Goal: Task Accomplishment & Management: Use online tool/utility

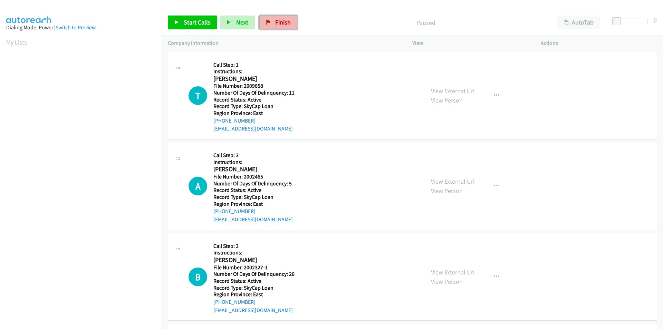
click at [275, 25] on span "Finish" at bounding box center [283, 22] width 16 height 8
click at [187, 19] on span "Start Calls" at bounding box center [197, 22] width 27 height 8
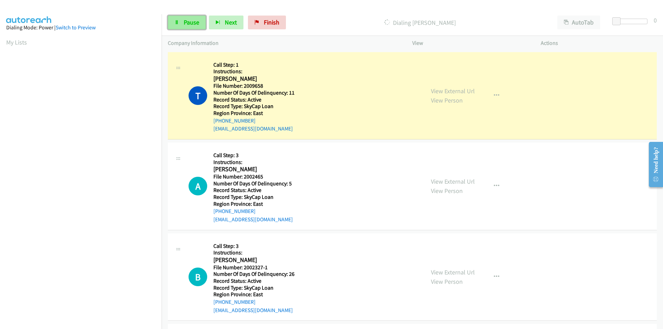
click at [198, 24] on span "Pause" at bounding box center [192, 22] width 16 height 8
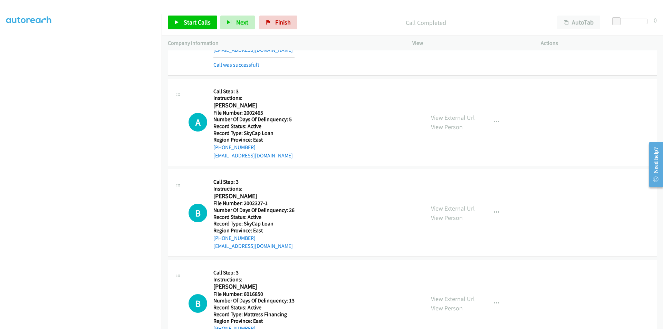
scroll to position [104, 0]
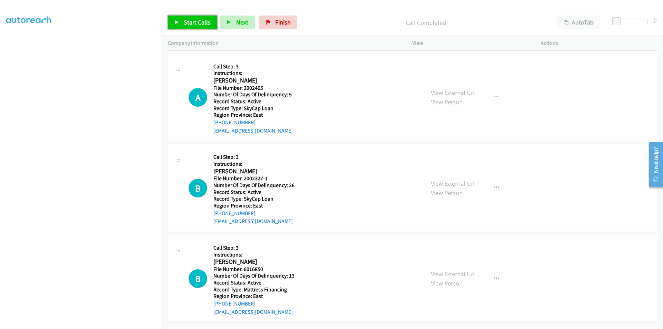
click at [192, 22] on span "Start Calls" at bounding box center [197, 22] width 27 height 8
click at [192, 22] on span "Pause" at bounding box center [192, 22] width 16 height 8
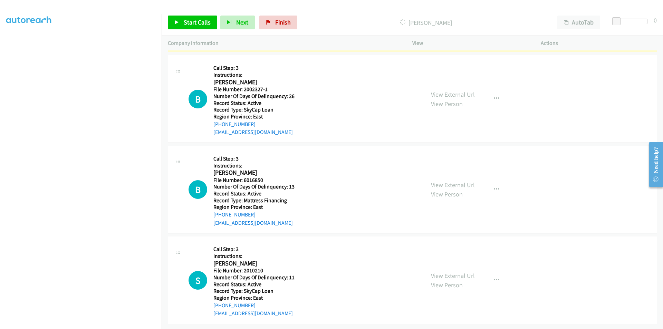
scroll to position [213, 0]
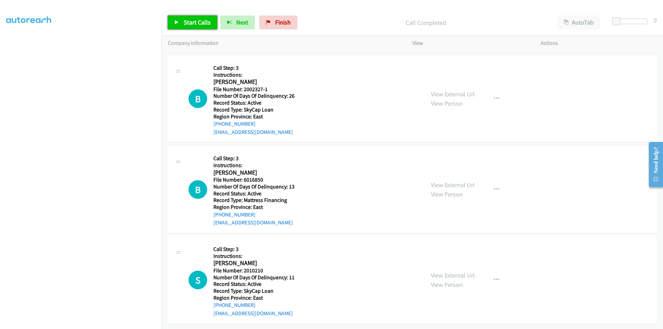
click at [189, 20] on span "Start Calls" at bounding box center [197, 22] width 27 height 8
click at [189, 20] on span "Pause" at bounding box center [192, 22] width 16 height 8
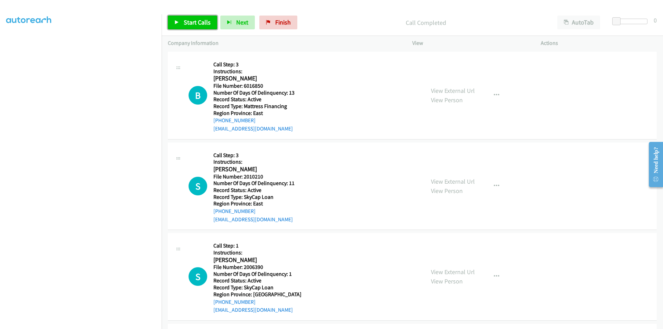
click at [187, 22] on span "Start Calls" at bounding box center [197, 22] width 27 height 8
click at [187, 22] on span "Pause" at bounding box center [192, 22] width 16 height 8
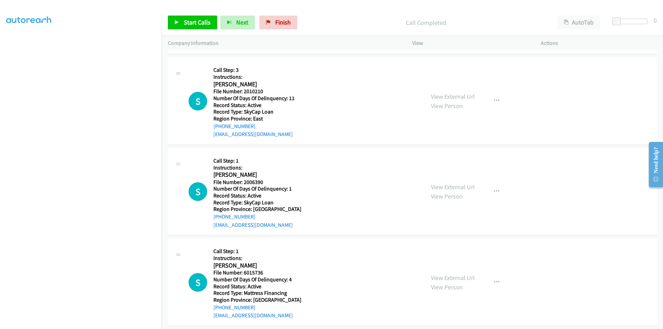
scroll to position [420, 0]
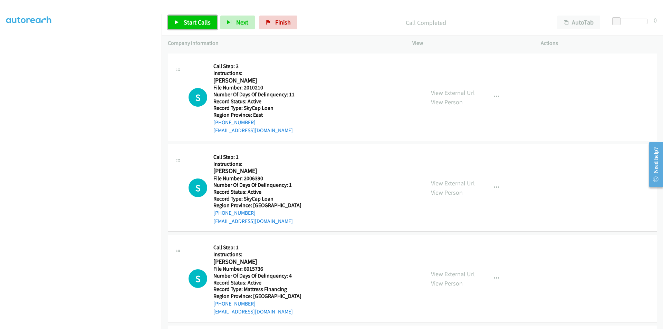
click at [189, 22] on span "Start Calls" at bounding box center [197, 22] width 27 height 8
click at [189, 22] on span "Pause" at bounding box center [192, 22] width 16 height 8
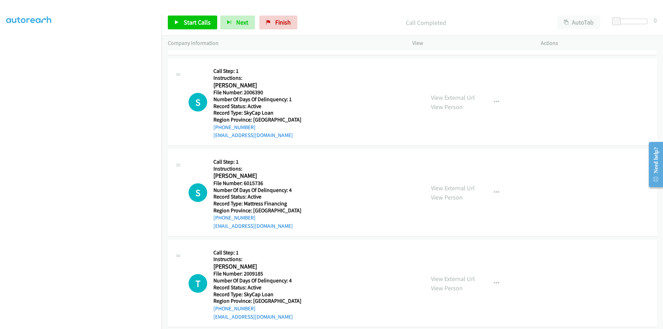
scroll to position [523, 0]
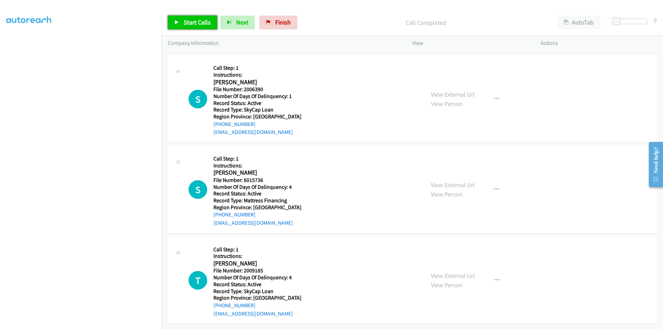
click at [191, 22] on span "Start Calls" at bounding box center [197, 22] width 27 height 8
drag, startPoint x: 189, startPoint y: 22, endPoint x: 173, endPoint y: 24, distance: 16.7
click at [189, 22] on span "Pause" at bounding box center [192, 22] width 16 height 8
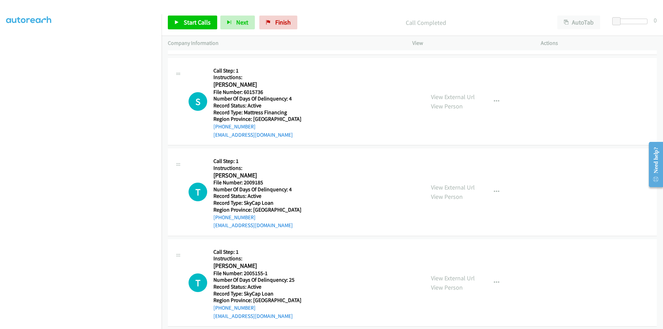
scroll to position [627, 0]
click at [190, 23] on span "Start Calls" at bounding box center [197, 22] width 27 height 8
click at [190, 23] on span "Pause" at bounding box center [192, 22] width 16 height 8
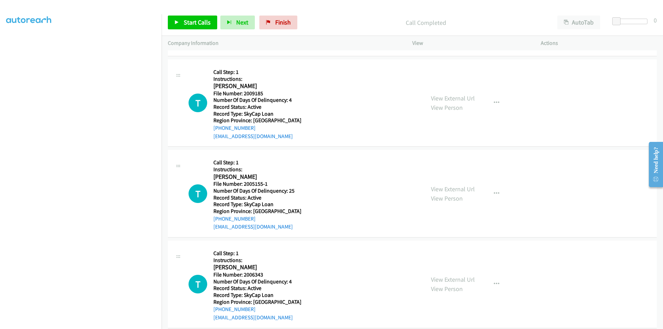
scroll to position [731, 0]
click at [189, 26] on span "Start Calls" at bounding box center [197, 22] width 27 height 8
click at [189, 26] on span "Pause" at bounding box center [192, 22] width 16 height 8
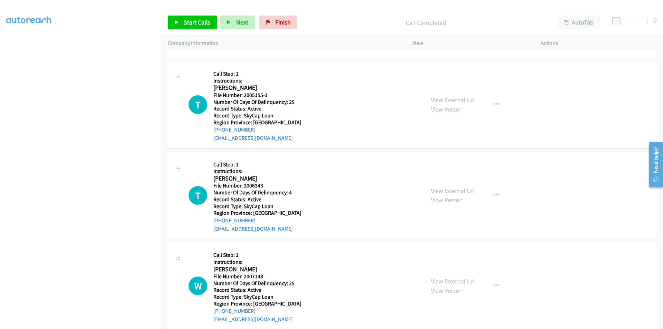
scroll to position [834, 0]
click at [195, 19] on span "Start Calls" at bounding box center [197, 22] width 27 height 8
click at [195, 19] on span "Pause" at bounding box center [192, 22] width 16 height 8
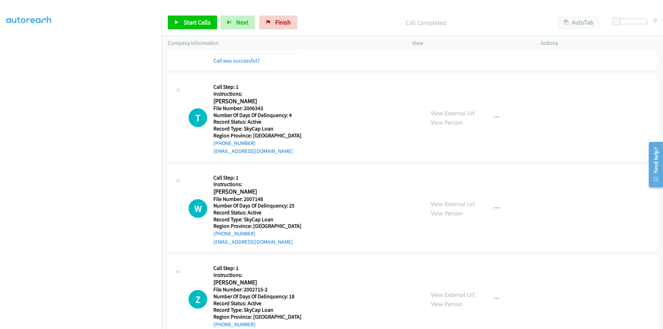
scroll to position [938, 0]
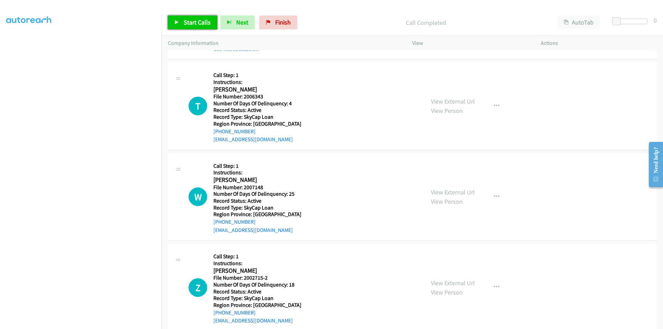
click at [188, 19] on span "Start Calls" at bounding box center [197, 22] width 27 height 8
click at [188, 19] on span "Pause" at bounding box center [192, 22] width 16 height 8
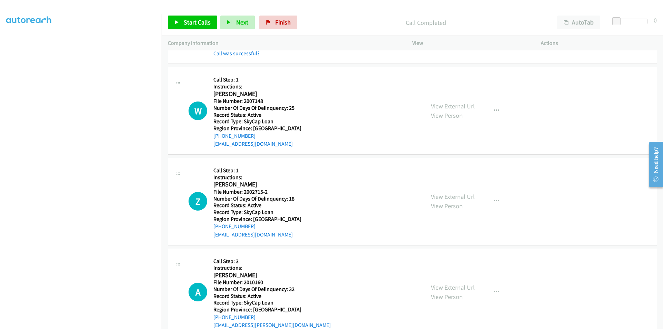
scroll to position [1041, 0]
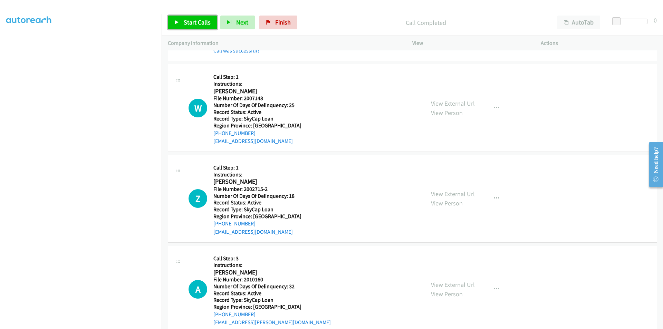
click at [197, 23] on span "Start Calls" at bounding box center [197, 22] width 27 height 8
click at [197, 23] on span "Pause" at bounding box center [192, 22] width 16 height 8
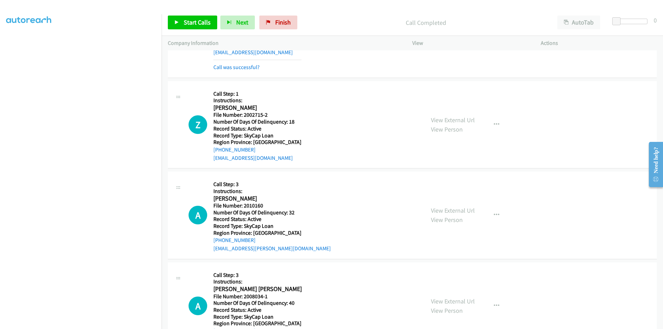
scroll to position [1145, 0]
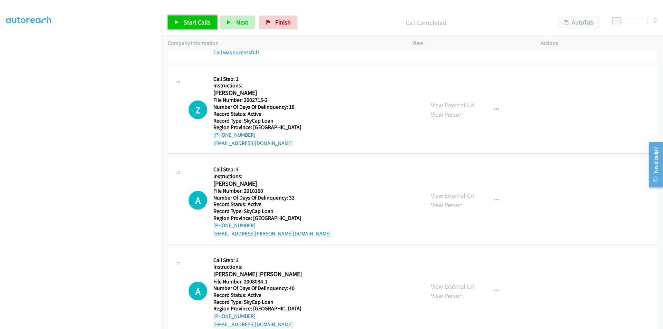
click at [203, 23] on span "Start Calls" at bounding box center [197, 22] width 27 height 8
click at [190, 20] on span "Pause" at bounding box center [192, 22] width 16 height 8
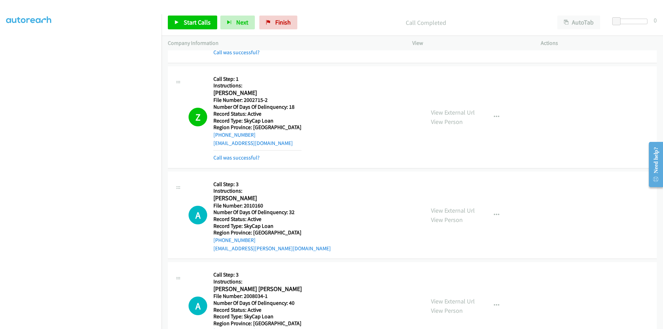
scroll to position [1249, 0]
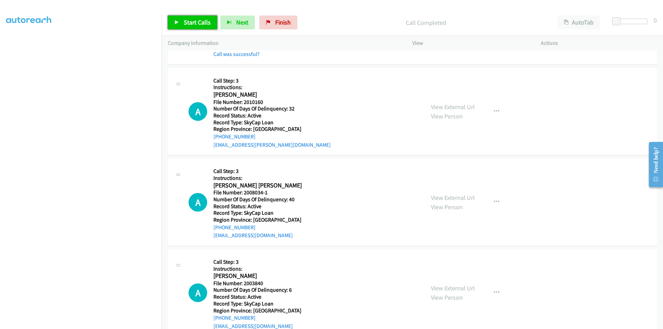
click at [189, 22] on span "Start Calls" at bounding box center [197, 22] width 27 height 8
click at [186, 23] on span "Pause" at bounding box center [192, 22] width 16 height 8
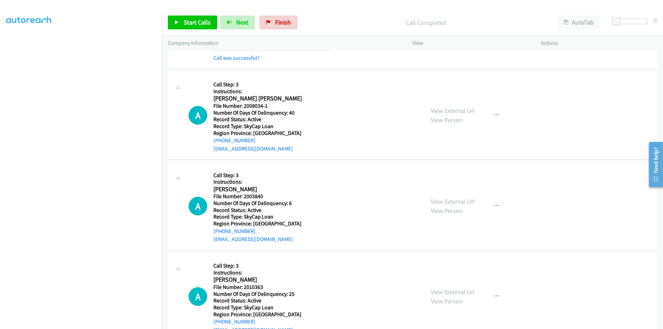
scroll to position [1352, 0]
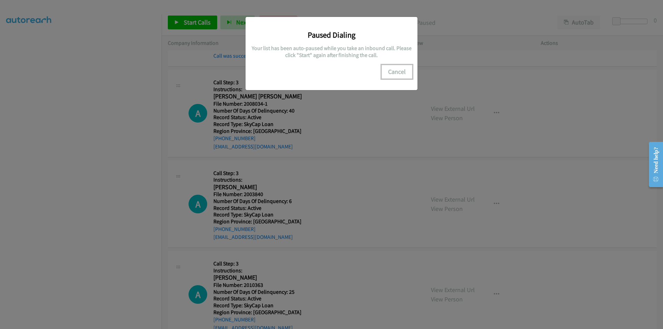
drag, startPoint x: 398, startPoint y: 69, endPoint x: 367, endPoint y: 97, distance: 42.1
click at [398, 69] on button "Cancel" at bounding box center [397, 72] width 31 height 14
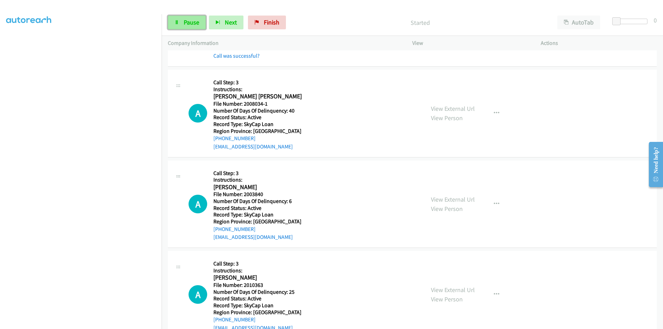
click at [187, 21] on span "Pause" at bounding box center [192, 22] width 16 height 8
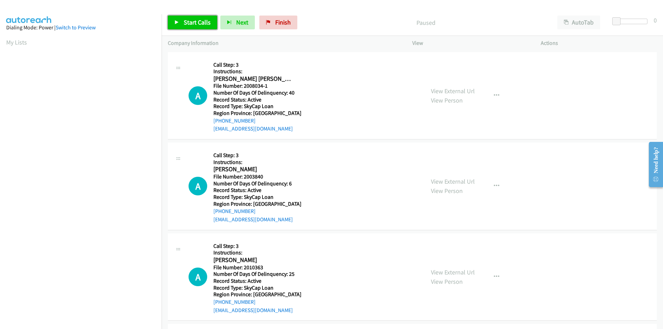
click at [186, 19] on span "Start Calls" at bounding box center [197, 22] width 27 height 8
click at [186, 19] on span "Pause" at bounding box center [192, 22] width 16 height 8
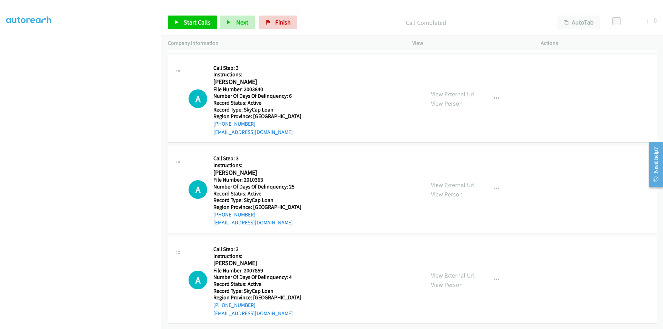
scroll to position [107, 0]
click at [196, 25] on span "Start Calls" at bounding box center [197, 22] width 27 height 8
click at [195, 22] on span "Pause" at bounding box center [192, 22] width 16 height 8
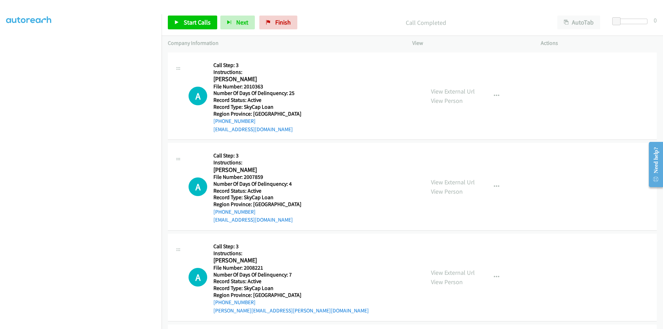
scroll to position [211, 0]
click at [201, 19] on span "Start Calls" at bounding box center [197, 22] width 27 height 8
click at [190, 24] on span "Pause" at bounding box center [192, 22] width 16 height 8
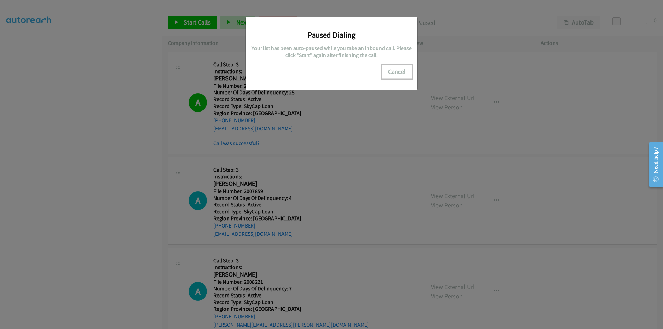
drag, startPoint x: 392, startPoint y: 70, endPoint x: 356, endPoint y: 97, distance: 45.2
click at [392, 70] on button "Cancel" at bounding box center [397, 72] width 31 height 14
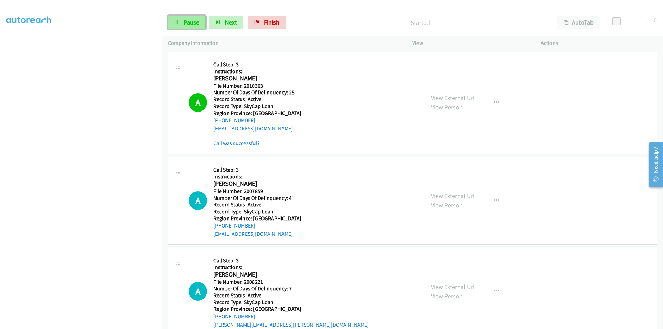
click at [191, 21] on span "Pause" at bounding box center [192, 22] width 16 height 8
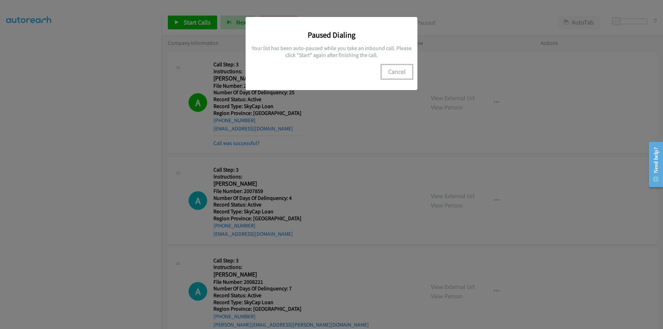
click at [393, 73] on button "Cancel" at bounding box center [397, 72] width 31 height 14
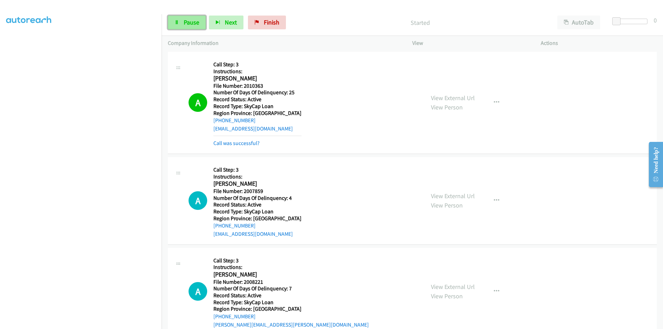
click at [190, 20] on span "Pause" at bounding box center [192, 22] width 16 height 8
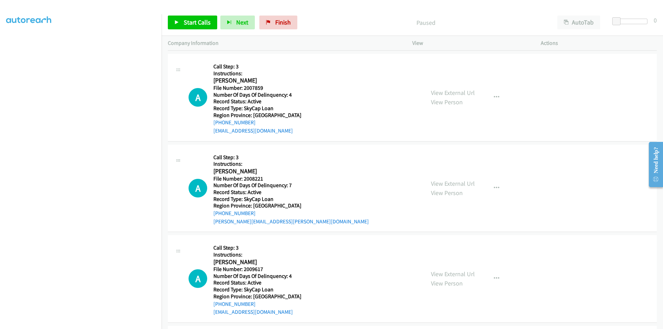
scroll to position [315, 0]
click at [190, 23] on span "Start Calls" at bounding box center [197, 22] width 27 height 8
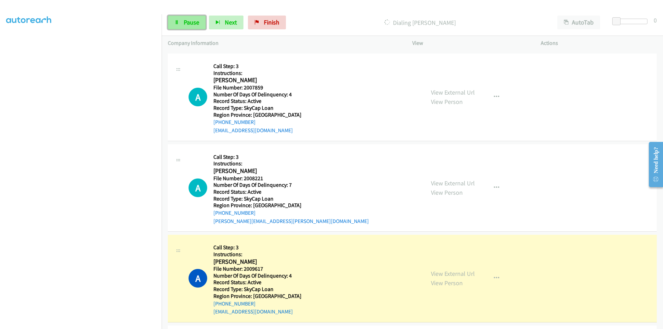
click at [197, 23] on span "Pause" at bounding box center [192, 22] width 16 height 8
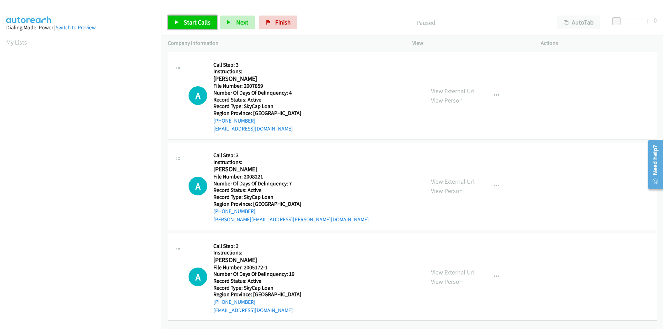
click at [193, 20] on span "Start Calls" at bounding box center [197, 22] width 27 height 8
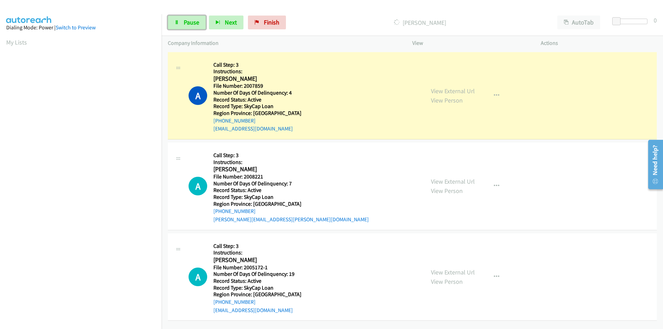
click at [193, 20] on span "Pause" at bounding box center [192, 22] width 16 height 8
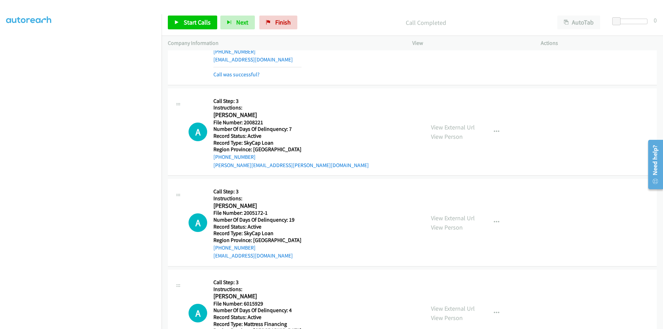
scroll to position [104, 0]
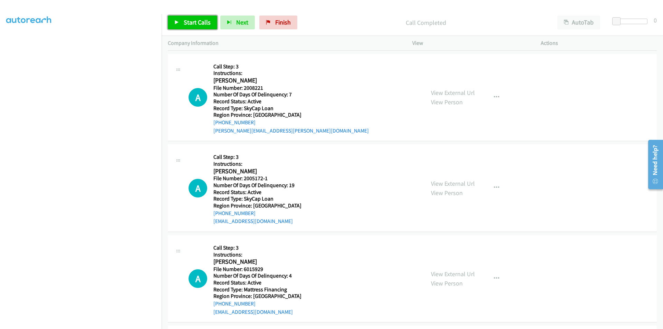
click at [202, 25] on span "Start Calls" at bounding box center [197, 22] width 27 height 8
click at [191, 22] on span "Pause" at bounding box center [192, 22] width 16 height 8
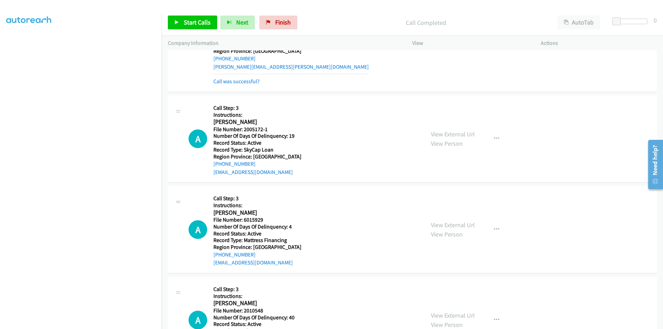
scroll to position [207, 0]
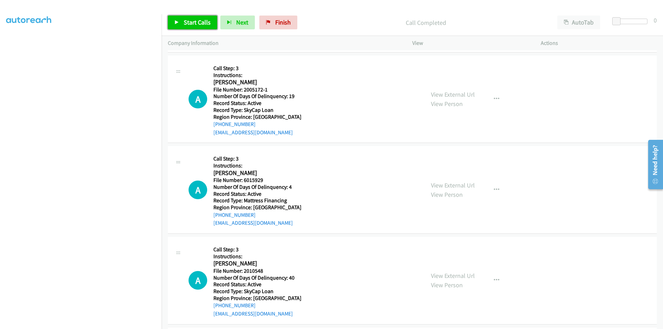
click at [194, 21] on span "Start Calls" at bounding box center [197, 22] width 27 height 8
click at [194, 21] on span "Pause" at bounding box center [192, 22] width 16 height 8
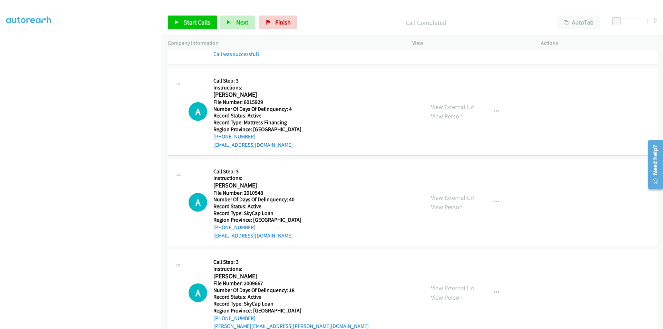
scroll to position [311, 0]
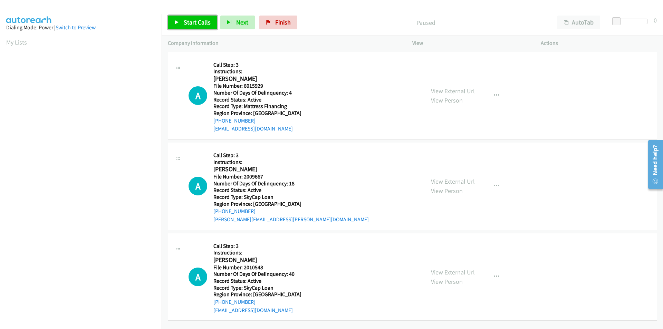
click at [198, 26] on span "Start Calls" at bounding box center [197, 22] width 27 height 8
click at [196, 21] on span "Pause" at bounding box center [192, 22] width 16 height 8
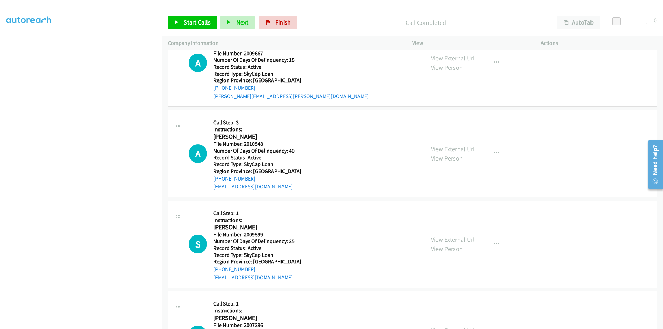
scroll to position [104, 0]
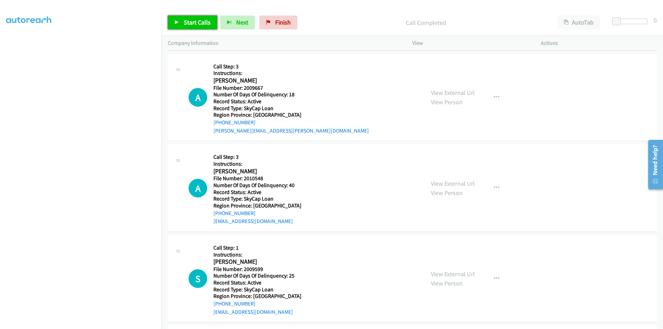
click at [186, 24] on span "Start Calls" at bounding box center [197, 22] width 27 height 8
click at [190, 22] on span "Pause" at bounding box center [192, 22] width 16 height 8
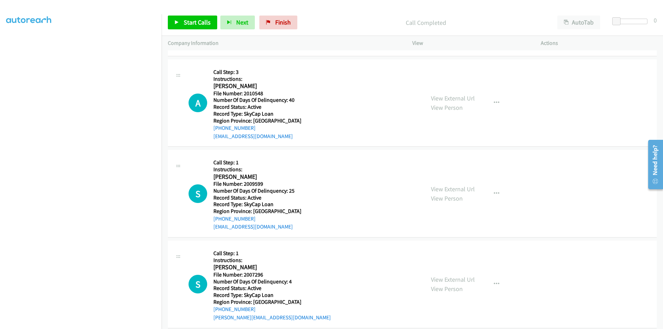
scroll to position [207, 0]
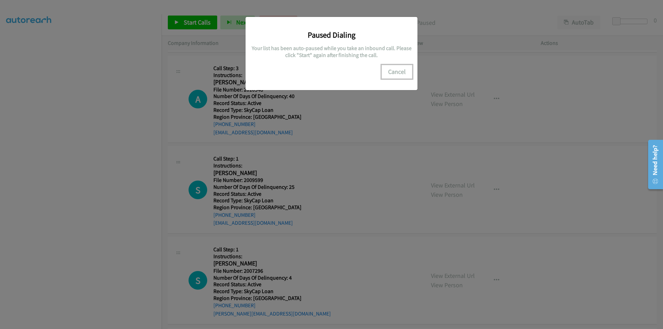
click at [398, 69] on button "Cancel" at bounding box center [397, 72] width 31 height 14
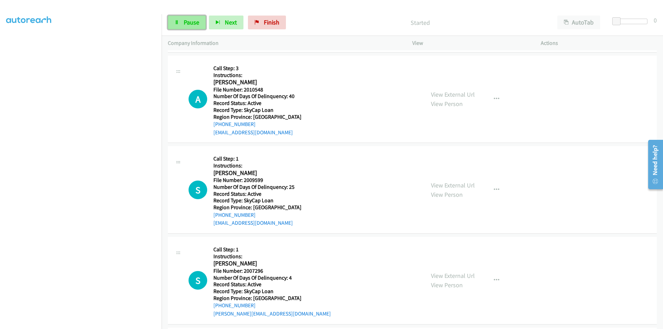
click at [186, 23] on span "Pause" at bounding box center [192, 22] width 16 height 8
click at [196, 20] on span "Start Calls" at bounding box center [197, 22] width 27 height 8
click at [197, 20] on span "Pause" at bounding box center [192, 22] width 16 height 8
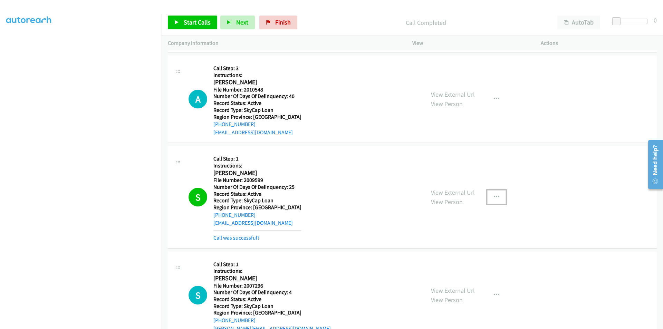
click at [498, 195] on button "button" at bounding box center [496, 197] width 19 height 14
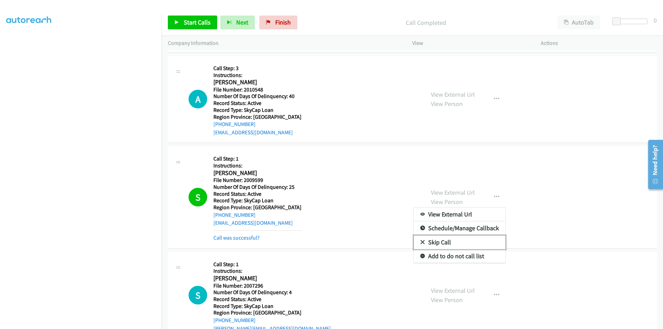
click at [450, 241] on link "Skip Call" at bounding box center [460, 243] width 92 height 14
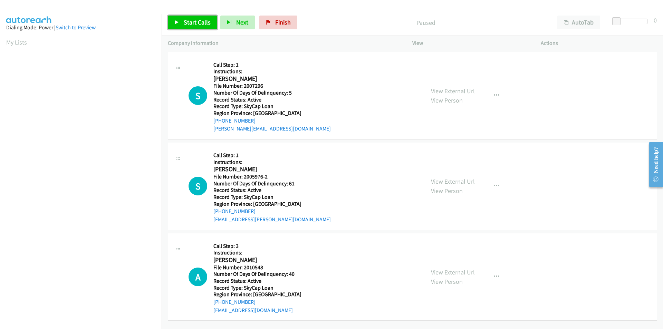
click at [200, 21] on span "Start Calls" at bounding box center [197, 22] width 27 height 8
click at [192, 25] on span "Pause" at bounding box center [192, 22] width 16 height 8
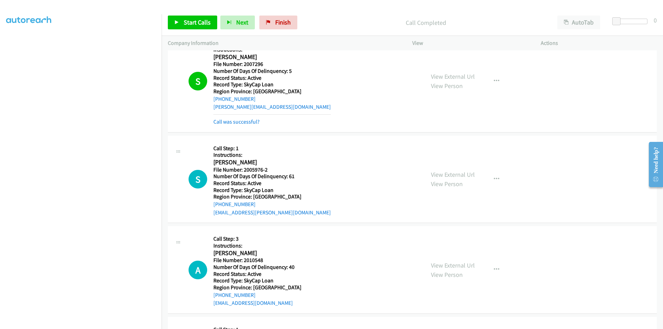
scroll to position [104, 0]
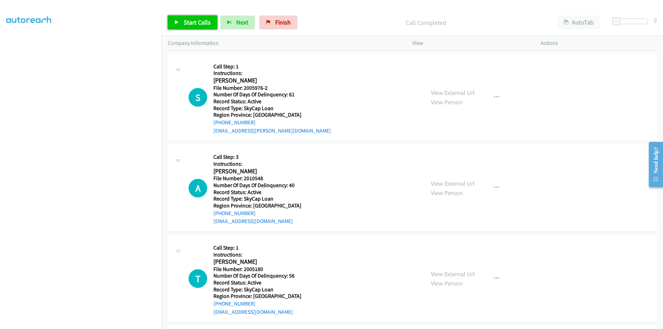
click at [199, 24] on span "Start Calls" at bounding box center [197, 22] width 27 height 8
click at [194, 23] on span "Pause" at bounding box center [192, 22] width 16 height 8
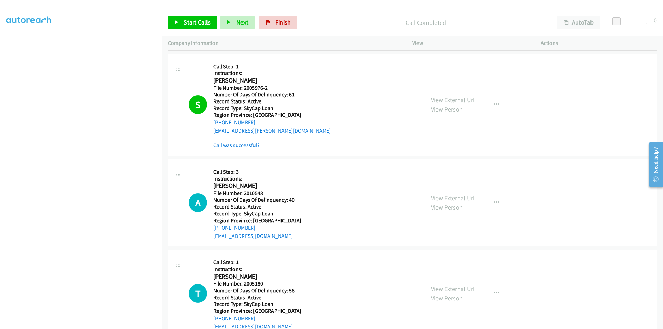
scroll to position [207, 0]
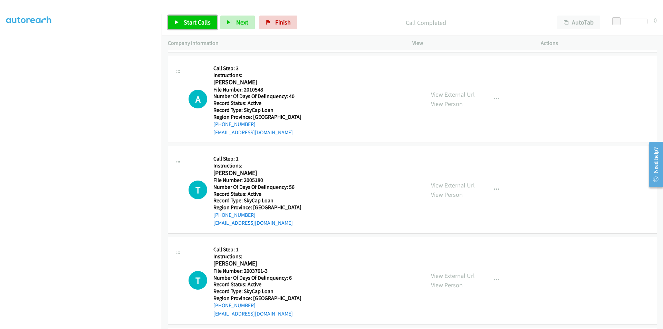
click at [196, 23] on span "Start Calls" at bounding box center [197, 22] width 27 height 8
click at [196, 23] on span "Pause" at bounding box center [192, 22] width 16 height 8
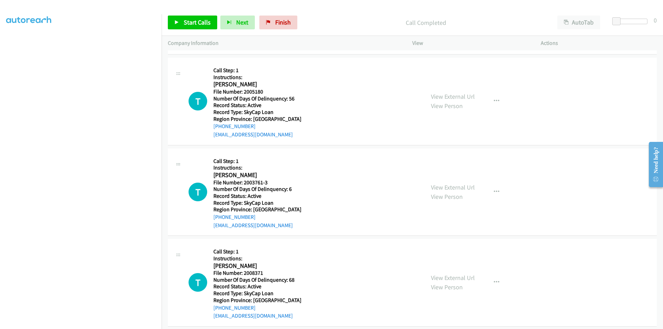
scroll to position [311, 0]
click at [184, 18] on link "Start Calls" at bounding box center [192, 23] width 49 height 14
click at [184, 19] on span "Pause" at bounding box center [192, 22] width 16 height 8
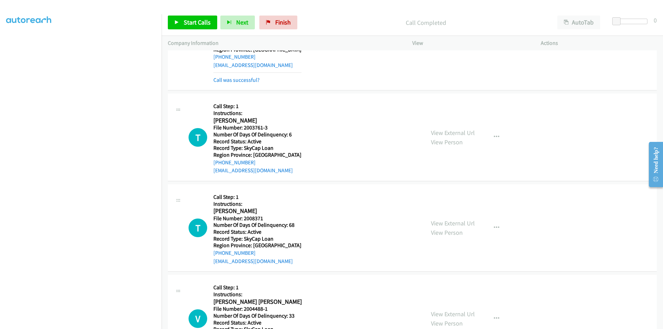
scroll to position [414, 0]
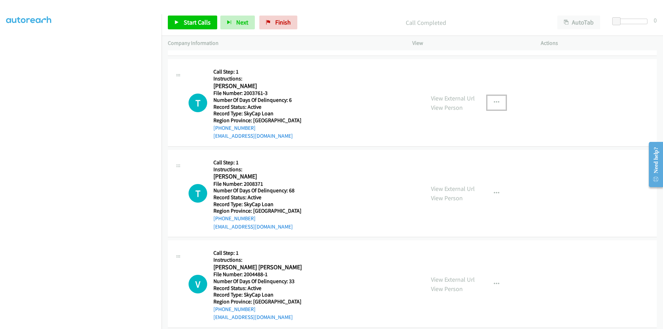
click at [496, 100] on icon "button" at bounding box center [497, 103] width 6 height 6
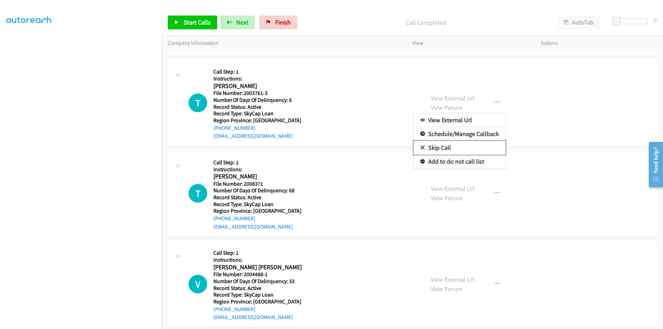
click at [456, 146] on link "Skip Call" at bounding box center [460, 148] width 92 height 14
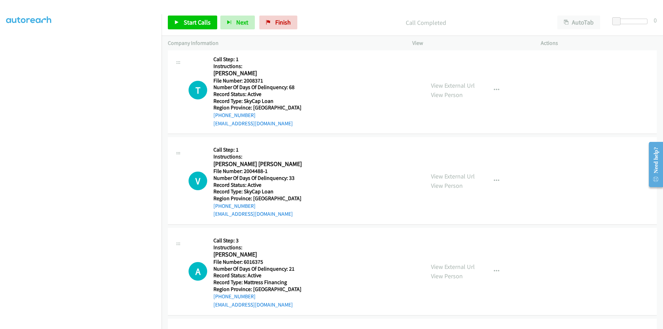
scroll to position [518, 0]
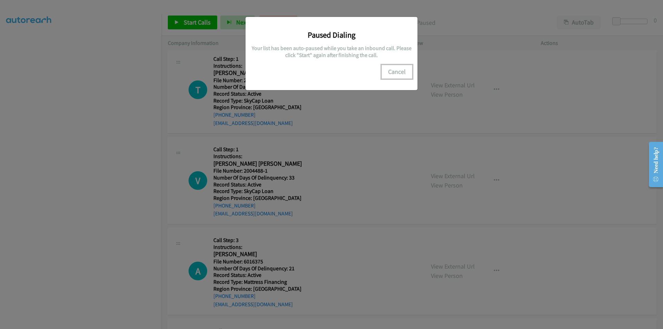
drag, startPoint x: 401, startPoint y: 67, endPoint x: 398, endPoint y: 69, distance: 4.4
click at [401, 67] on button "Cancel" at bounding box center [397, 72] width 31 height 14
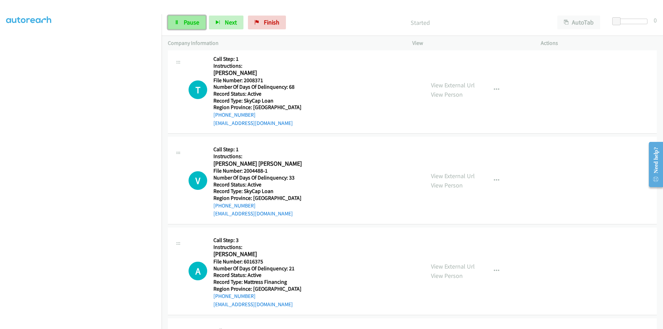
click at [193, 21] on span "Pause" at bounding box center [192, 22] width 16 height 8
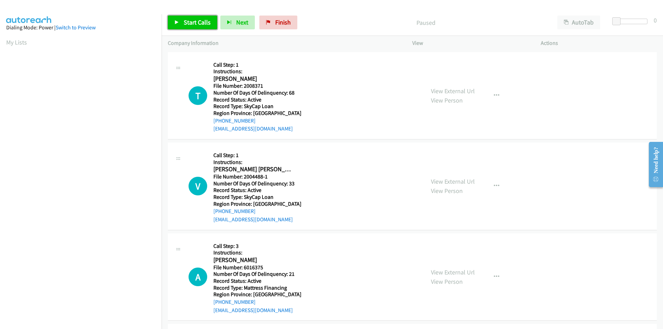
click at [190, 22] on span "Start Calls" at bounding box center [197, 22] width 27 height 8
click at [190, 22] on span "Pause" at bounding box center [192, 22] width 16 height 8
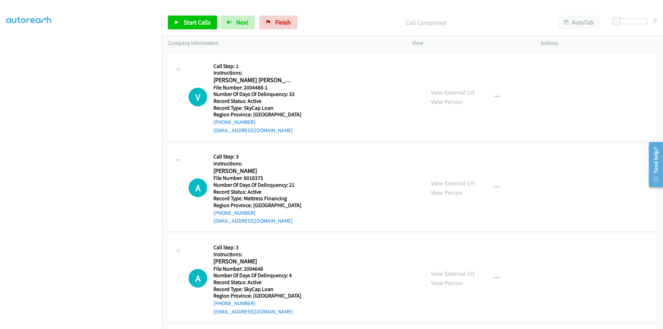
scroll to position [104, 0]
click at [196, 21] on span "Start Calls" at bounding box center [197, 22] width 27 height 8
click at [196, 21] on span "Pause" at bounding box center [192, 22] width 16 height 8
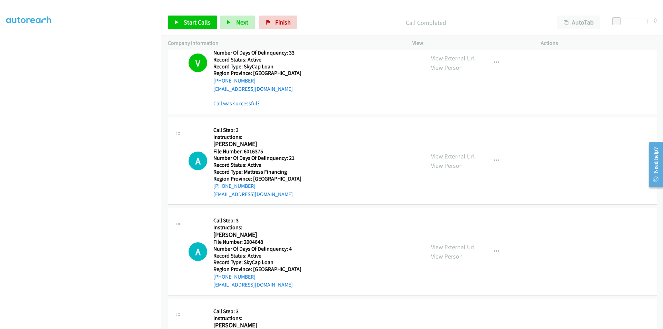
scroll to position [207, 0]
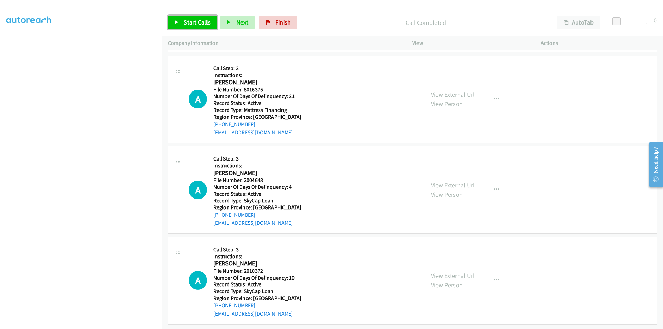
click at [182, 16] on link "Start Calls" at bounding box center [192, 23] width 49 height 14
click at [187, 23] on span "Pause" at bounding box center [192, 22] width 16 height 8
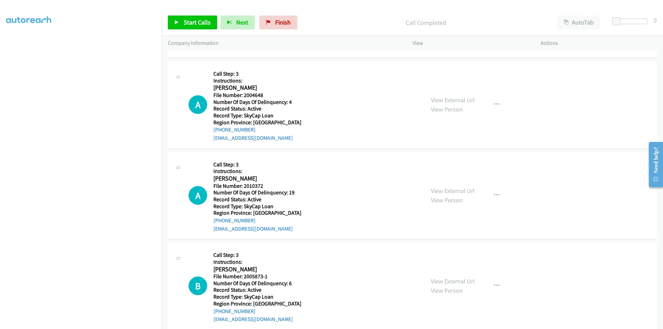
scroll to position [311, 0]
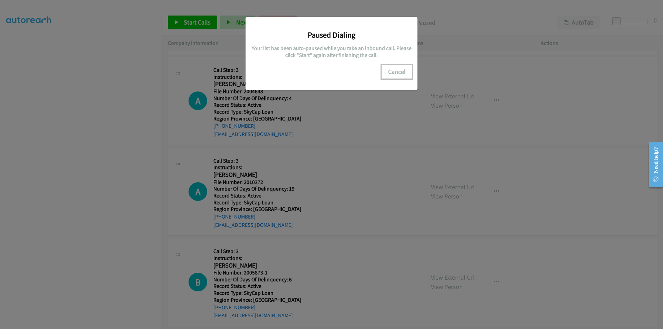
click at [409, 70] on button "Cancel" at bounding box center [397, 72] width 31 height 14
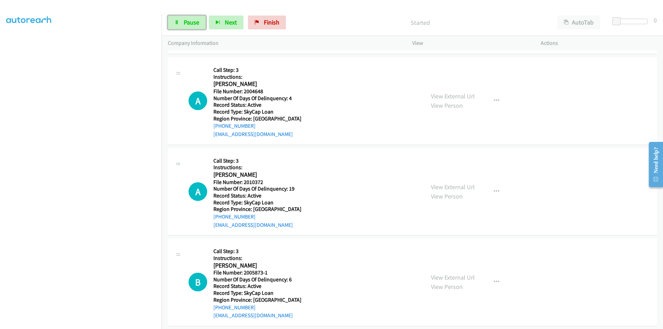
click at [190, 23] on span "Pause" at bounding box center [192, 22] width 16 height 8
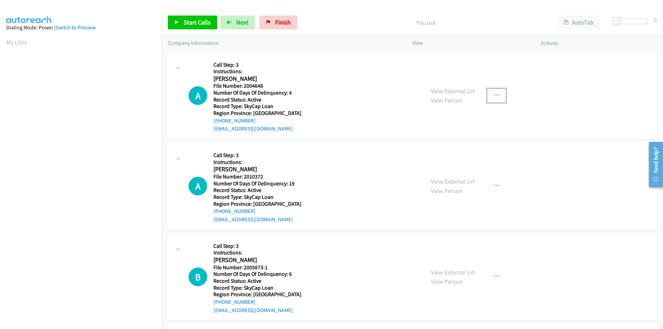
click at [494, 94] on icon "button" at bounding box center [497, 96] width 6 height 6
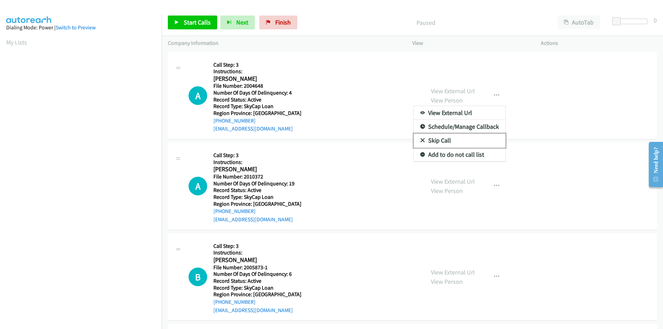
click at [462, 138] on link "Skip Call" at bounding box center [460, 141] width 92 height 14
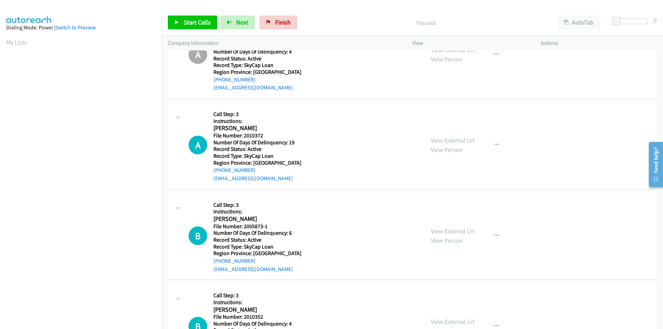
scroll to position [104, 0]
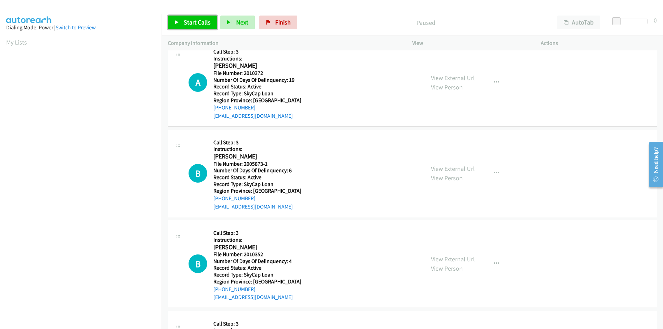
click at [174, 25] on link "Start Calls" at bounding box center [192, 23] width 49 height 14
click at [177, 23] on icon at bounding box center [176, 22] width 5 height 5
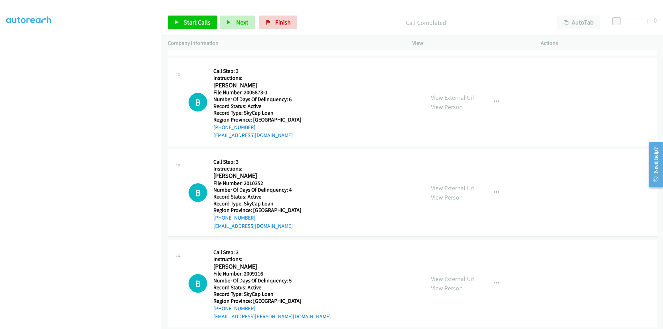
scroll to position [198, 0]
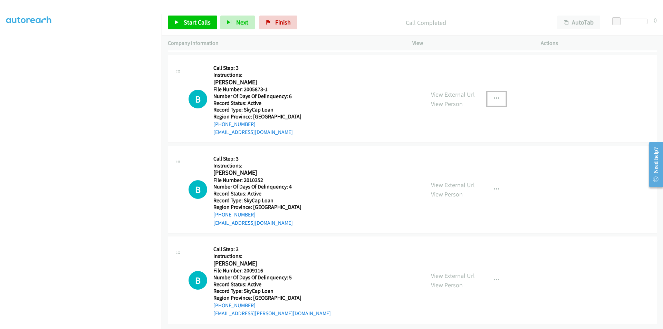
click at [495, 96] on icon "button" at bounding box center [497, 99] width 6 height 6
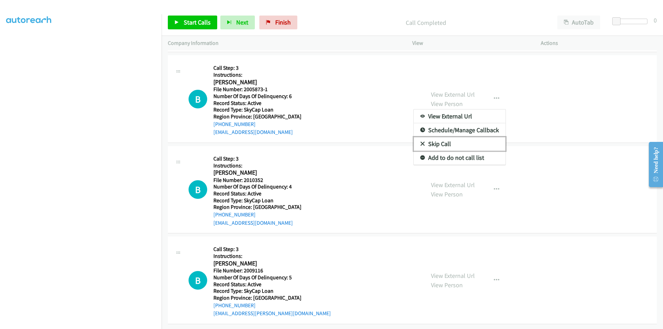
click at [439, 137] on link "Skip Call" at bounding box center [460, 144] width 92 height 14
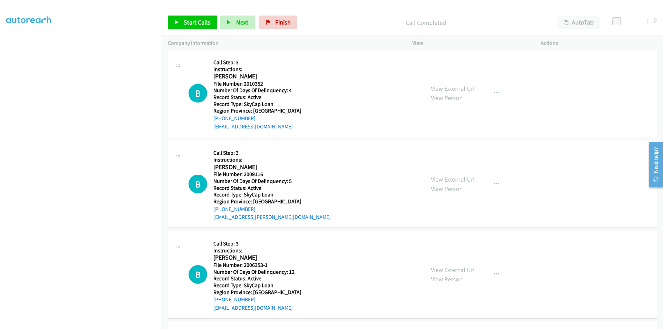
scroll to position [301, 0]
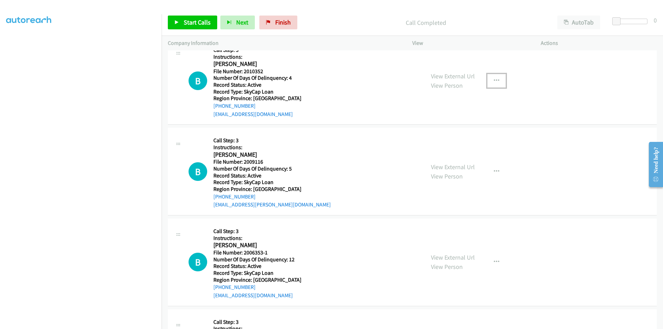
click at [494, 78] on icon "button" at bounding box center [497, 81] width 6 height 6
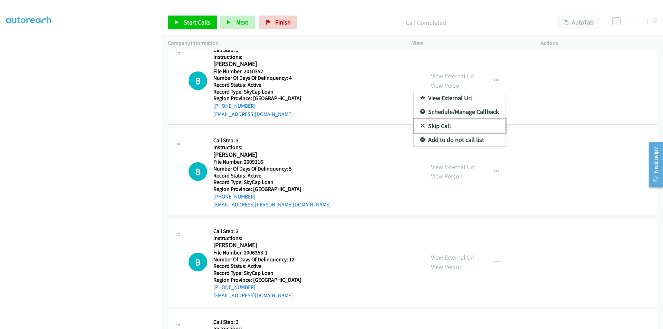
click at [442, 127] on link "Skip Call" at bounding box center [460, 126] width 92 height 14
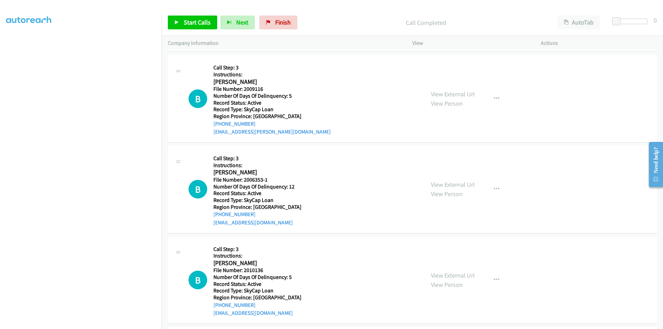
scroll to position [371, 0]
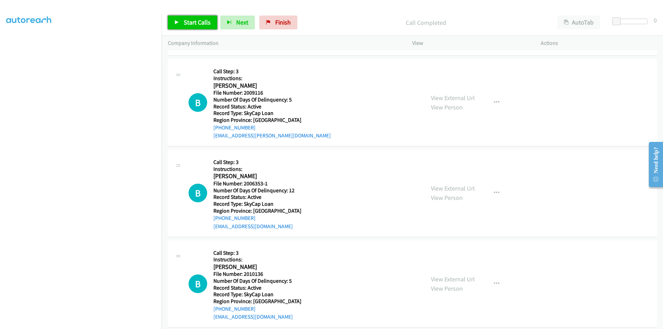
click at [188, 26] on span "Start Calls" at bounding box center [197, 22] width 27 height 8
click at [186, 20] on span "Pause" at bounding box center [192, 22] width 16 height 8
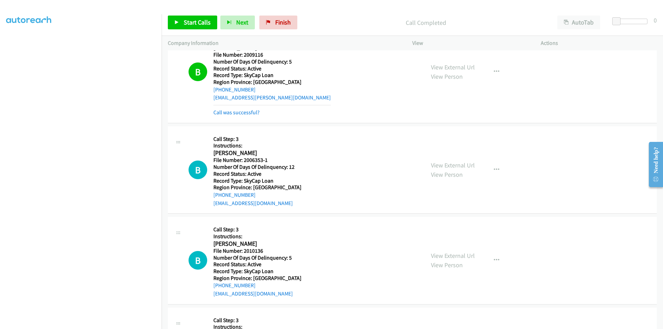
scroll to position [474, 0]
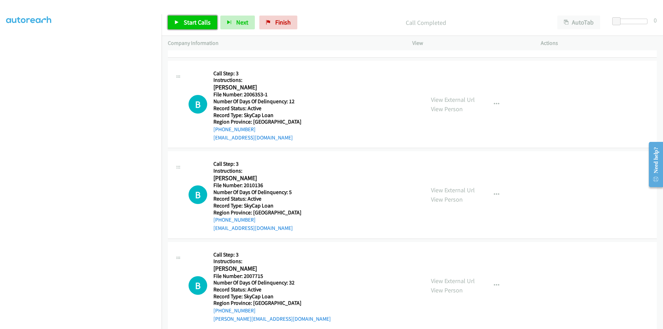
click at [185, 25] on span "Start Calls" at bounding box center [197, 22] width 27 height 8
click at [189, 23] on span "Pause" at bounding box center [192, 22] width 16 height 8
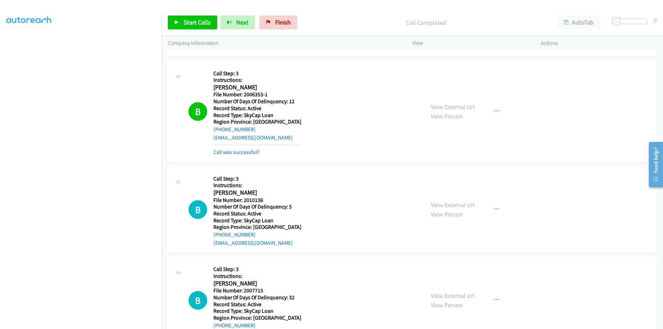
scroll to position [612, 0]
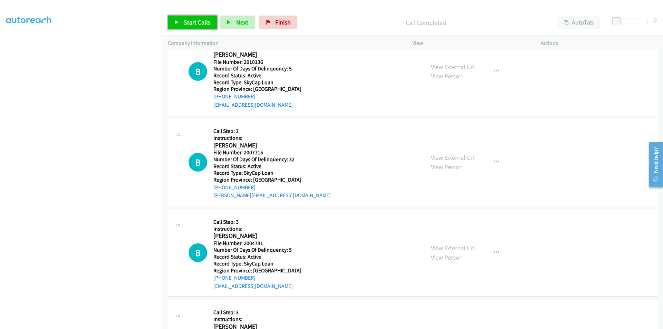
click at [196, 20] on span "Start Calls" at bounding box center [197, 22] width 27 height 8
click at [195, 20] on span "Pause" at bounding box center [192, 22] width 16 height 8
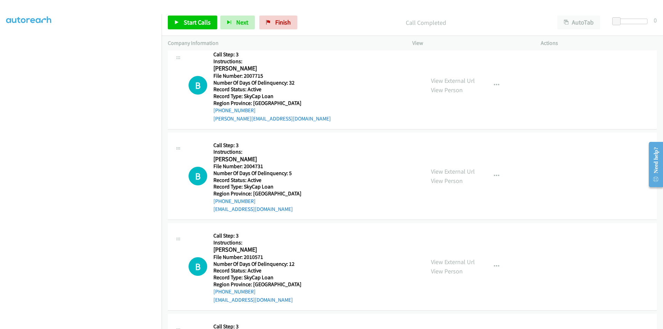
scroll to position [716, 0]
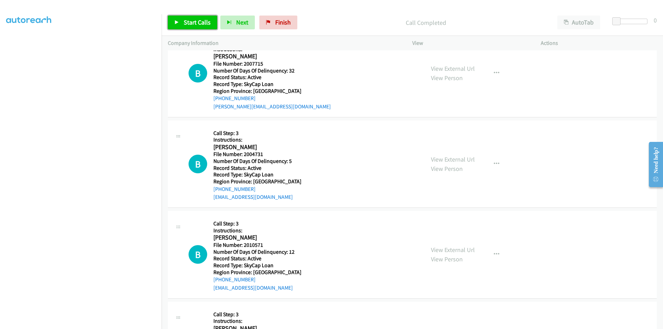
click at [191, 20] on span "Start Calls" at bounding box center [197, 22] width 27 height 8
click at [190, 19] on span "Pause" at bounding box center [192, 22] width 16 height 8
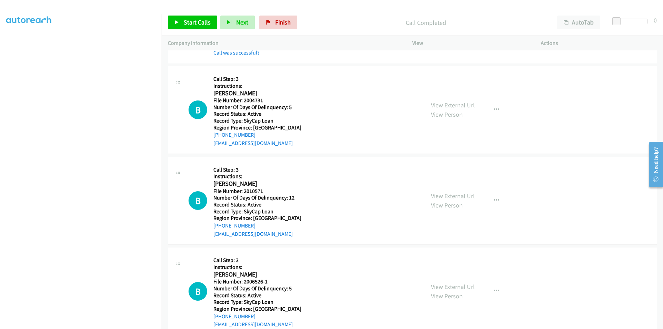
scroll to position [785, 0]
click at [492, 105] on button "button" at bounding box center [496, 110] width 19 height 14
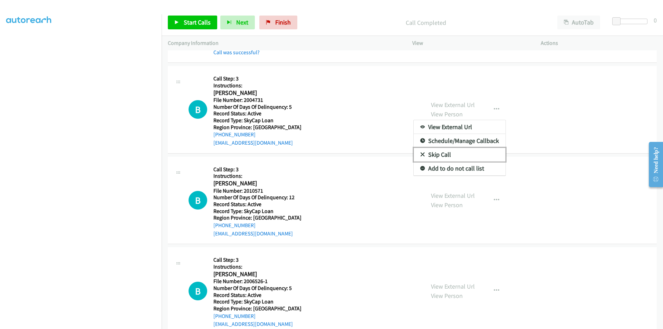
click at [460, 156] on link "Skip Call" at bounding box center [460, 155] width 92 height 14
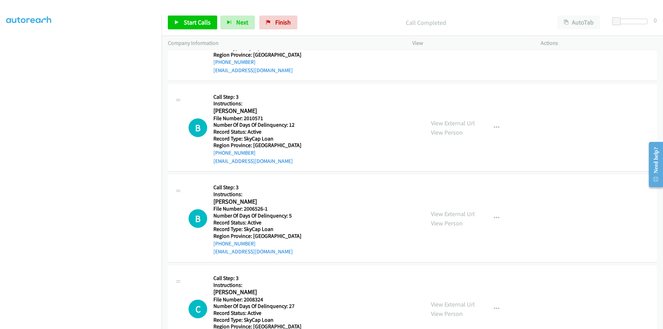
scroll to position [870, 0]
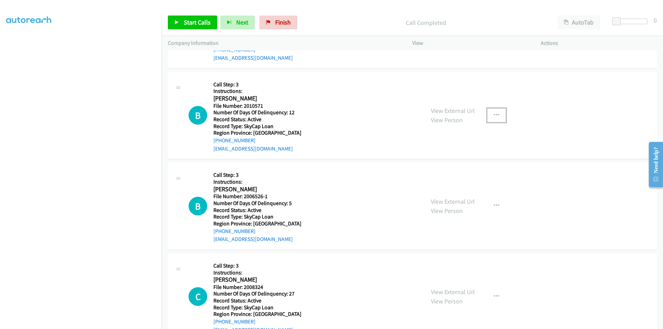
click at [496, 115] on icon "button" at bounding box center [497, 116] width 6 height 6
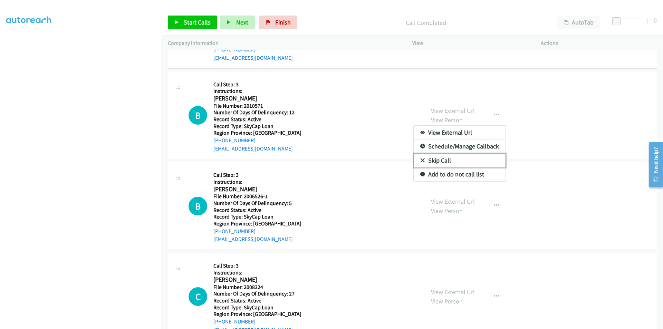
click at [465, 157] on link "Skip Call" at bounding box center [460, 161] width 92 height 14
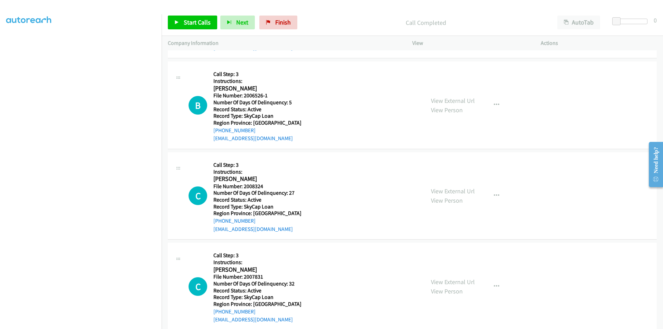
scroll to position [973, 0]
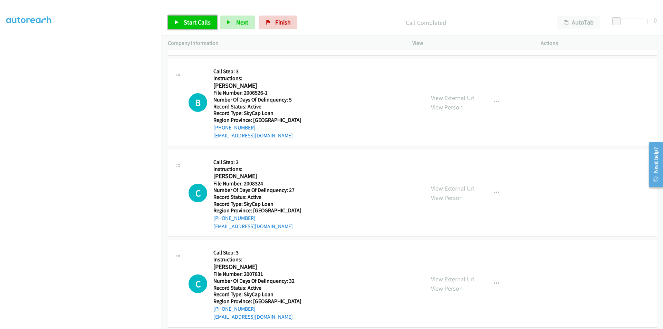
click at [193, 21] on span "Start Calls" at bounding box center [197, 22] width 27 height 8
click at [193, 21] on span "Pause" at bounding box center [192, 22] width 16 height 8
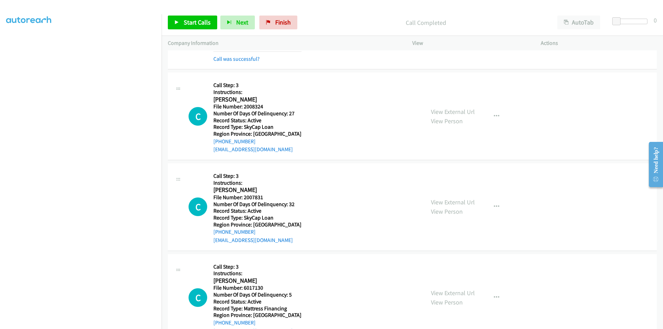
scroll to position [1077, 0]
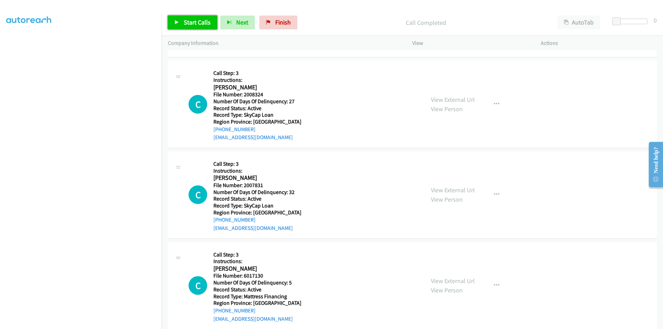
click at [200, 19] on span "Start Calls" at bounding box center [197, 22] width 27 height 8
click at [191, 22] on span "Pause" at bounding box center [192, 22] width 16 height 8
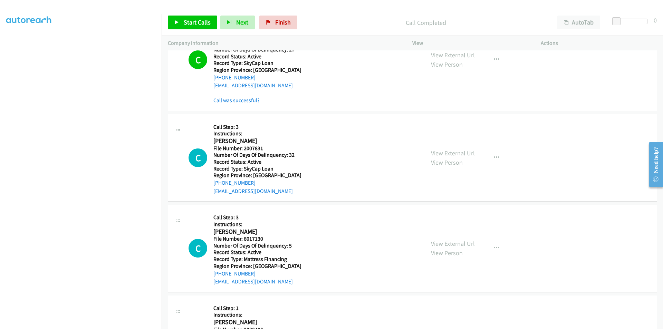
scroll to position [1191, 0]
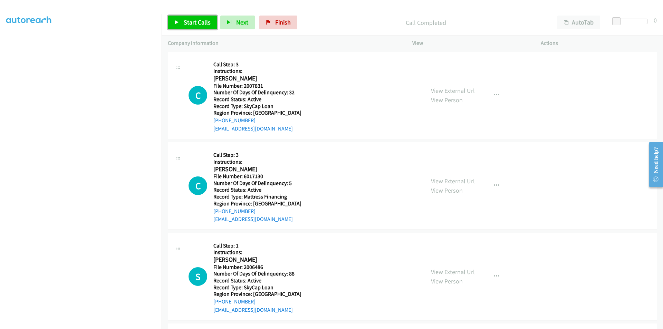
click at [196, 17] on link "Start Calls" at bounding box center [192, 23] width 49 height 14
click at [192, 22] on span "Pause" at bounding box center [192, 22] width 16 height 8
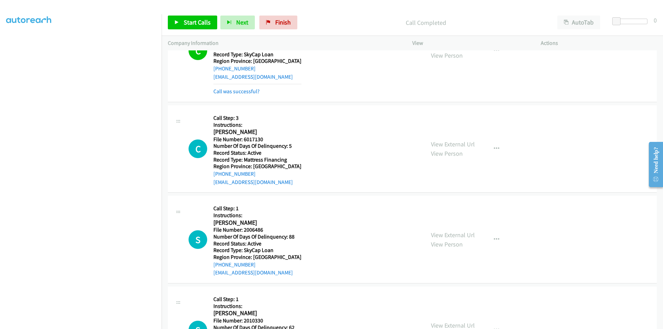
scroll to position [1295, 0]
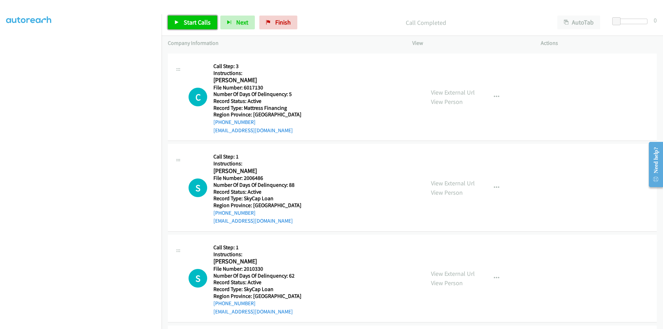
click at [196, 21] on span "Start Calls" at bounding box center [197, 22] width 27 height 8
click at [196, 21] on span "Pause" at bounding box center [192, 22] width 16 height 8
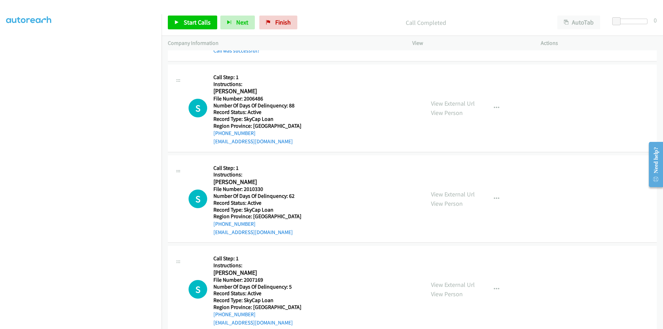
scroll to position [1404, 0]
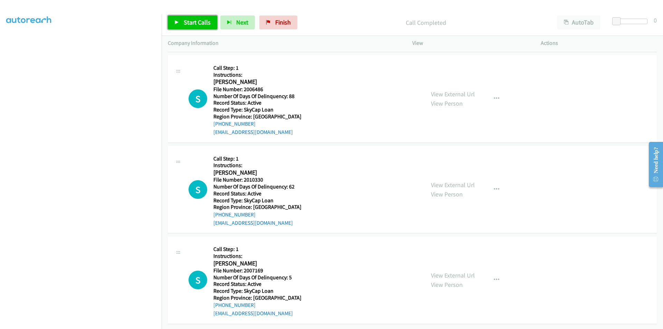
click at [189, 20] on span "Start Calls" at bounding box center [197, 22] width 27 height 8
click at [189, 20] on span "Pause" at bounding box center [192, 22] width 16 height 8
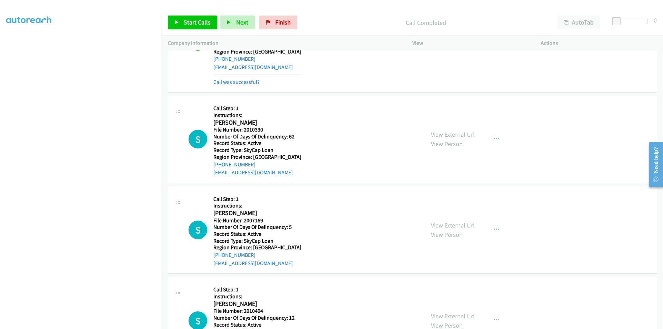
scroll to position [1508, 0]
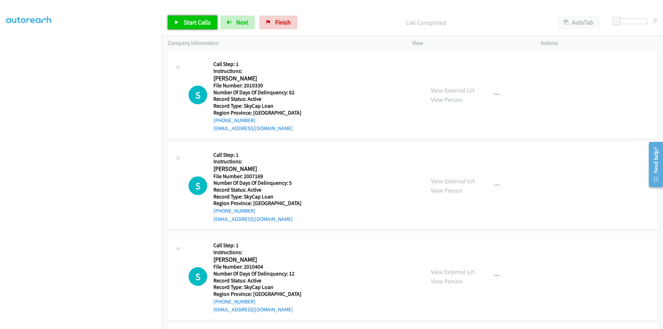
click at [204, 22] on span "Start Calls" at bounding box center [197, 22] width 27 height 8
click at [193, 20] on span "Pause" at bounding box center [192, 22] width 16 height 8
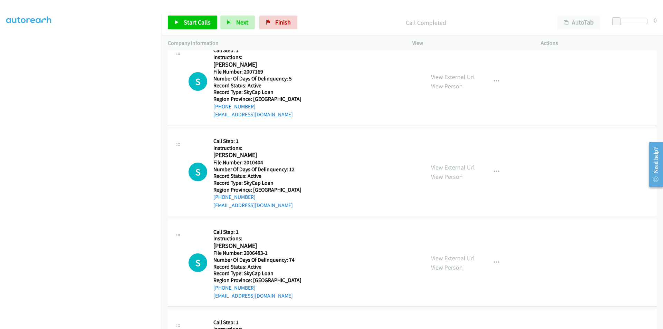
scroll to position [1626, 0]
click at [188, 20] on span "Start Calls" at bounding box center [197, 22] width 27 height 8
click at [188, 20] on span "Pause" at bounding box center [192, 22] width 16 height 8
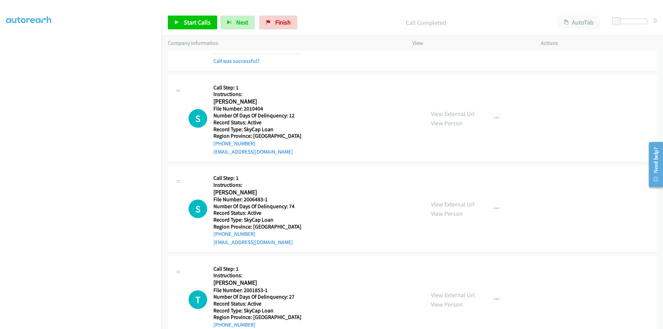
scroll to position [1720, 0]
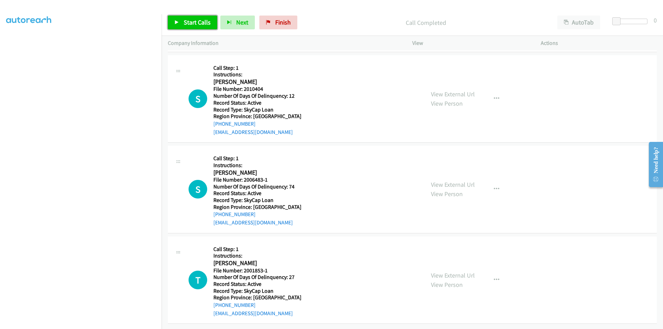
click at [189, 18] on link "Start Calls" at bounding box center [192, 23] width 49 height 14
click at [190, 21] on span "Pause" at bounding box center [192, 22] width 16 height 8
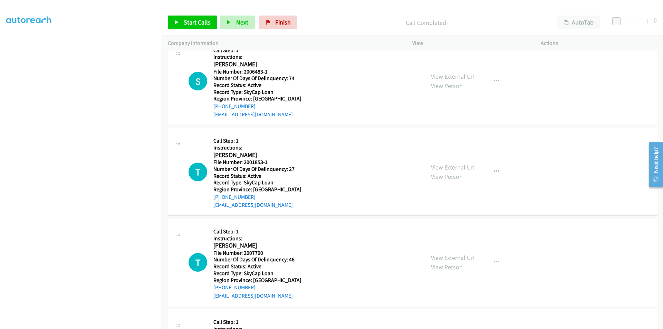
scroll to position [1838, 0]
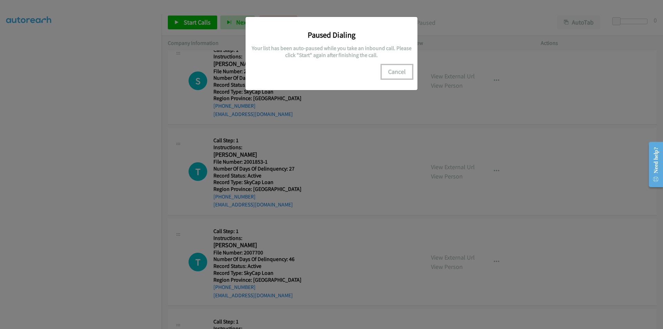
click at [409, 75] on button "Cancel" at bounding box center [397, 72] width 31 height 14
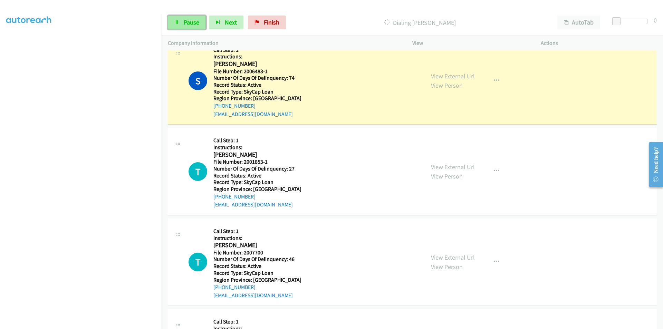
click at [185, 25] on span "Pause" at bounding box center [192, 22] width 16 height 8
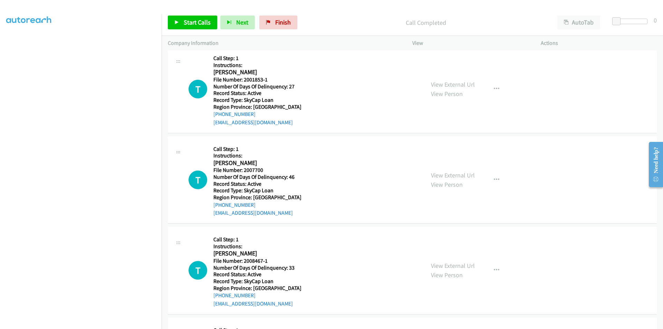
scroll to position [1942, 0]
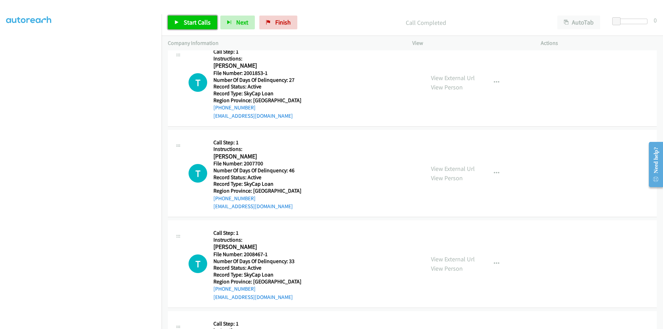
click at [190, 23] on span "Start Calls" at bounding box center [197, 22] width 27 height 8
click at [190, 23] on span "Pause" at bounding box center [192, 22] width 16 height 8
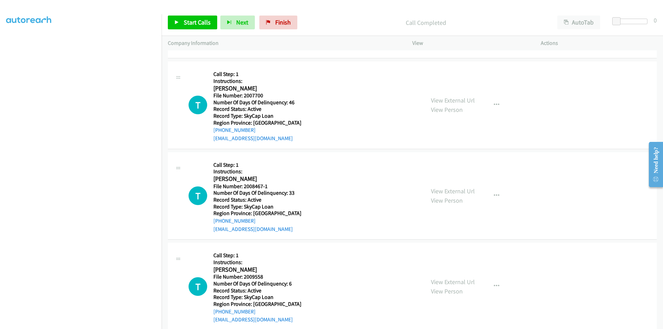
scroll to position [2036, 0]
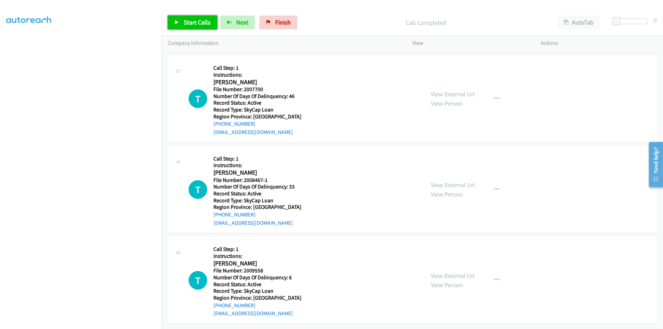
click at [193, 21] on span "Start Calls" at bounding box center [197, 22] width 27 height 8
click at [193, 21] on span "Pause" at bounding box center [192, 22] width 16 height 8
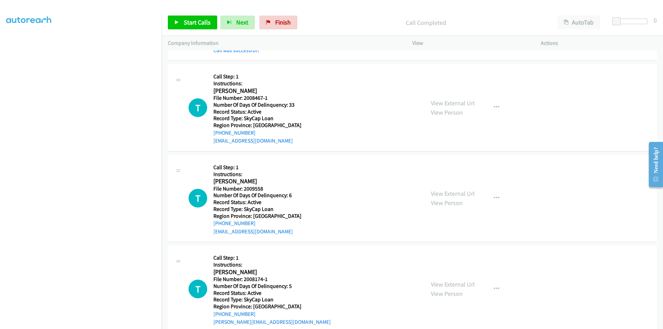
scroll to position [2140, 0]
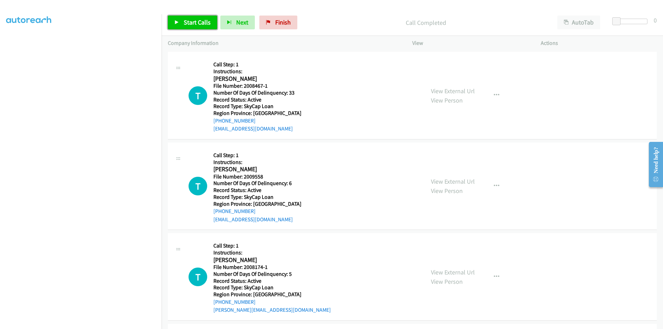
click at [189, 22] on span "Start Calls" at bounding box center [197, 22] width 27 height 8
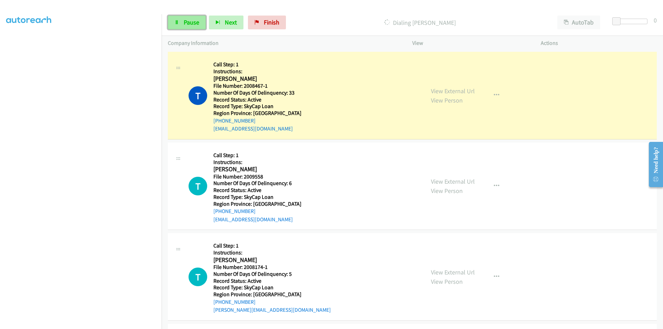
click at [184, 20] on span "Pause" at bounding box center [192, 22] width 16 height 8
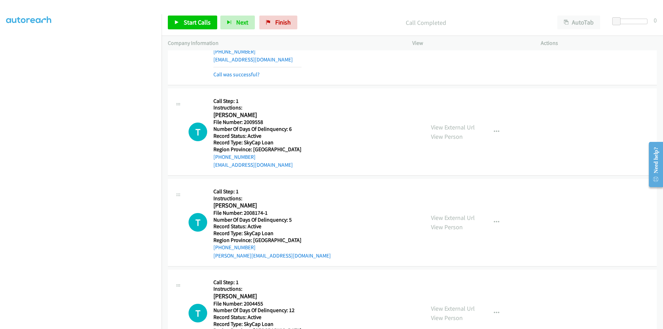
scroll to position [2243, 0]
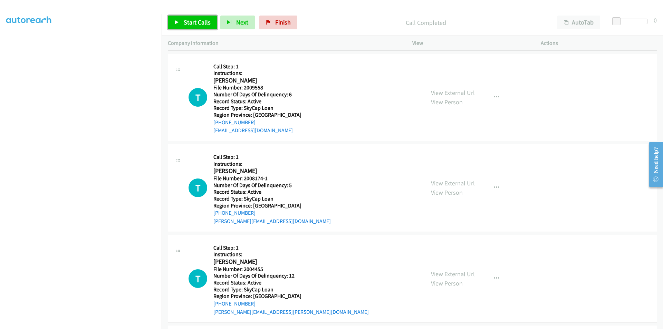
click at [200, 18] on link "Start Calls" at bounding box center [192, 23] width 49 height 14
click at [194, 22] on span "Pause" at bounding box center [192, 22] width 16 height 8
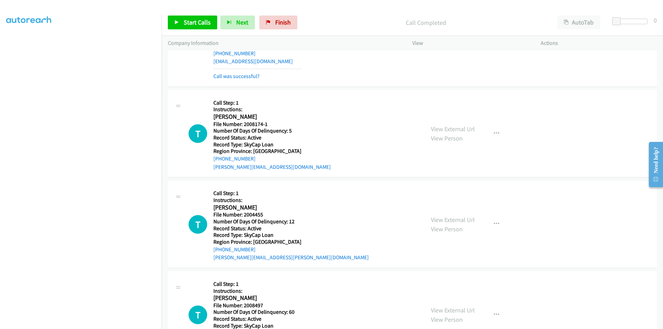
scroll to position [2347, 0]
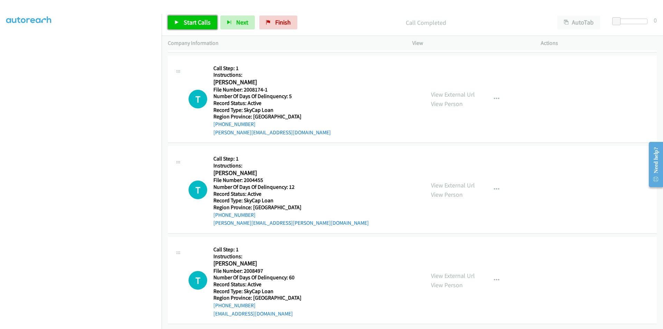
click at [192, 22] on span "Start Calls" at bounding box center [197, 22] width 27 height 8
click at [192, 22] on span "Pause" at bounding box center [192, 22] width 16 height 8
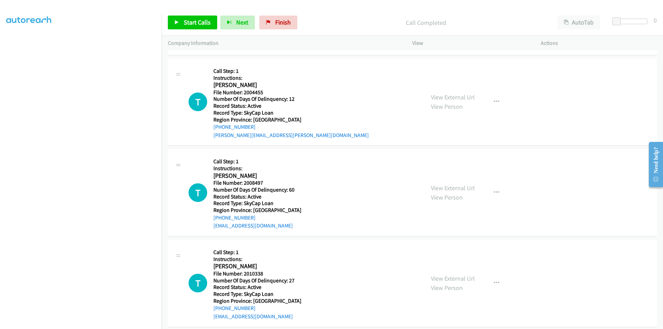
scroll to position [2450, 0]
click at [194, 24] on span "Start Calls" at bounding box center [197, 22] width 27 height 8
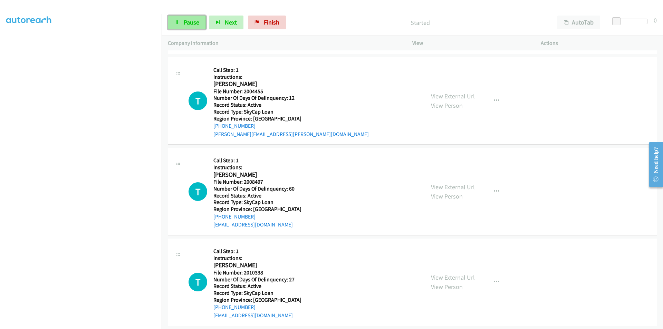
click at [190, 22] on span "Pause" at bounding box center [192, 22] width 16 height 8
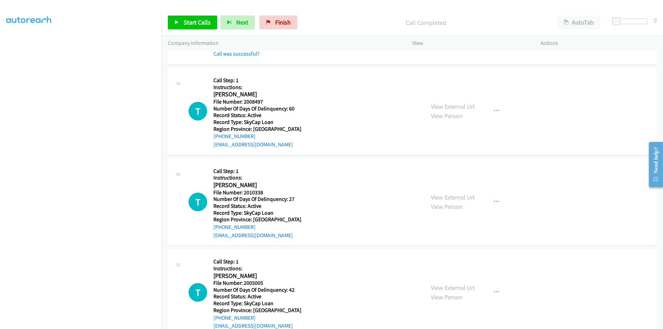
scroll to position [2554, 0]
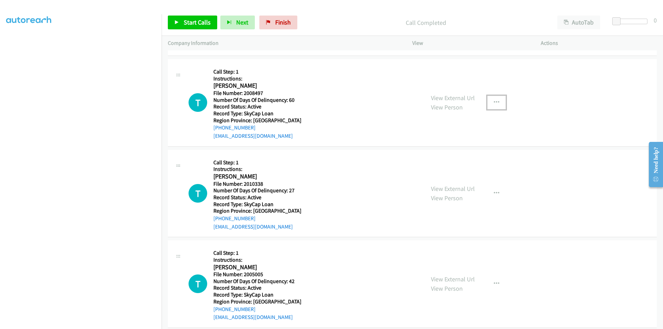
click at [496, 103] on icon "button" at bounding box center [497, 103] width 6 height 6
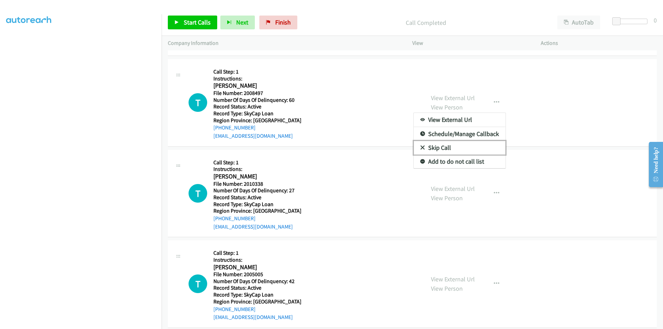
click at [447, 148] on link "Skip Call" at bounding box center [460, 148] width 92 height 14
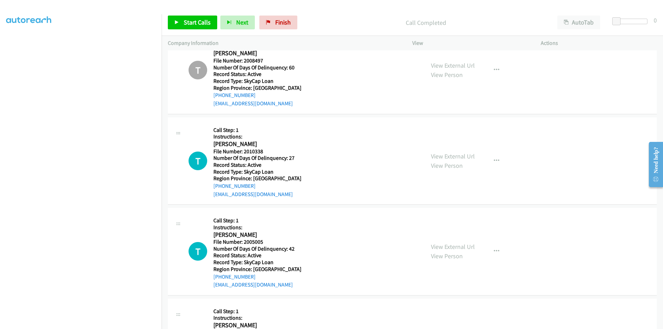
scroll to position [2654, 0]
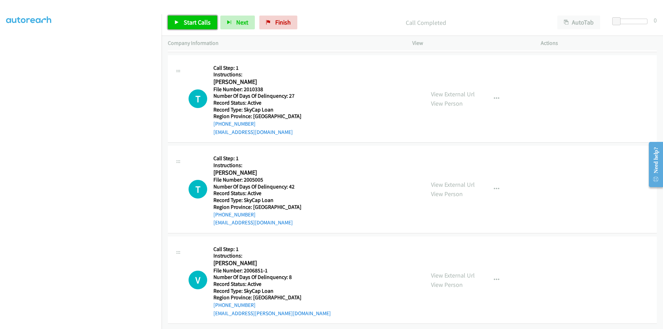
click at [192, 24] on span "Start Calls" at bounding box center [197, 22] width 27 height 8
click at [191, 24] on span "Pause" at bounding box center [192, 22] width 16 height 8
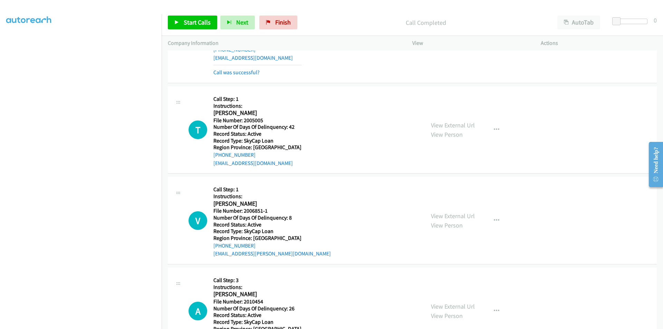
scroll to position [2757, 0]
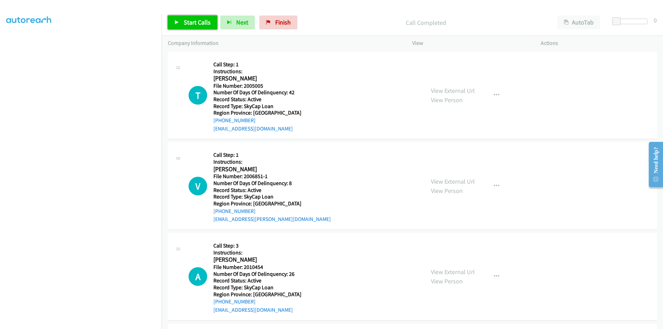
click at [185, 22] on span "Start Calls" at bounding box center [197, 22] width 27 height 8
click at [183, 22] on link "Pause" at bounding box center [187, 23] width 38 height 14
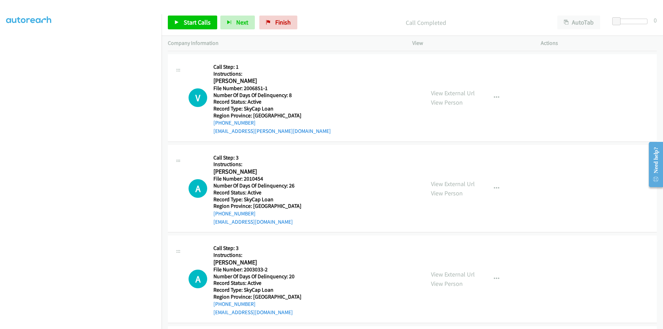
scroll to position [2861, 0]
click at [194, 24] on span "Start Calls" at bounding box center [197, 22] width 27 height 8
click at [194, 24] on span "Pause" at bounding box center [192, 22] width 16 height 8
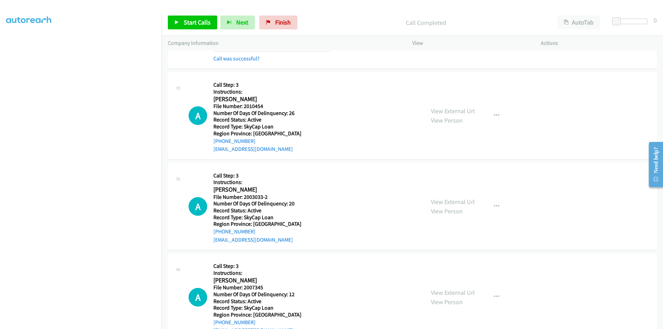
scroll to position [2964, 0]
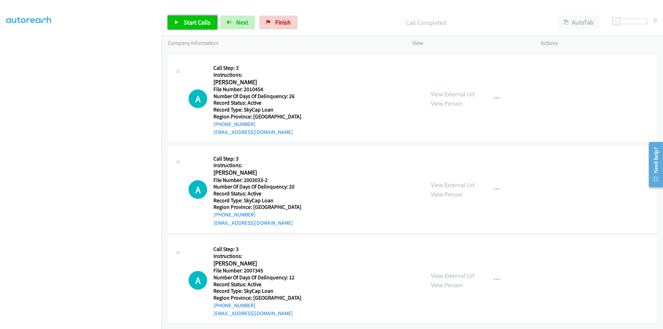
click at [185, 20] on span "Start Calls" at bounding box center [197, 22] width 27 height 8
click at [182, 20] on link "Pause" at bounding box center [187, 23] width 38 height 14
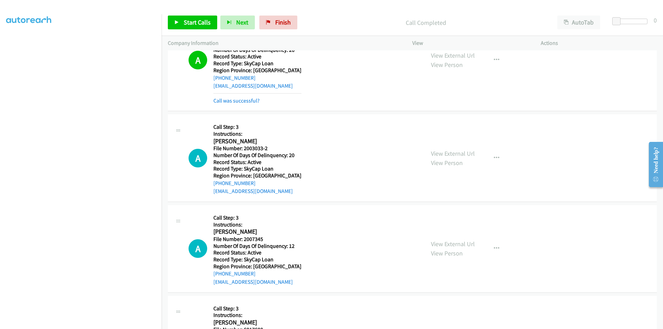
scroll to position [3068, 0]
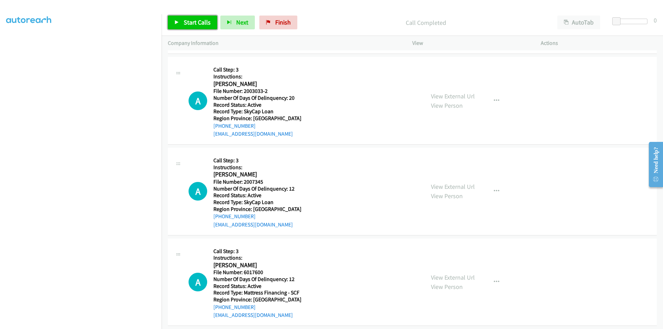
click at [202, 25] on span "Start Calls" at bounding box center [197, 22] width 27 height 8
click at [196, 20] on span "Pause" at bounding box center [192, 22] width 16 height 8
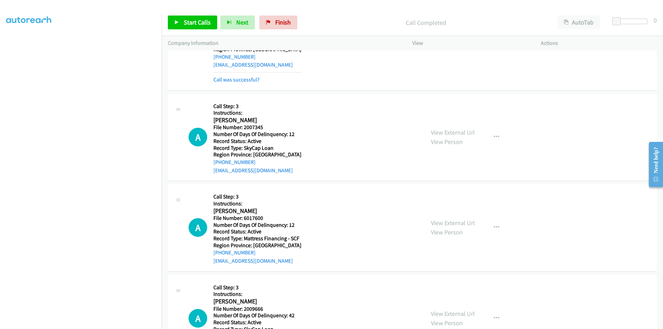
scroll to position [3172, 0]
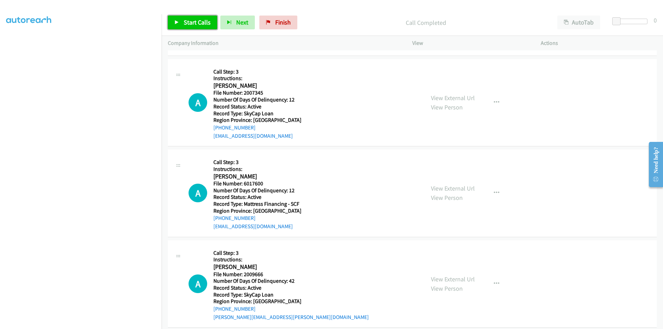
click at [190, 22] on span "Start Calls" at bounding box center [197, 22] width 27 height 8
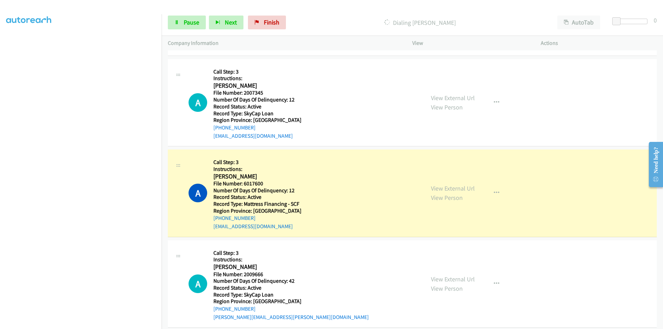
click at [195, 15] on div "Start Calls Pause Next Finish Dialing Amanda Valiquette AutoTab AutoTab 0" at bounding box center [412, 22] width 501 height 27
click at [193, 24] on span "Pause" at bounding box center [192, 22] width 16 height 8
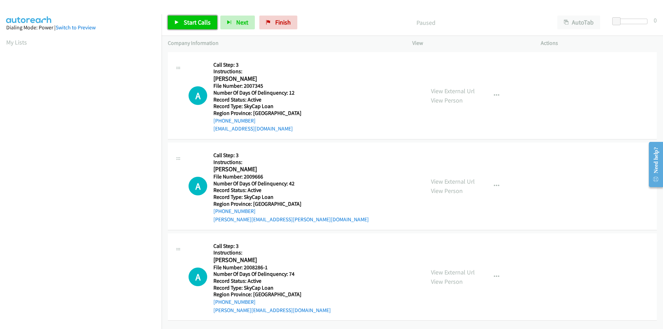
click at [190, 20] on span "Start Calls" at bounding box center [197, 22] width 27 height 8
click at [190, 20] on span "Pause" at bounding box center [192, 22] width 16 height 8
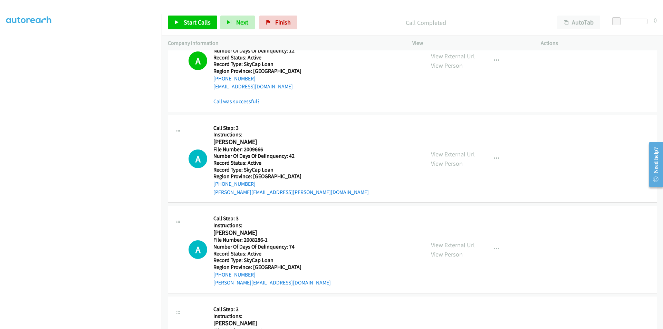
scroll to position [104, 0]
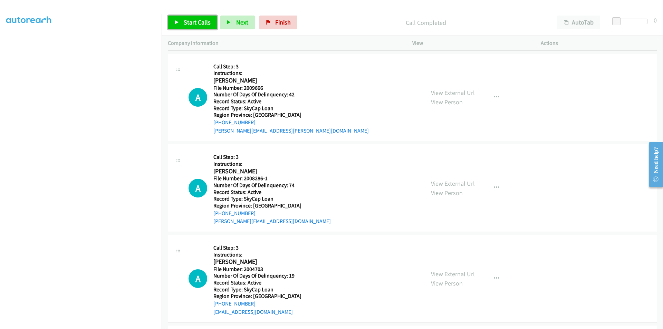
click at [203, 19] on span "Start Calls" at bounding box center [197, 22] width 27 height 8
click at [198, 20] on span "Pause" at bounding box center [192, 22] width 16 height 8
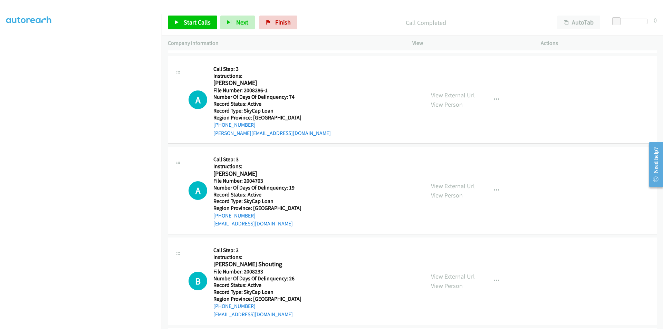
scroll to position [207, 0]
click at [189, 25] on span "Start Calls" at bounding box center [197, 22] width 27 height 8
click at [189, 25] on span "Pause" at bounding box center [192, 22] width 16 height 8
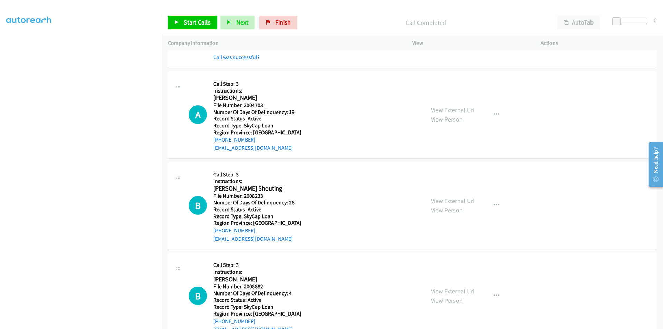
scroll to position [311, 0]
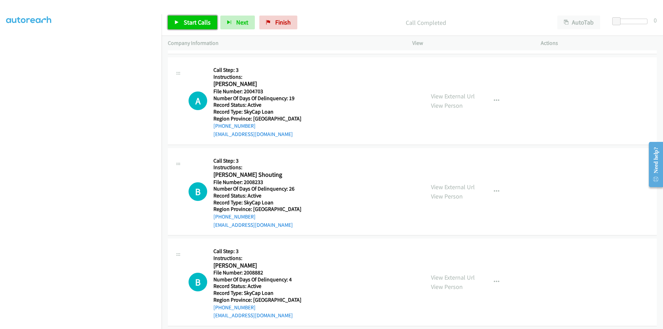
click at [199, 27] on link "Start Calls" at bounding box center [192, 23] width 49 height 14
click at [193, 21] on span "Pause" at bounding box center [192, 22] width 16 height 8
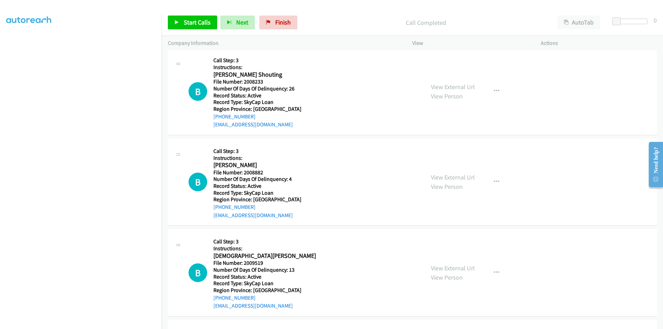
scroll to position [414, 0]
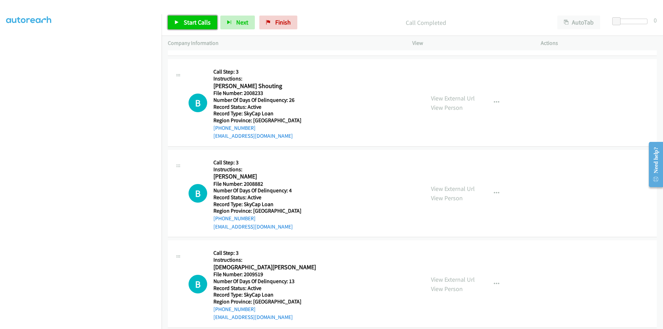
click at [192, 23] on span "Start Calls" at bounding box center [197, 22] width 27 height 8
click at [185, 20] on span "Pause" at bounding box center [192, 22] width 16 height 8
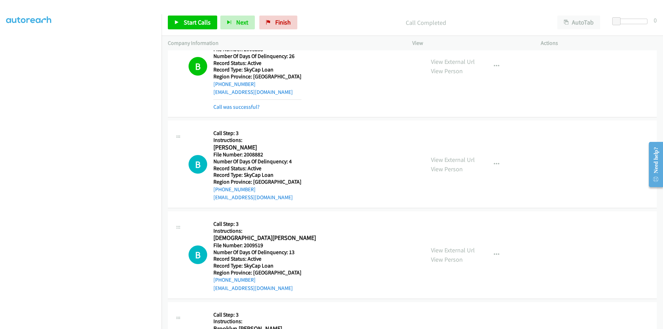
scroll to position [518, 0]
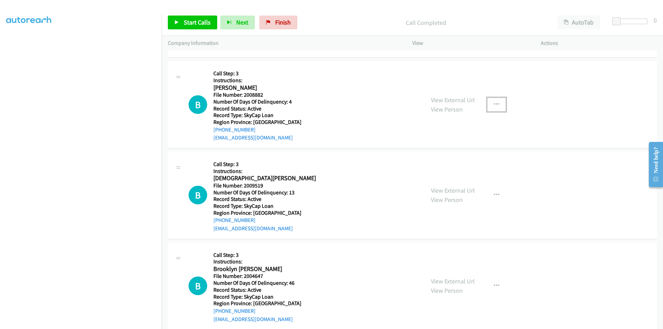
click at [498, 102] on button "button" at bounding box center [496, 105] width 19 height 14
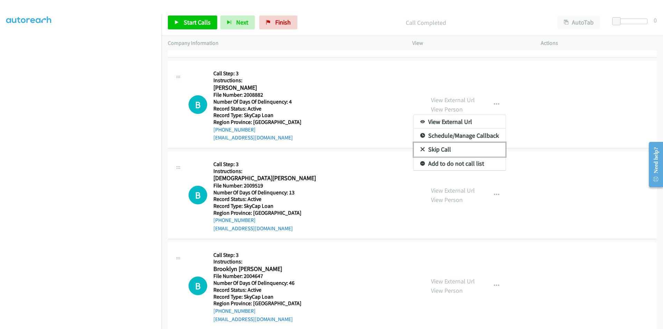
click at [431, 150] on link "Skip Call" at bounding box center [460, 150] width 92 height 14
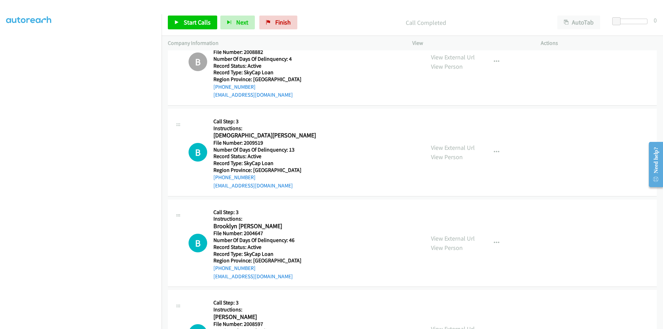
scroll to position [619, 0]
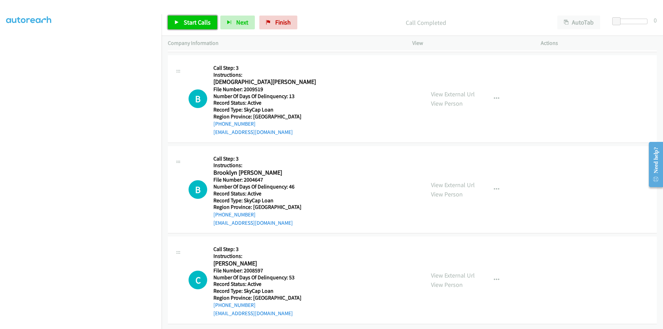
click at [188, 21] on span "Start Calls" at bounding box center [197, 22] width 27 height 8
click at [188, 21] on span "Pause" at bounding box center [192, 22] width 16 height 8
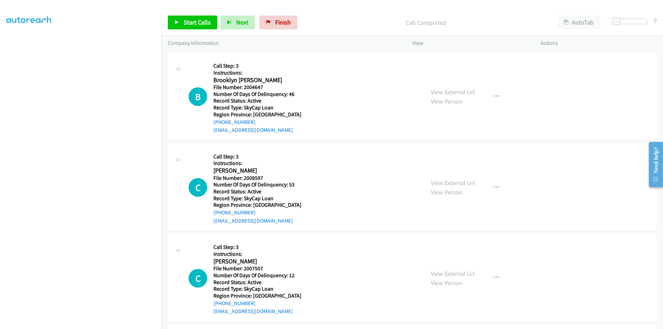
scroll to position [723, 0]
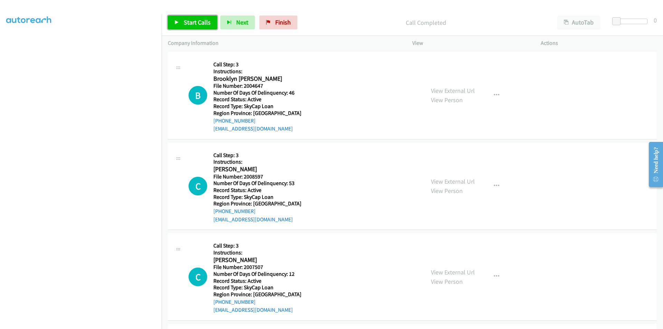
click at [194, 22] on span "Start Calls" at bounding box center [197, 22] width 27 height 8
click at [189, 23] on span "Pause" at bounding box center [192, 22] width 16 height 8
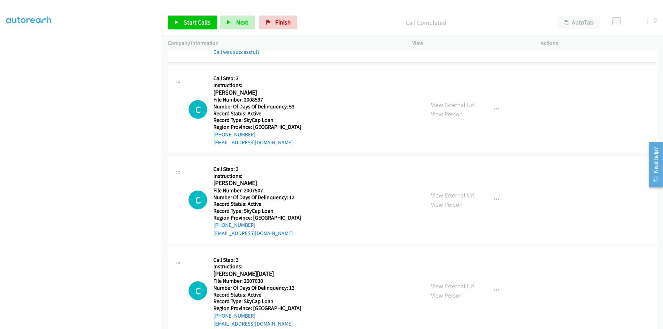
scroll to position [827, 0]
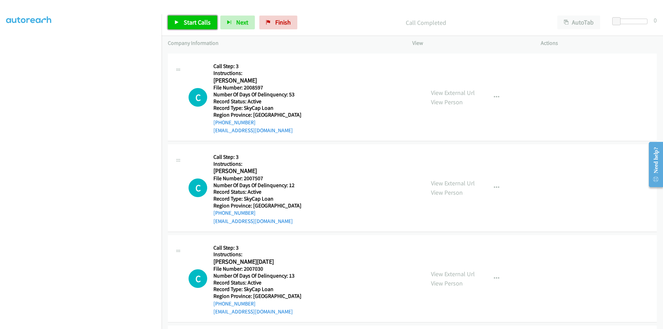
click at [196, 21] on span "Start Calls" at bounding box center [197, 22] width 27 height 8
click at [192, 21] on span "Pause" at bounding box center [192, 22] width 16 height 8
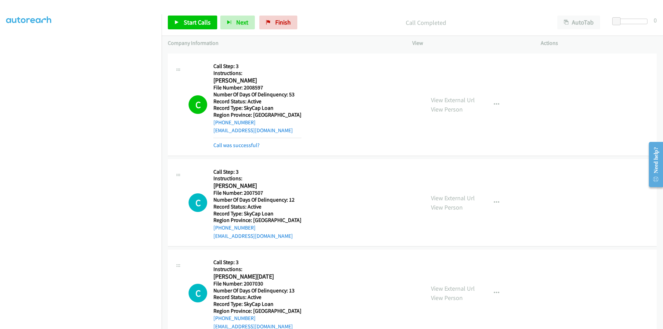
scroll to position [930, 0]
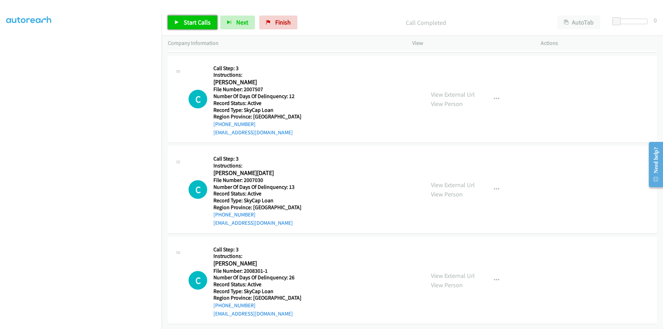
click at [188, 23] on span "Start Calls" at bounding box center [197, 22] width 27 height 8
click at [188, 23] on span "Pause" at bounding box center [192, 22] width 16 height 8
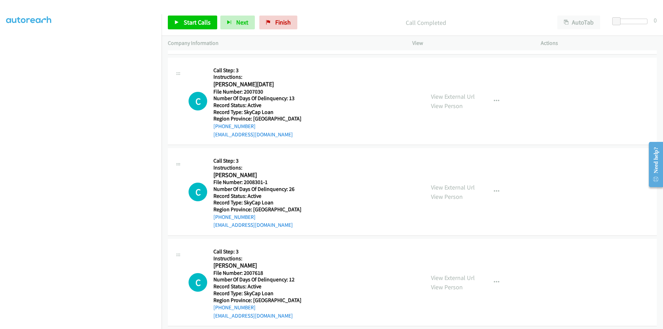
scroll to position [1034, 0]
click at [193, 19] on span "Start Calls" at bounding box center [197, 22] width 27 height 8
drag, startPoint x: 189, startPoint y: 21, endPoint x: 146, endPoint y: 63, distance: 60.1
click at [189, 21] on span "Pause" at bounding box center [192, 22] width 16 height 8
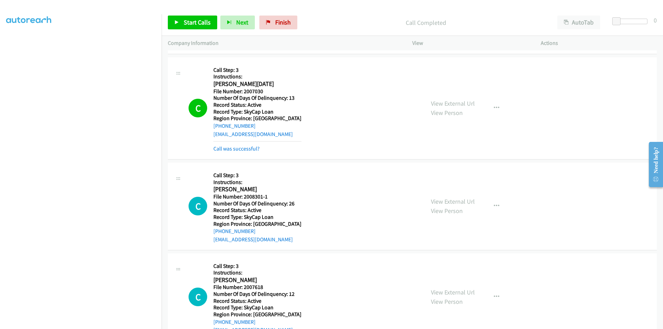
scroll to position [1137, 0]
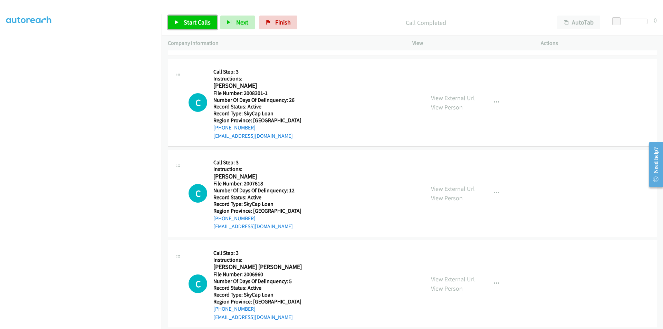
click at [199, 21] on span "Start Calls" at bounding box center [197, 22] width 27 height 8
click at [194, 21] on span "Pause" at bounding box center [192, 22] width 16 height 8
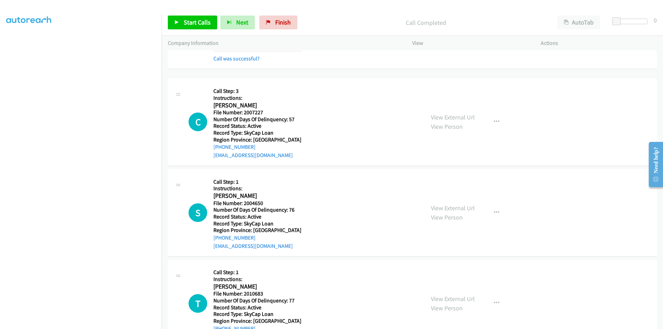
scroll to position [1241, 0]
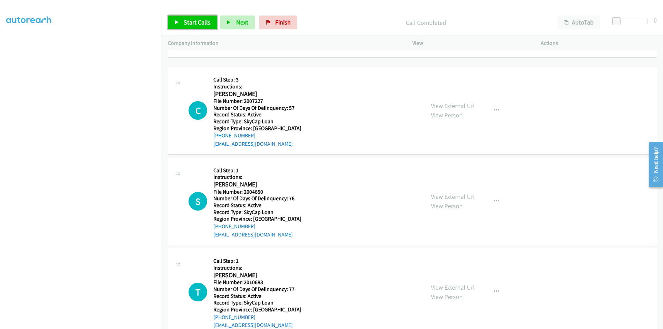
click at [186, 19] on span "Start Calls" at bounding box center [197, 22] width 27 height 8
click at [186, 19] on span "Pause" at bounding box center [192, 22] width 16 height 8
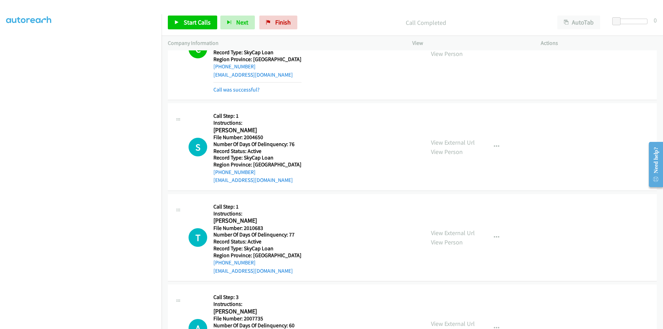
scroll to position [1345, 0]
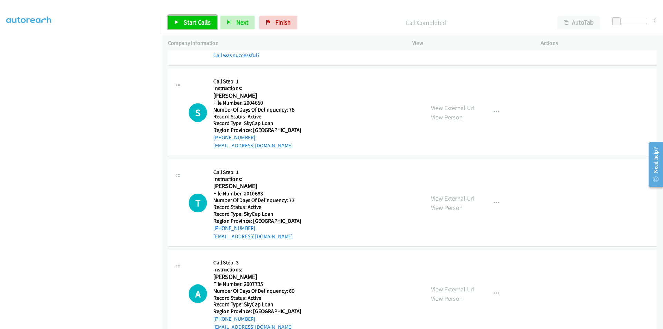
click at [198, 21] on span "Start Calls" at bounding box center [197, 22] width 27 height 8
click at [187, 21] on span "Pause" at bounding box center [192, 22] width 16 height 8
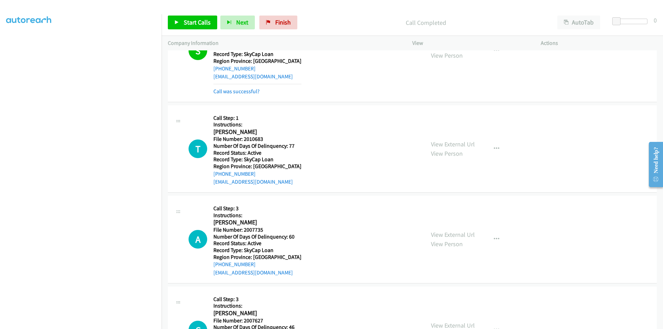
scroll to position [1448, 0]
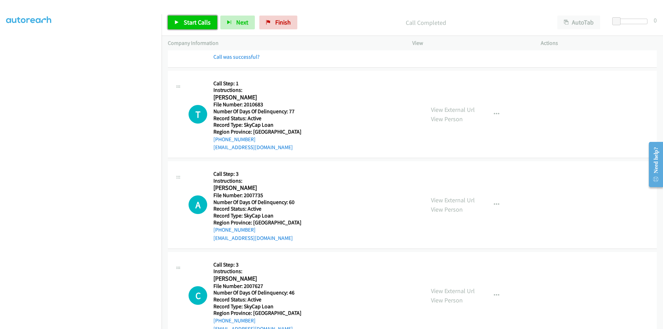
click at [196, 21] on span "Start Calls" at bounding box center [197, 22] width 27 height 8
click at [196, 21] on span "Pause" at bounding box center [192, 22] width 16 height 8
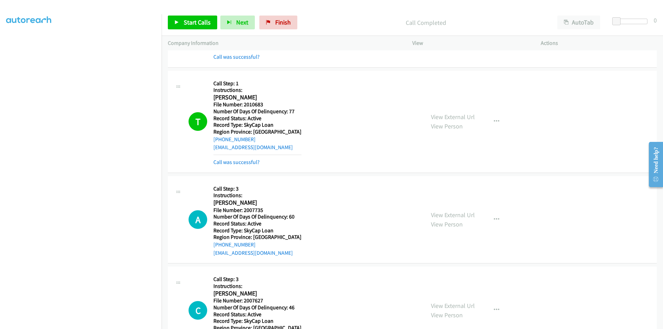
scroll to position [1552, 0]
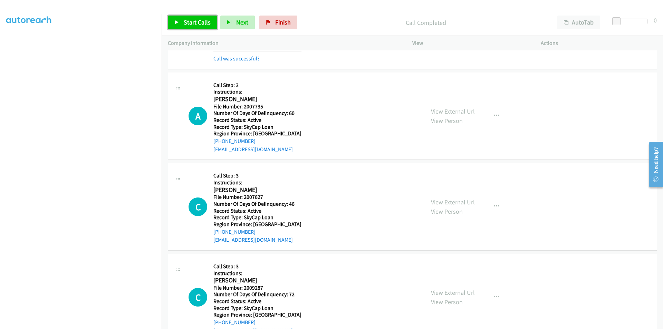
click at [200, 22] on span "Start Calls" at bounding box center [197, 22] width 27 height 8
click at [200, 22] on link "Pause" at bounding box center [187, 23] width 38 height 14
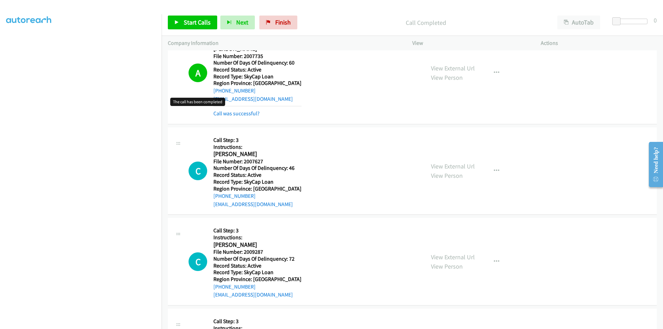
scroll to position [1690, 0]
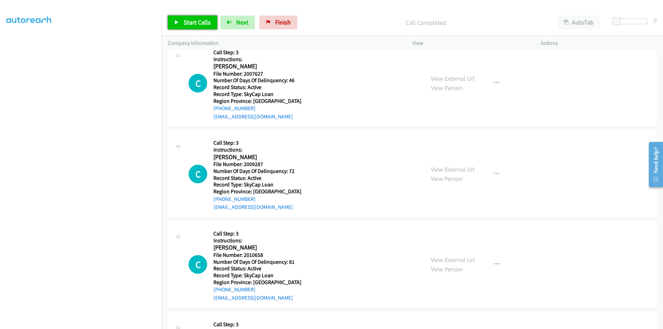
click at [189, 23] on span "Start Calls" at bounding box center [197, 22] width 27 height 8
click at [189, 23] on span "Pause" at bounding box center [192, 22] width 16 height 8
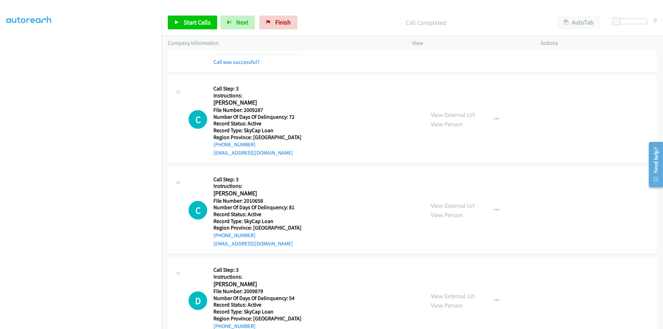
scroll to position [1794, 0]
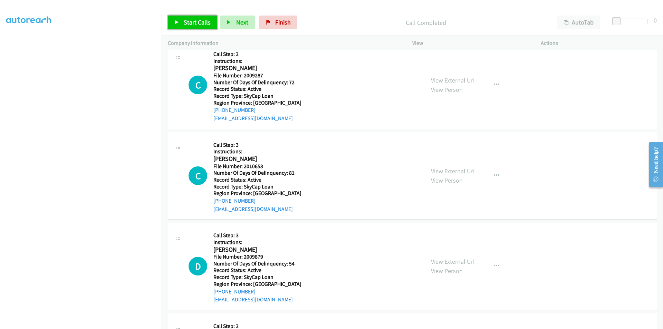
click at [200, 24] on span "Start Calls" at bounding box center [197, 22] width 27 height 8
click at [189, 21] on span "Pause" at bounding box center [192, 22] width 16 height 8
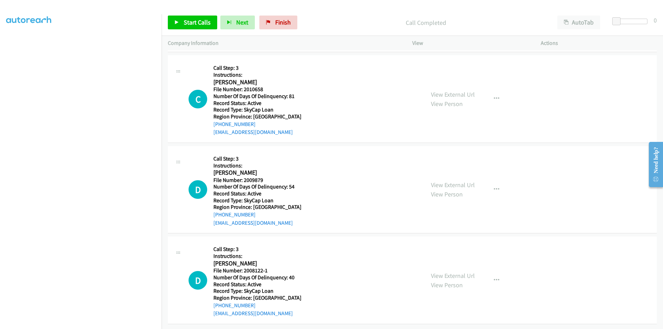
scroll to position [1890, 0]
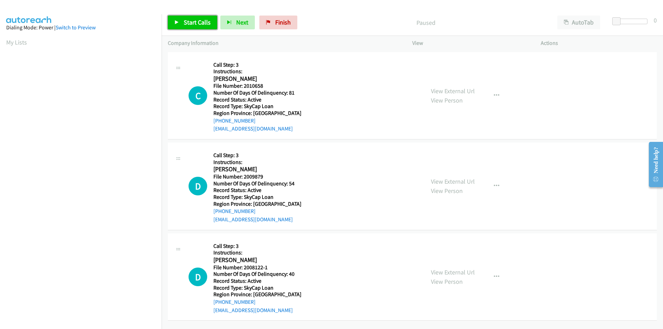
click at [199, 22] on span "Start Calls" at bounding box center [197, 22] width 27 height 8
click at [195, 23] on span "Pause" at bounding box center [192, 22] width 16 height 8
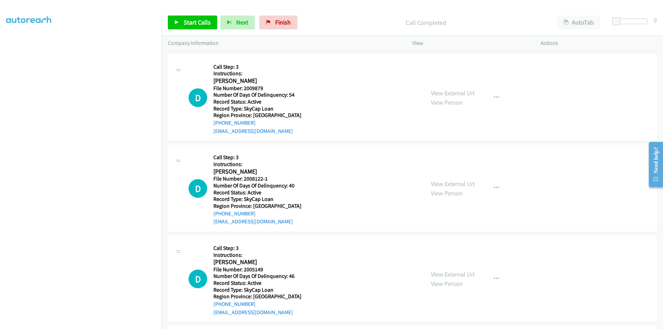
scroll to position [104, 0]
click at [189, 21] on span "Start Calls" at bounding box center [197, 22] width 27 height 8
click at [189, 21] on span "Pause" at bounding box center [192, 22] width 16 height 8
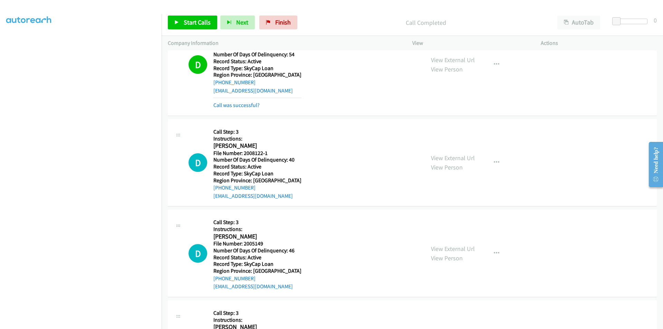
scroll to position [207, 0]
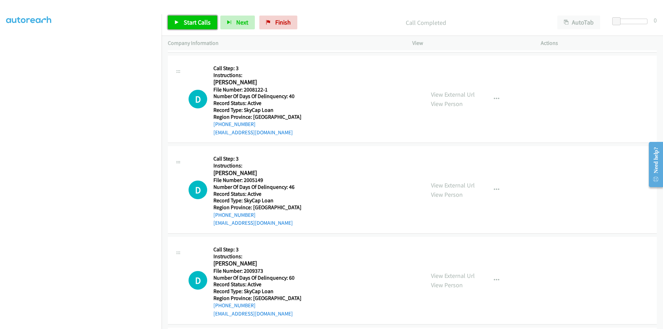
click at [193, 23] on span "Start Calls" at bounding box center [197, 22] width 27 height 8
click at [193, 23] on span "Pause" at bounding box center [192, 22] width 16 height 8
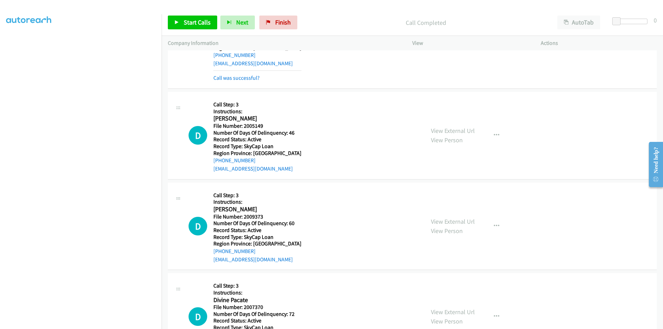
scroll to position [311, 0]
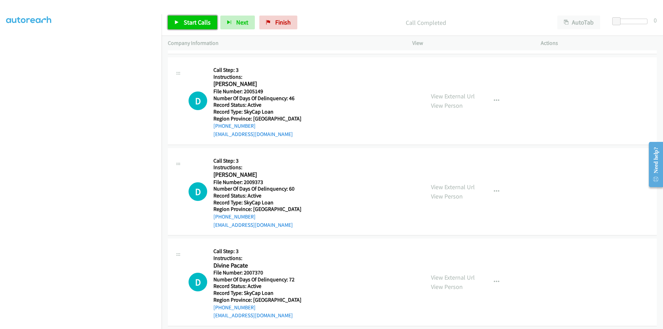
click at [191, 20] on span "Start Calls" at bounding box center [197, 22] width 27 height 8
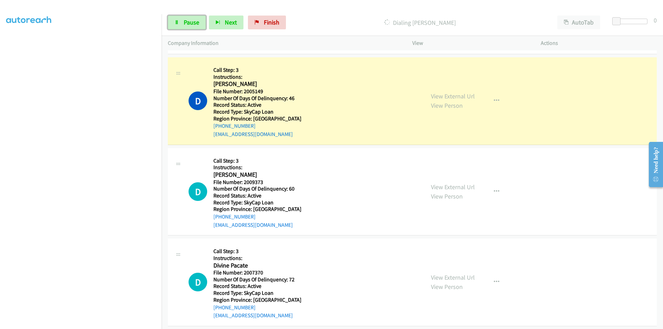
click at [191, 20] on span "Pause" at bounding box center [192, 22] width 16 height 8
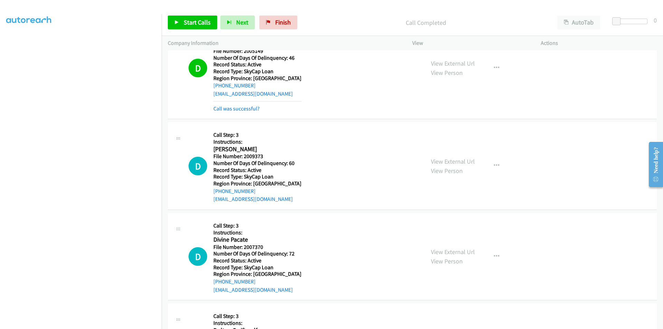
scroll to position [414, 0]
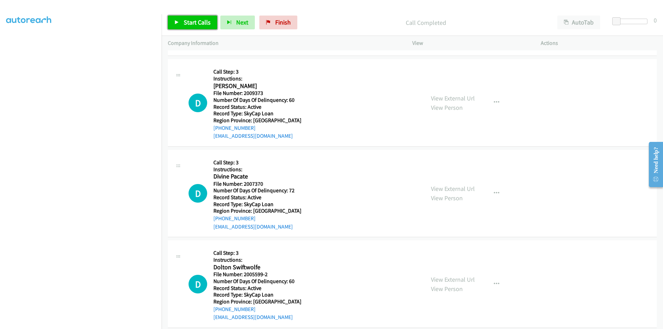
click at [186, 21] on span "Start Calls" at bounding box center [197, 22] width 27 height 8
click at [191, 25] on span "Pause" at bounding box center [192, 22] width 16 height 8
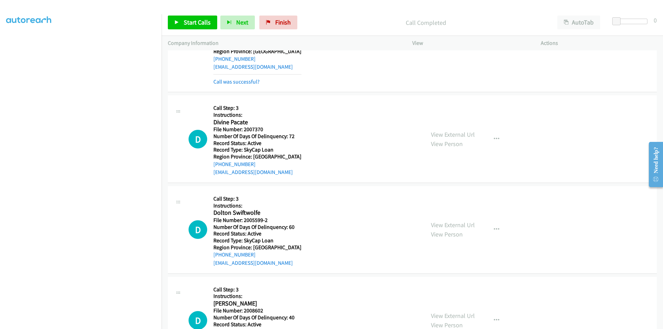
scroll to position [518, 0]
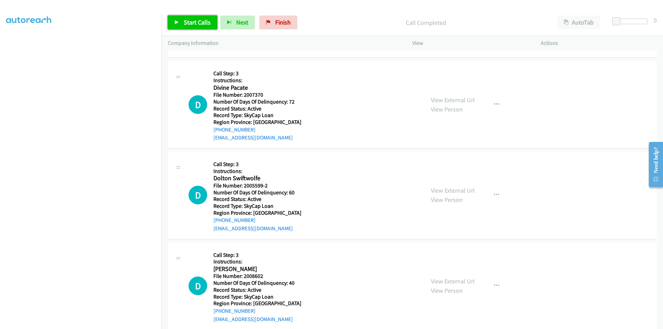
click at [184, 22] on span "Start Calls" at bounding box center [197, 22] width 27 height 8
click at [185, 22] on span "Pause" at bounding box center [192, 22] width 16 height 8
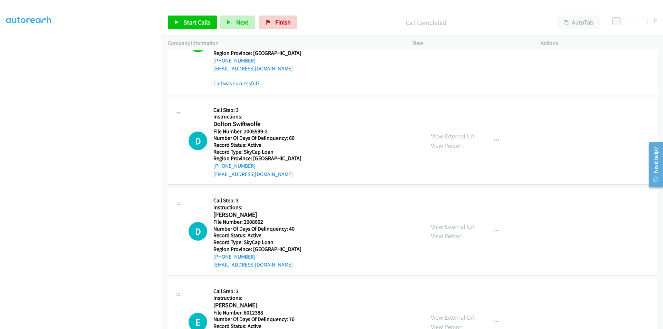
scroll to position [634, 0]
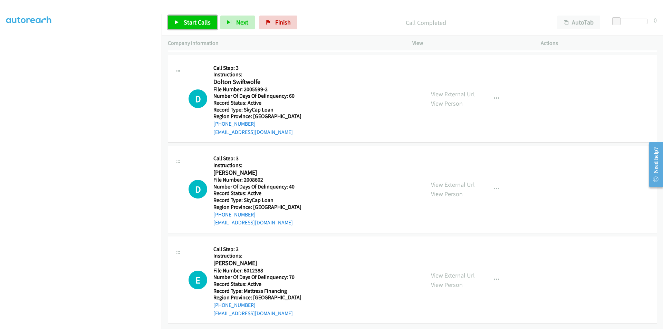
click at [190, 24] on span "Start Calls" at bounding box center [197, 22] width 27 height 8
click at [191, 21] on span "Pause" at bounding box center [192, 22] width 16 height 8
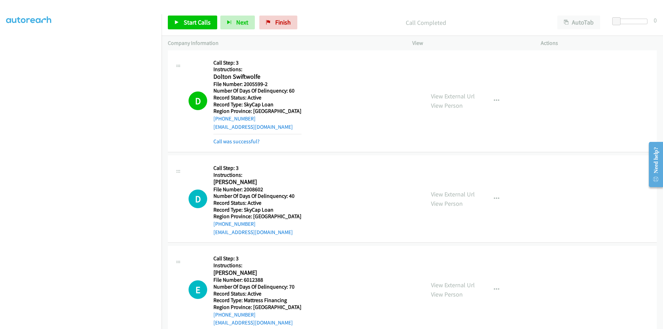
scroll to position [738, 0]
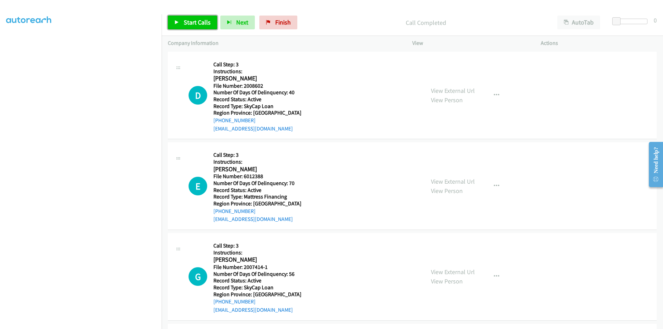
click at [196, 19] on span "Start Calls" at bounding box center [197, 22] width 27 height 8
click at [194, 19] on span "Pause" at bounding box center [192, 22] width 16 height 8
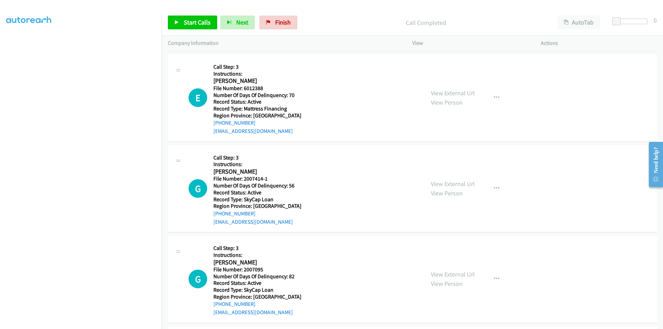
scroll to position [842, 0]
click at [198, 22] on span "Start Calls" at bounding box center [197, 22] width 27 height 8
click at [192, 22] on span "Pause" at bounding box center [192, 22] width 16 height 8
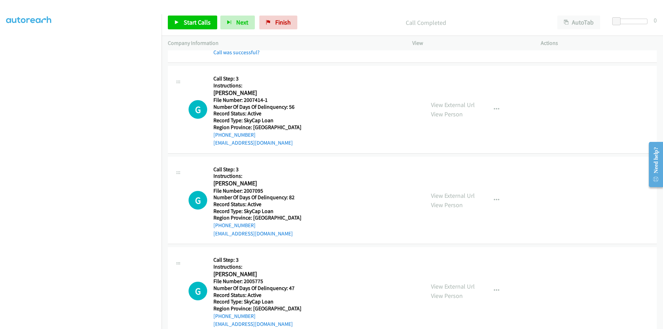
scroll to position [945, 0]
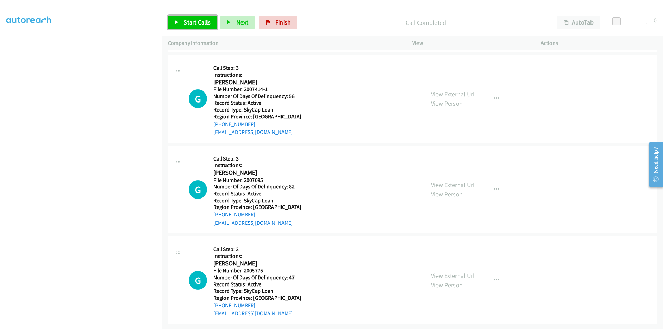
click at [201, 19] on span "Start Calls" at bounding box center [197, 22] width 27 height 8
click at [192, 19] on span "Pause" at bounding box center [192, 22] width 16 height 8
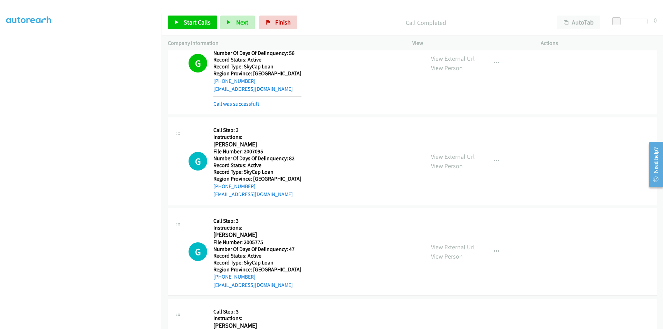
scroll to position [1049, 0]
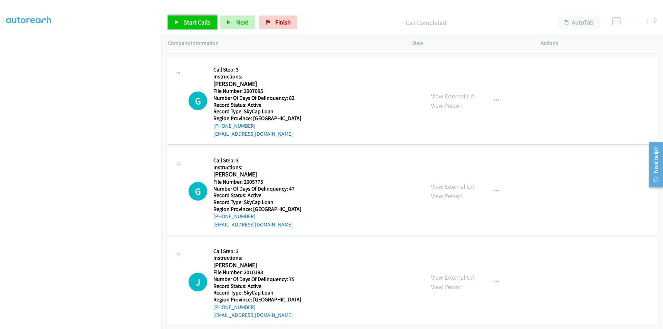
click at [199, 21] on span "Start Calls" at bounding box center [197, 22] width 27 height 8
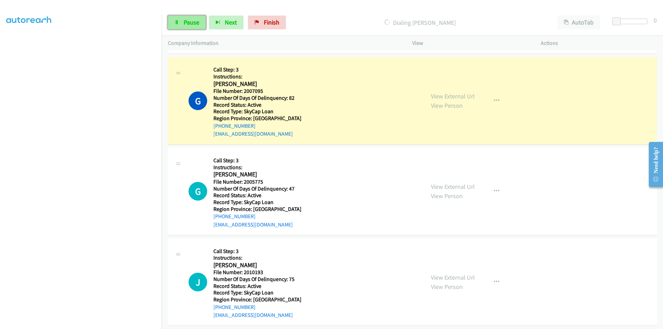
click at [191, 19] on span "Pause" at bounding box center [192, 22] width 16 height 8
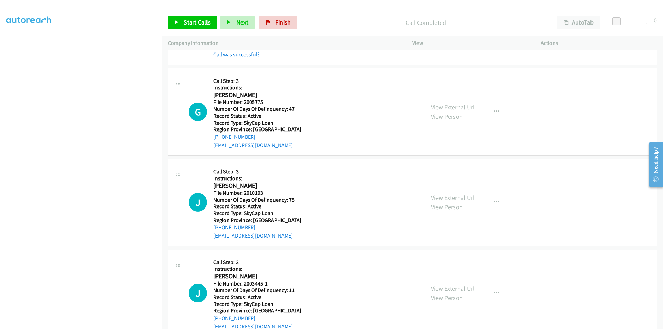
scroll to position [1152, 0]
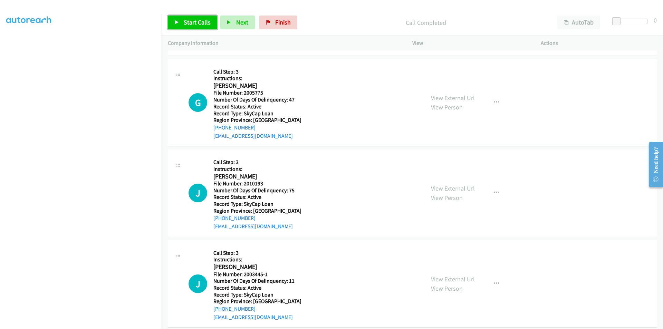
click at [196, 21] on span "Start Calls" at bounding box center [197, 22] width 27 height 8
click at [196, 21] on span "Pause" at bounding box center [192, 22] width 16 height 8
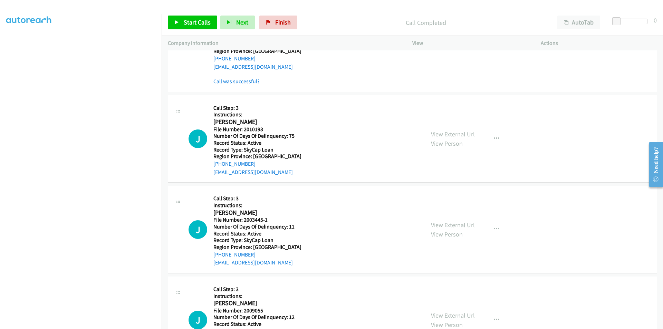
scroll to position [1256, 0]
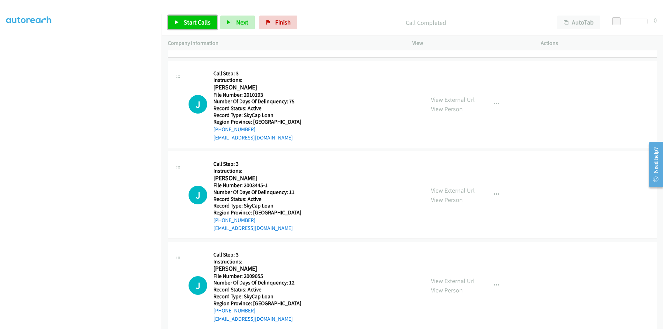
click at [190, 22] on span "Start Calls" at bounding box center [197, 22] width 27 height 8
click at [190, 22] on span "Pause" at bounding box center [192, 22] width 16 height 8
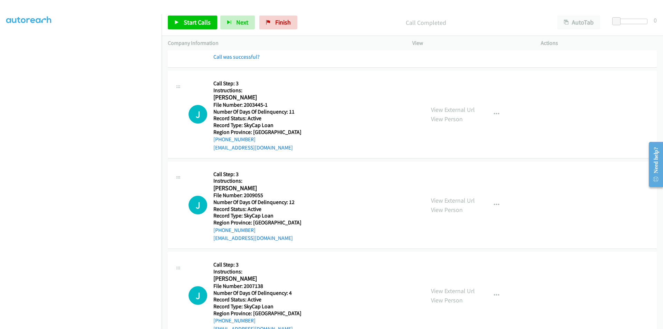
scroll to position [1359, 0]
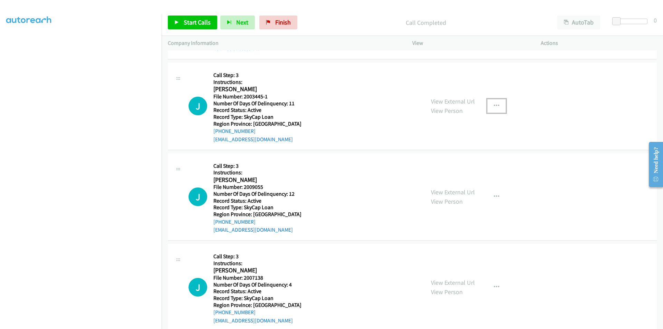
click at [491, 101] on button "button" at bounding box center [496, 106] width 19 height 14
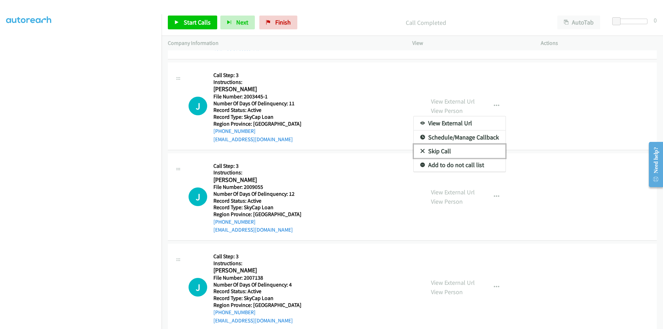
click at [450, 149] on link "Skip Call" at bounding box center [460, 151] width 92 height 14
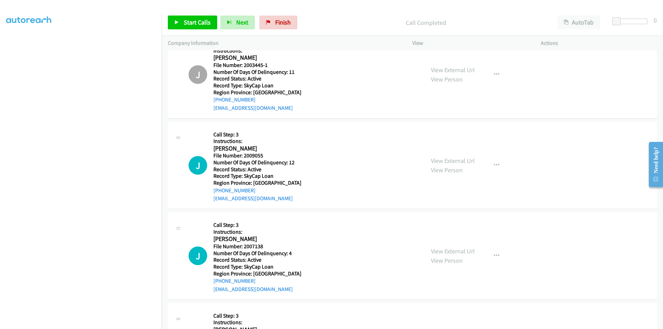
scroll to position [1463, 0]
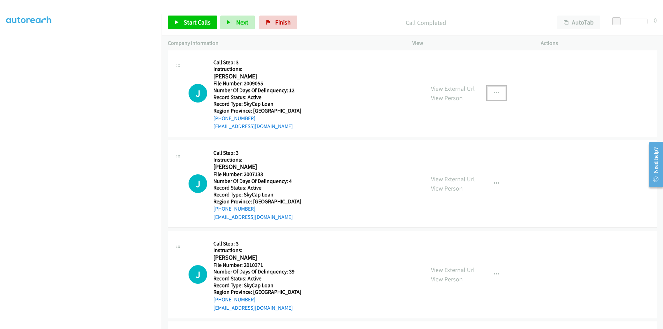
click at [494, 92] on icon "button" at bounding box center [497, 93] width 6 height 6
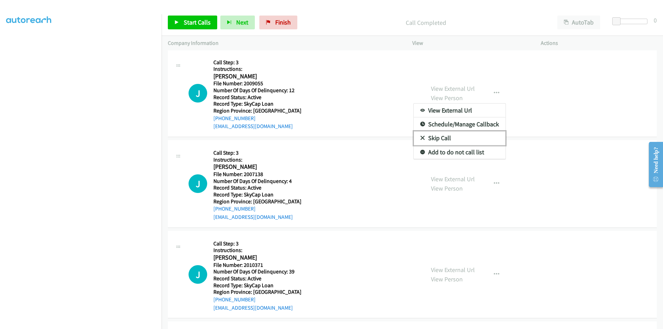
click at [446, 138] on link "Skip Call" at bounding box center [460, 138] width 92 height 14
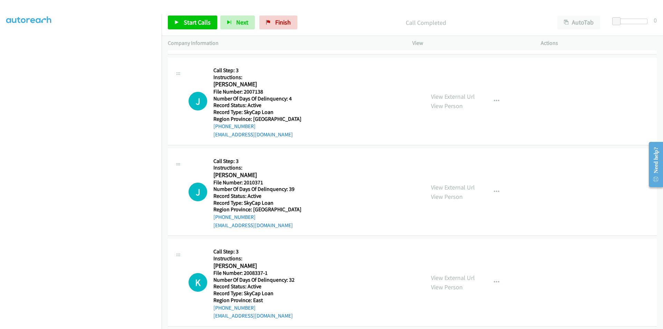
scroll to position [1553, 0]
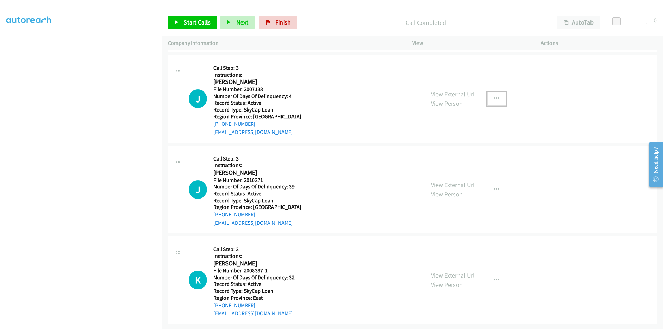
click at [490, 92] on button "button" at bounding box center [496, 99] width 19 height 14
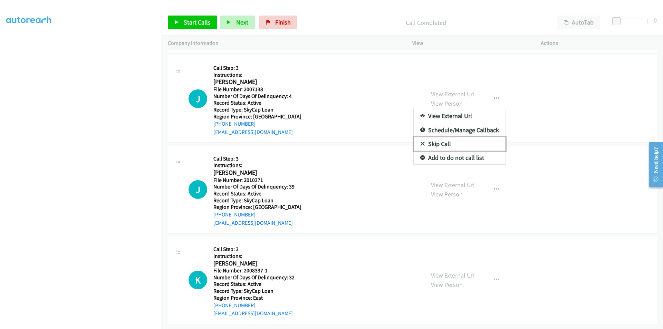
click at [450, 137] on link "Skip Call" at bounding box center [460, 144] width 92 height 14
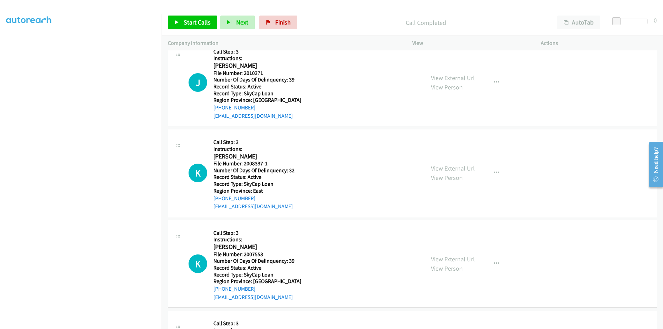
scroll to position [1657, 0]
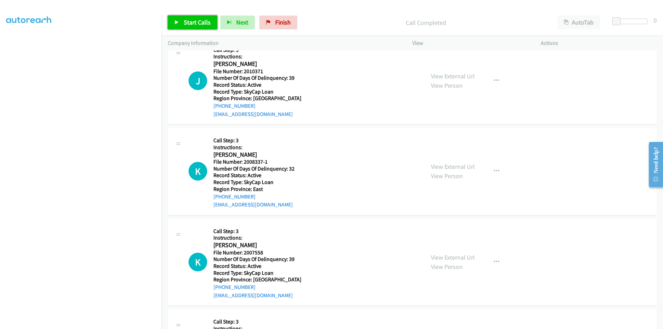
click at [204, 21] on span "Start Calls" at bounding box center [197, 22] width 27 height 8
click at [199, 22] on link "Pause" at bounding box center [187, 23] width 38 height 14
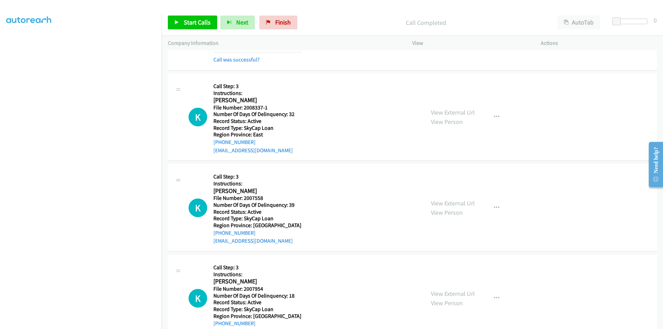
scroll to position [1760, 0]
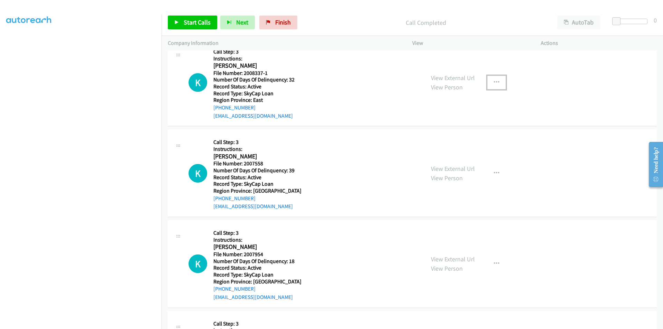
click at [490, 80] on button "button" at bounding box center [496, 83] width 19 height 14
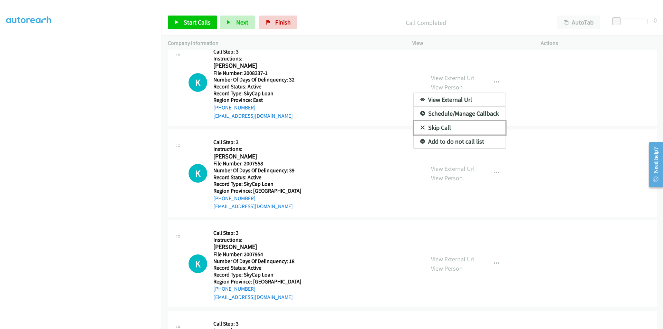
click at [465, 125] on link "Skip Call" at bounding box center [460, 128] width 92 height 14
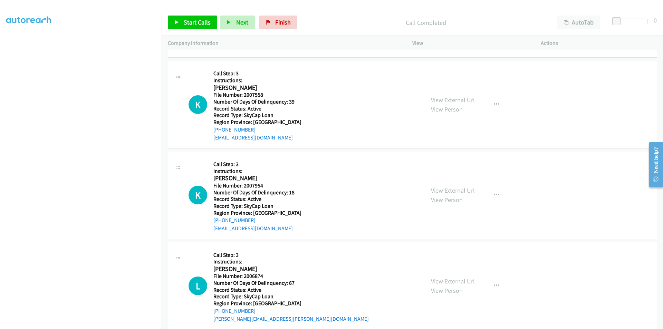
scroll to position [1829, 0]
click at [193, 22] on span "Start Calls" at bounding box center [197, 22] width 27 height 8
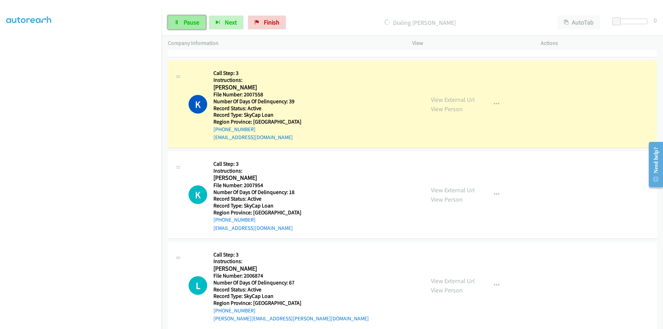
click at [193, 22] on span "Pause" at bounding box center [192, 22] width 16 height 8
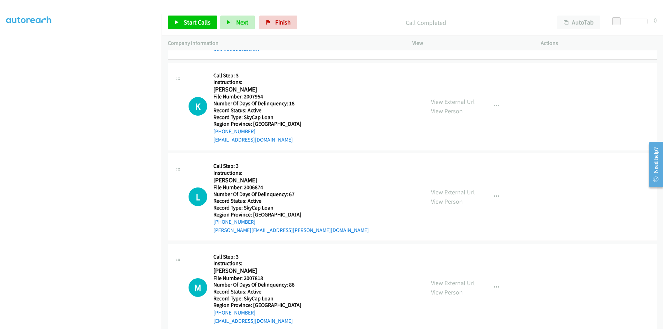
scroll to position [1933, 0]
click at [493, 102] on button "button" at bounding box center [496, 106] width 19 height 14
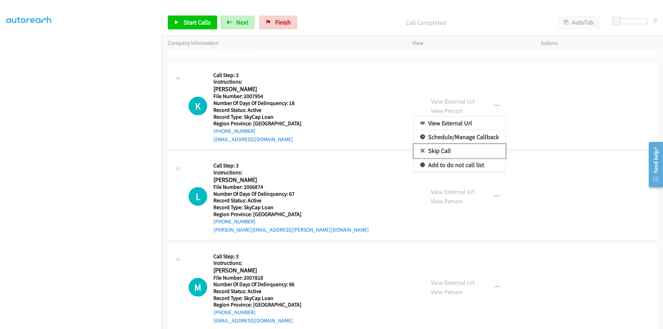
click at [449, 152] on link "Skip Call" at bounding box center [460, 151] width 92 height 14
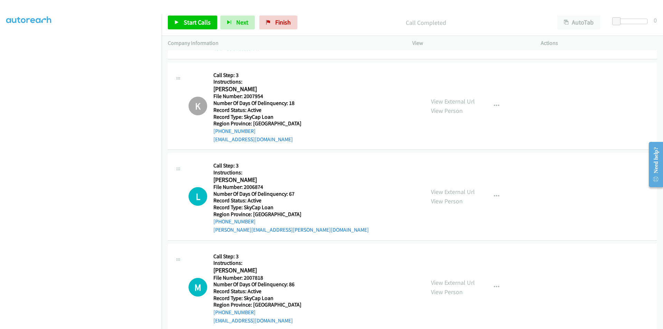
scroll to position [2037, 0]
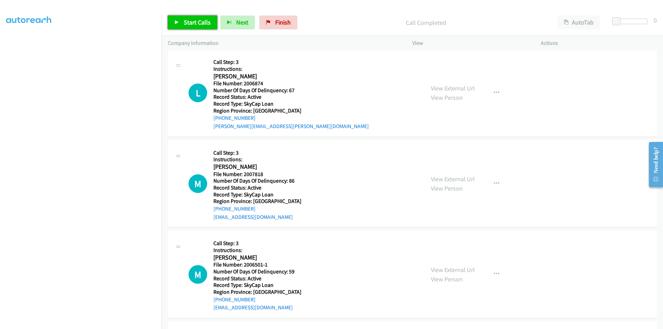
click at [195, 19] on span "Start Calls" at bounding box center [197, 22] width 27 height 8
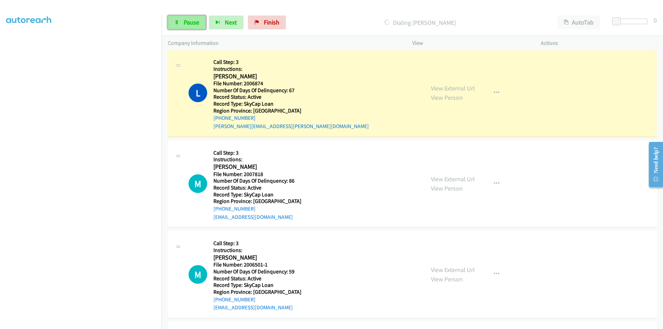
click at [195, 24] on span "Pause" at bounding box center [192, 22] width 16 height 8
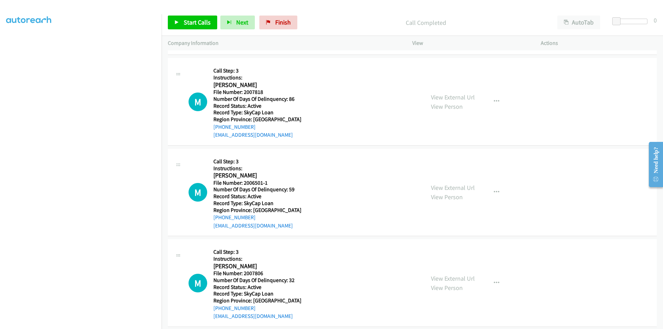
scroll to position [2140, 0]
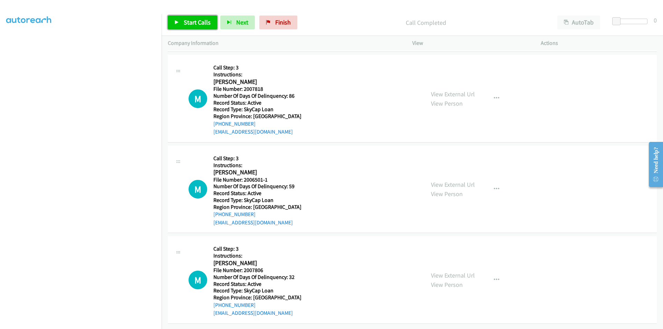
click at [201, 21] on span "Start Calls" at bounding box center [197, 22] width 27 height 8
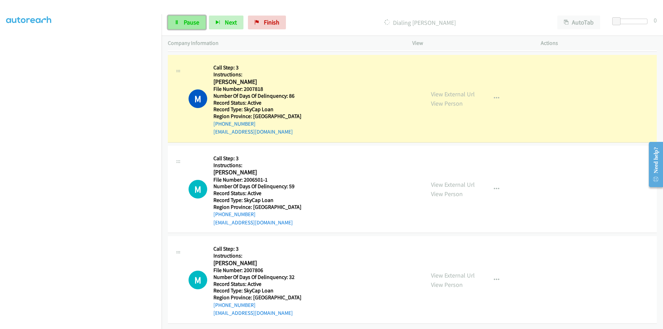
click at [196, 21] on span "Pause" at bounding box center [192, 22] width 16 height 8
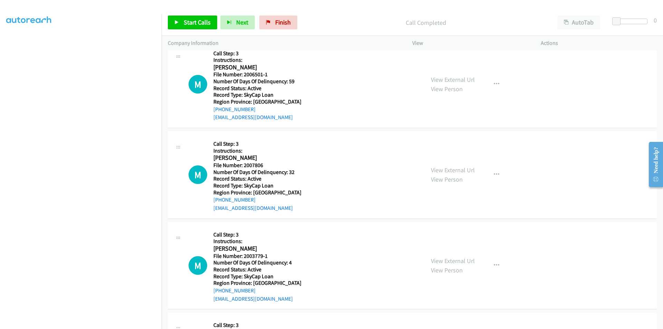
scroll to position [2244, 0]
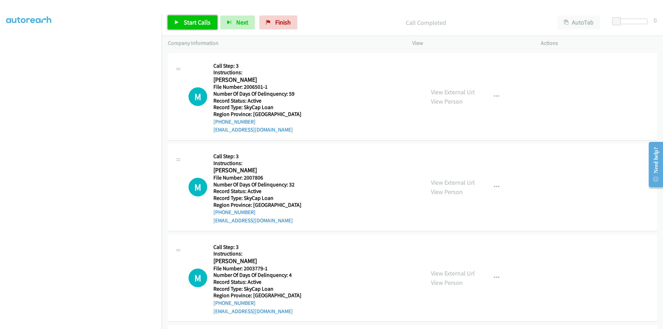
click at [188, 20] on span "Start Calls" at bounding box center [197, 22] width 27 height 8
click at [188, 20] on span "Pause" at bounding box center [192, 22] width 16 height 8
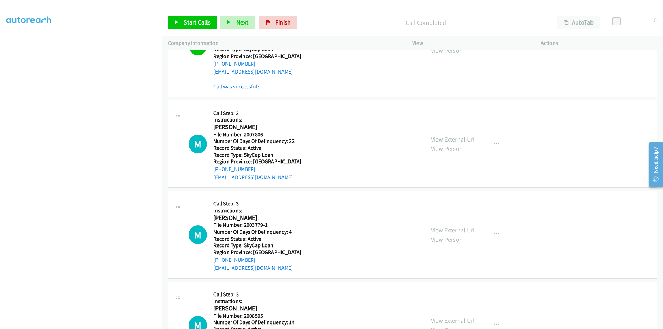
scroll to position [2347, 0]
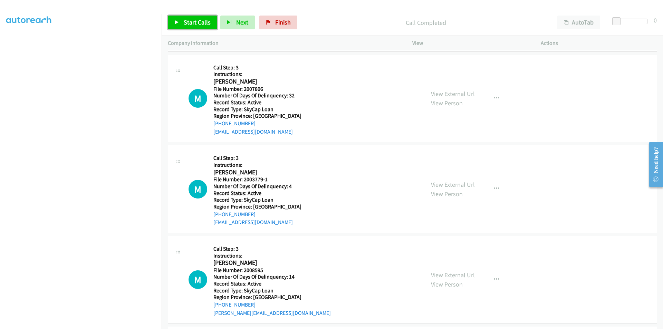
click at [191, 19] on span "Start Calls" at bounding box center [197, 22] width 27 height 8
click at [192, 19] on span "Pause" at bounding box center [192, 22] width 16 height 8
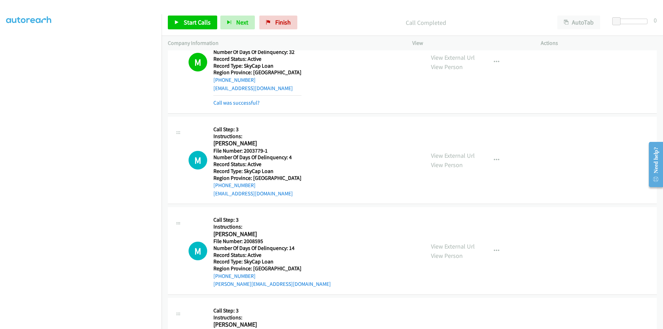
scroll to position [2451, 0]
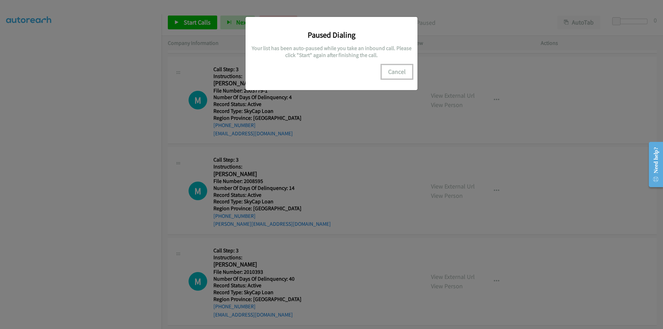
click at [393, 70] on button "Cancel" at bounding box center [397, 72] width 31 height 14
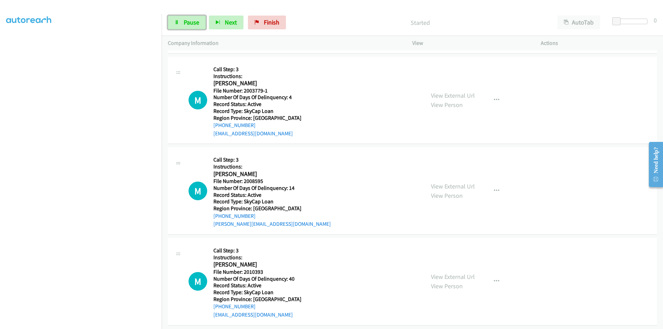
click at [196, 22] on span "Pause" at bounding box center [192, 22] width 16 height 8
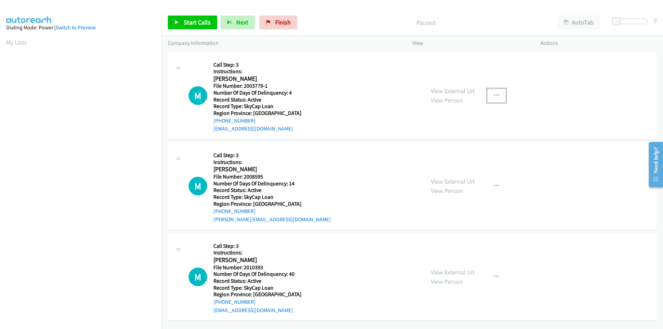
click at [494, 93] on icon "button" at bounding box center [497, 96] width 6 height 6
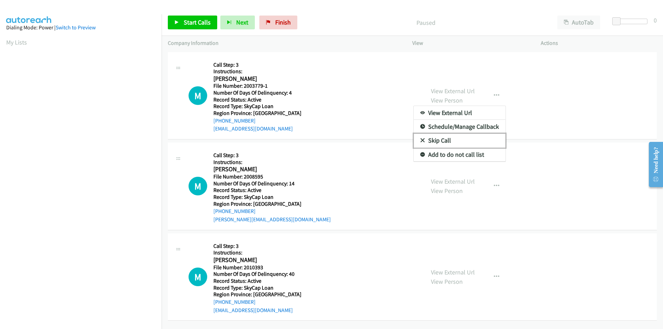
click at [441, 137] on link "Skip Call" at bounding box center [460, 141] width 92 height 14
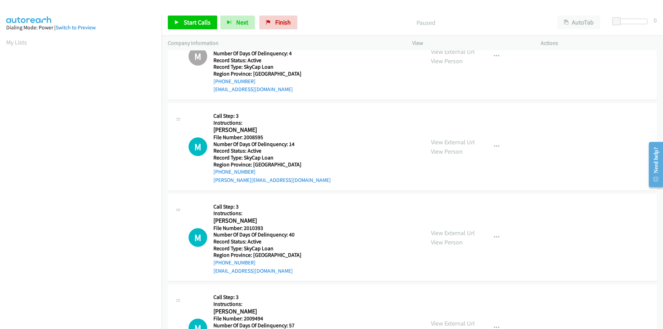
scroll to position [104, 0]
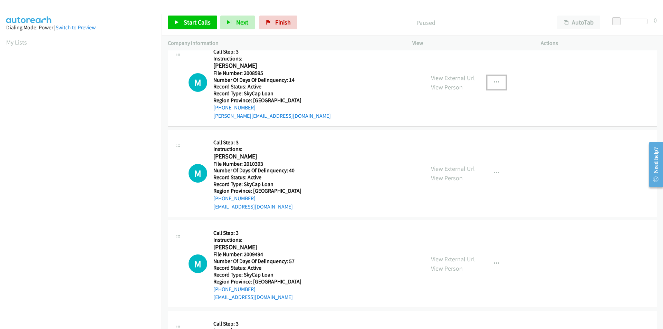
click at [489, 80] on button "button" at bounding box center [496, 83] width 19 height 14
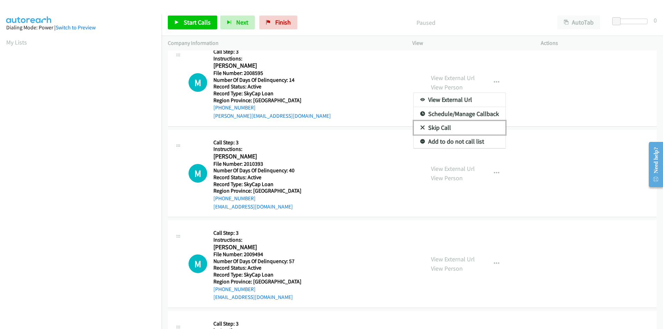
click at [456, 127] on link "Skip Call" at bounding box center [460, 128] width 92 height 14
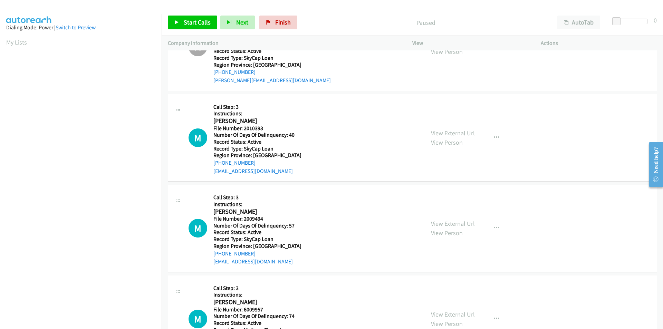
scroll to position [173, 0]
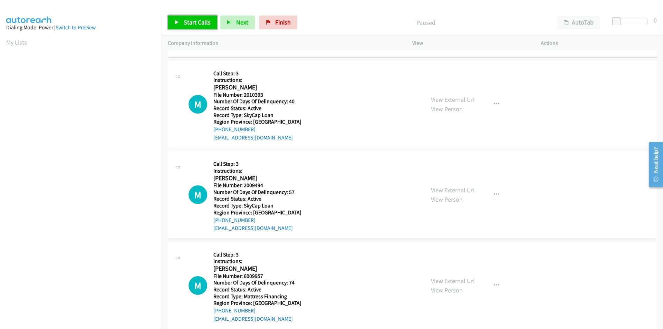
click at [197, 23] on span "Start Calls" at bounding box center [197, 22] width 27 height 8
click at [197, 23] on span "Pause" at bounding box center [192, 22] width 16 height 8
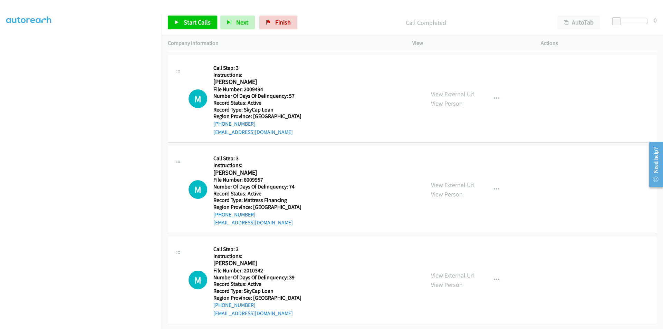
scroll to position [289, 0]
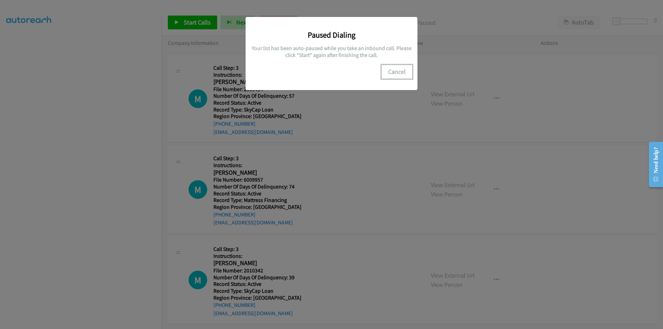
click at [402, 75] on button "Cancel" at bounding box center [397, 72] width 31 height 14
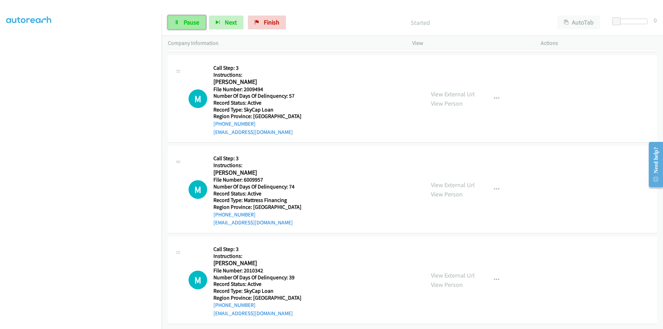
click at [175, 25] on icon at bounding box center [176, 22] width 5 height 5
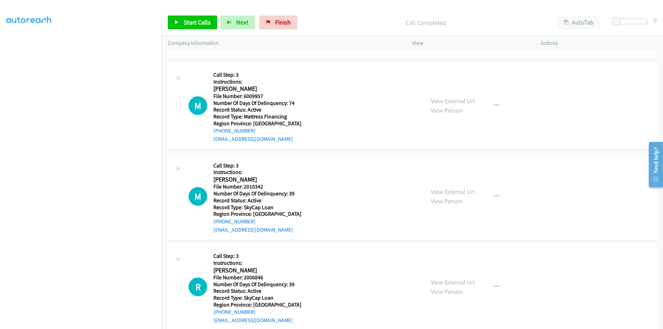
scroll to position [392, 0]
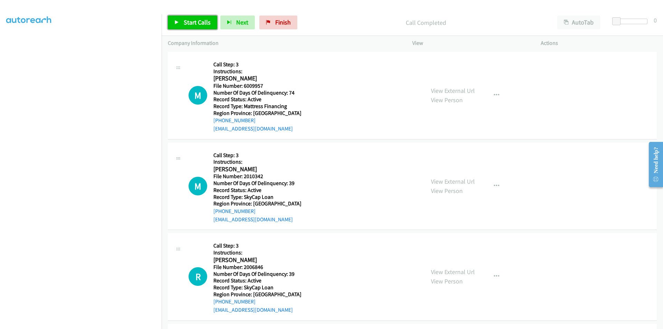
click at [194, 20] on span "Start Calls" at bounding box center [197, 22] width 27 height 8
click at [194, 20] on span "Pause" at bounding box center [192, 22] width 16 height 8
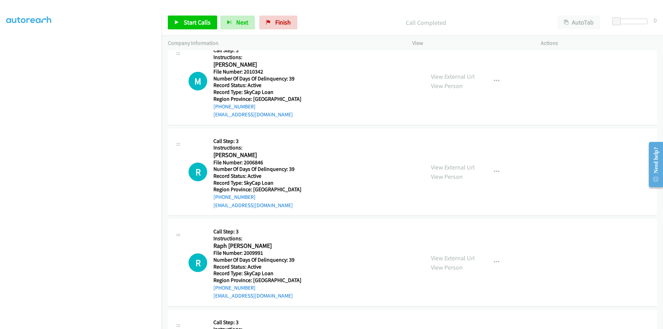
scroll to position [521, 0]
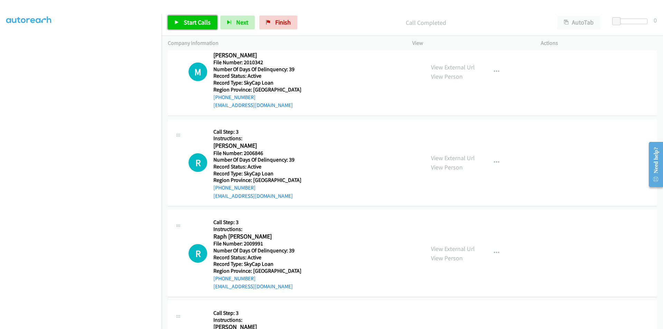
click at [194, 18] on link "Start Calls" at bounding box center [192, 23] width 49 height 14
click at [194, 18] on link "Pause" at bounding box center [187, 23] width 38 height 14
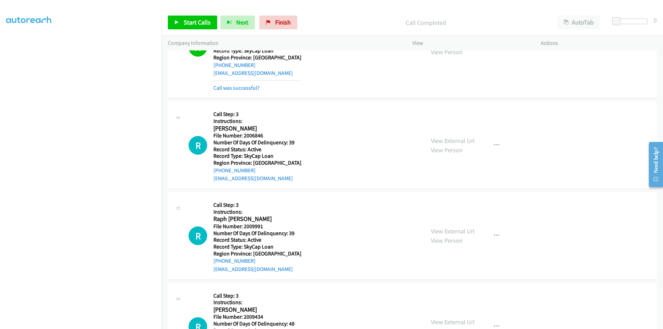
scroll to position [590, 0]
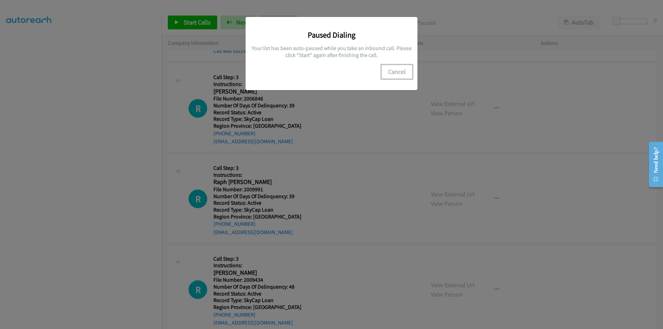
drag, startPoint x: 404, startPoint y: 74, endPoint x: 390, endPoint y: 74, distance: 13.8
click at [402, 74] on button "Cancel" at bounding box center [397, 72] width 31 height 14
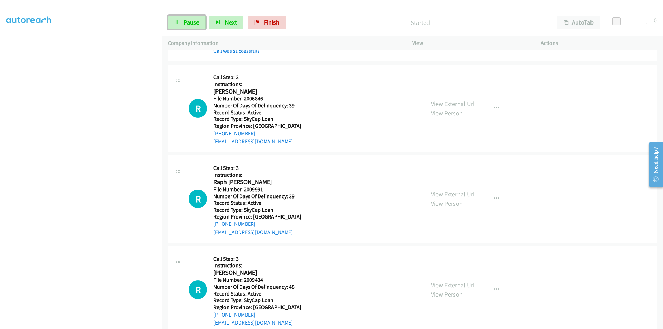
click at [196, 22] on span "Pause" at bounding box center [192, 22] width 16 height 8
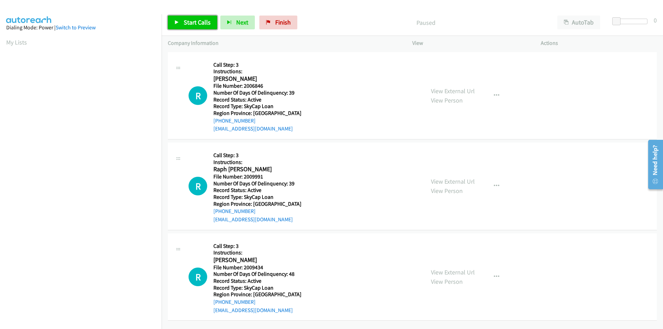
click at [193, 18] on span "Start Calls" at bounding box center [197, 22] width 27 height 8
click at [193, 18] on span "Pause" at bounding box center [192, 22] width 16 height 8
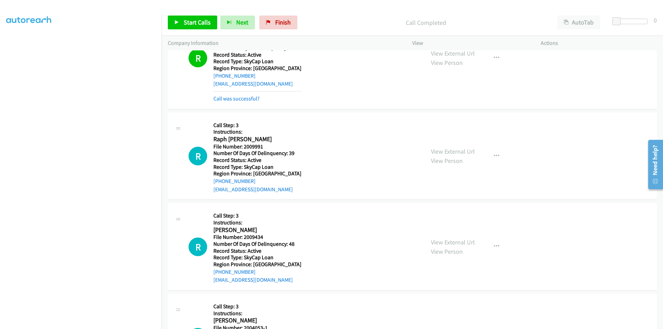
scroll to position [104, 0]
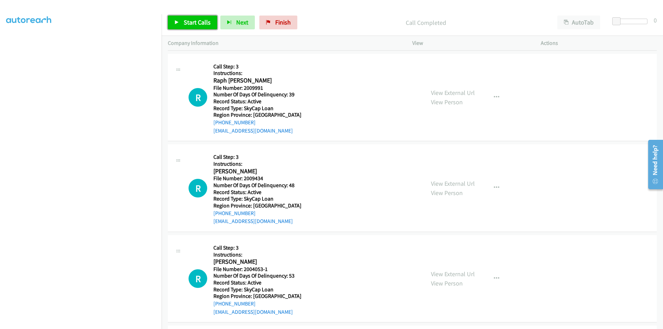
click at [192, 16] on link "Start Calls" at bounding box center [192, 23] width 49 height 14
click at [189, 23] on span "Pause" at bounding box center [192, 22] width 16 height 8
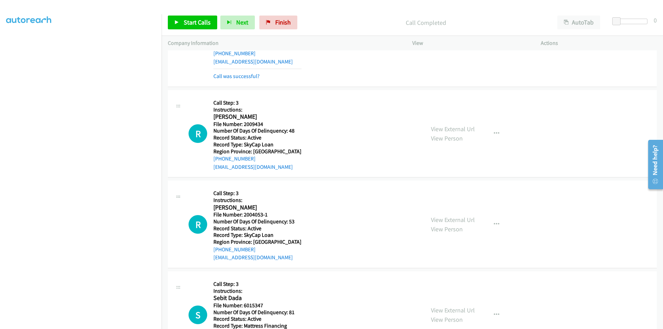
scroll to position [207, 0]
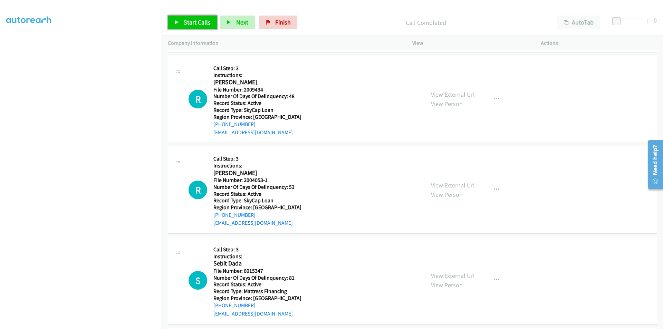
click at [202, 20] on span "Start Calls" at bounding box center [197, 22] width 27 height 8
click at [194, 22] on span "Pause" at bounding box center [192, 22] width 16 height 8
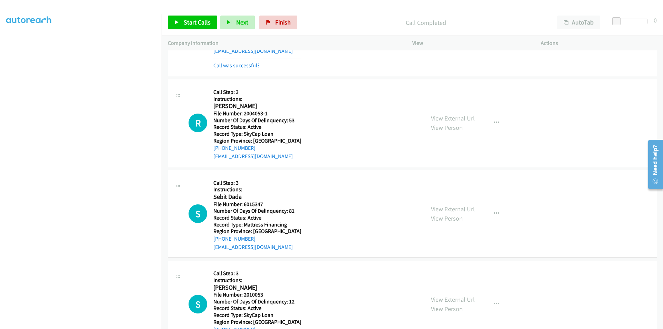
scroll to position [311, 0]
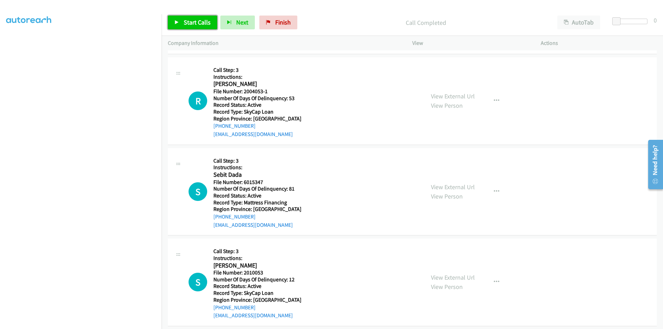
click at [192, 19] on span "Start Calls" at bounding box center [197, 22] width 27 height 8
click at [189, 21] on span "Pause" at bounding box center [192, 22] width 16 height 8
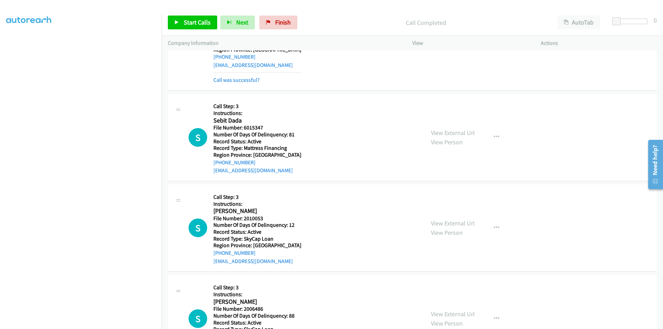
scroll to position [414, 0]
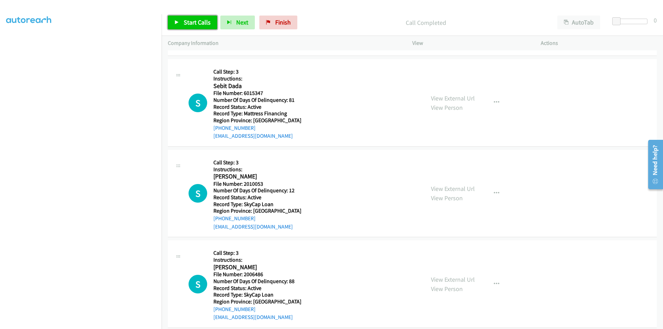
click at [195, 20] on span "Start Calls" at bounding box center [197, 22] width 27 height 8
click at [191, 21] on span "Pause" at bounding box center [192, 22] width 16 height 8
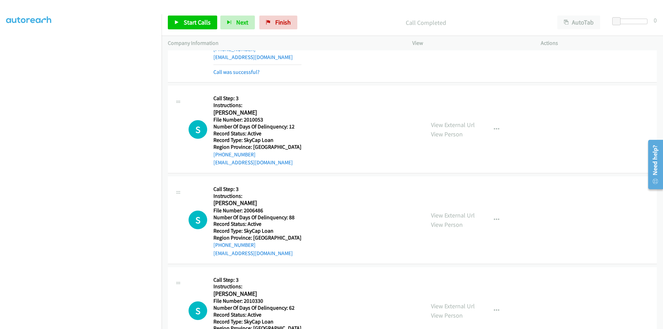
scroll to position [518, 0]
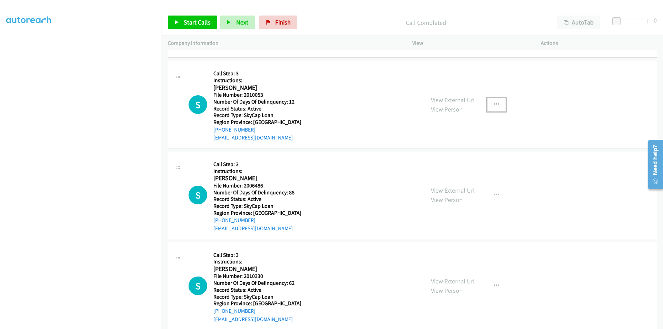
click at [494, 104] on icon "button" at bounding box center [497, 105] width 6 height 6
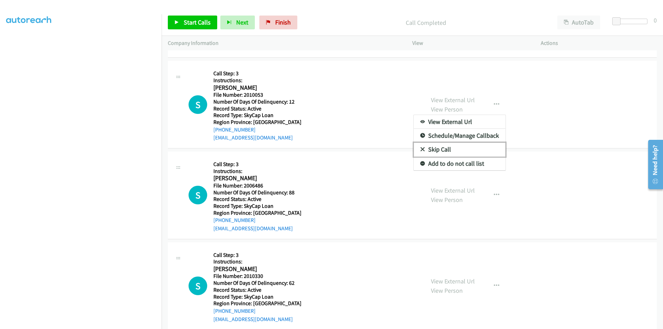
click at [437, 146] on link "Skip Call" at bounding box center [460, 150] width 92 height 14
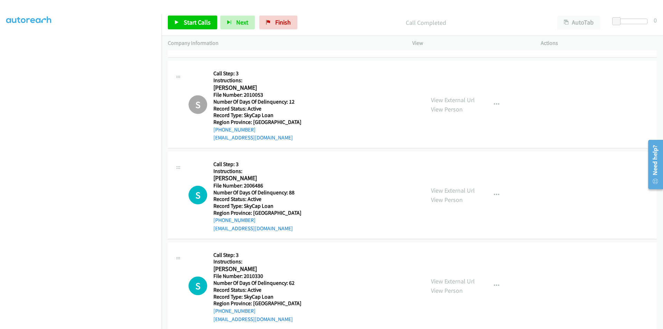
scroll to position [619, 0]
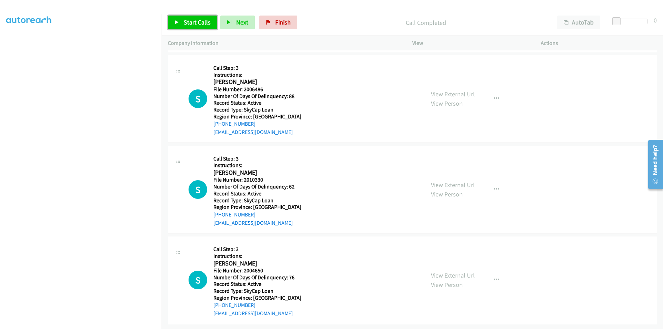
click at [195, 22] on span "Start Calls" at bounding box center [197, 22] width 27 height 8
click at [190, 21] on span "Pause" at bounding box center [192, 22] width 16 height 8
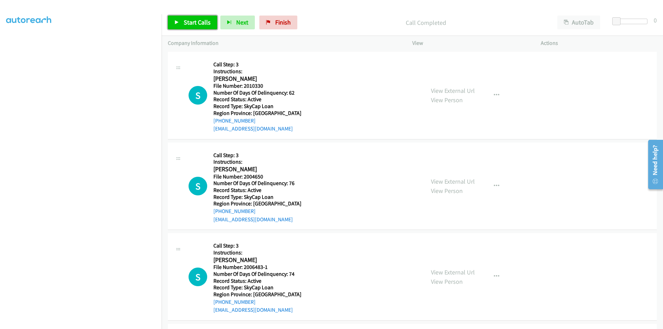
click at [186, 23] on span "Start Calls" at bounding box center [197, 22] width 27 height 8
click at [186, 23] on span "Pause" at bounding box center [192, 22] width 16 height 8
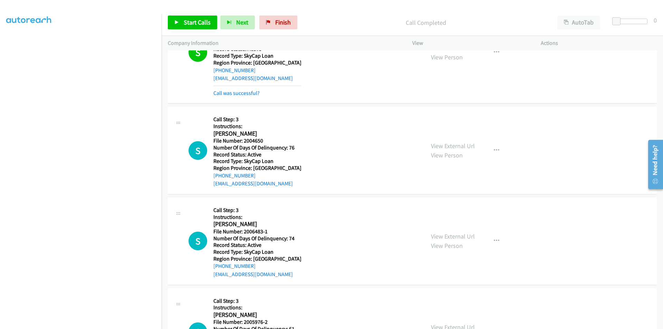
scroll to position [827, 0]
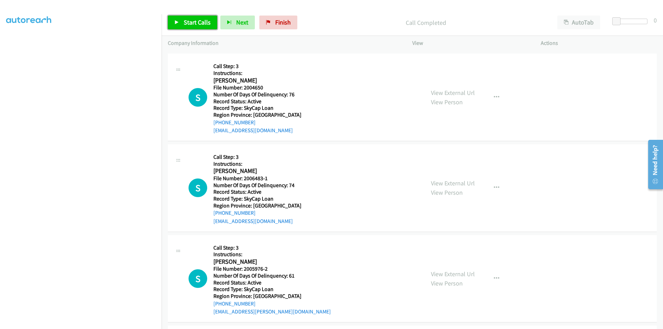
click at [193, 22] on span "Start Calls" at bounding box center [197, 22] width 27 height 8
click at [193, 22] on span "Pause" at bounding box center [192, 22] width 16 height 8
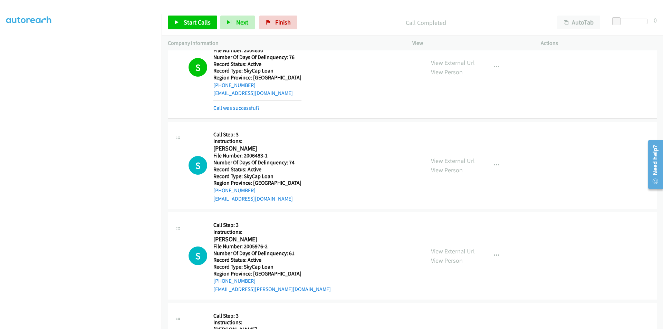
scroll to position [930, 0]
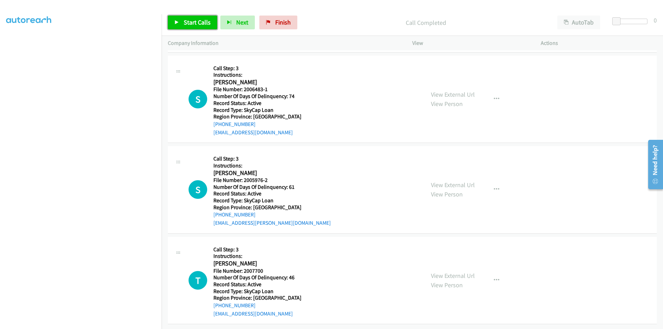
click at [187, 21] on span "Start Calls" at bounding box center [197, 22] width 27 height 8
click at [187, 21] on span "Pause" at bounding box center [192, 22] width 16 height 8
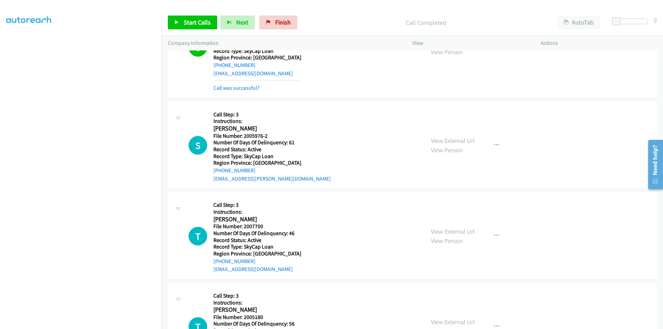
scroll to position [1034, 0]
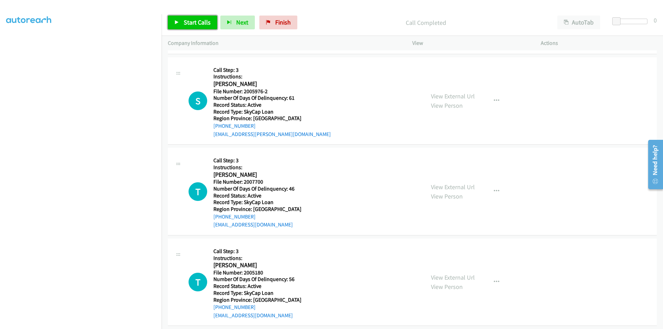
click at [190, 21] on span "Start Calls" at bounding box center [197, 22] width 27 height 8
click at [190, 21] on span "Pause" at bounding box center [192, 22] width 16 height 8
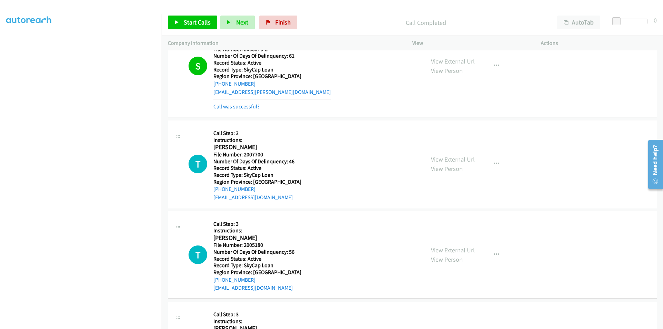
scroll to position [1137, 0]
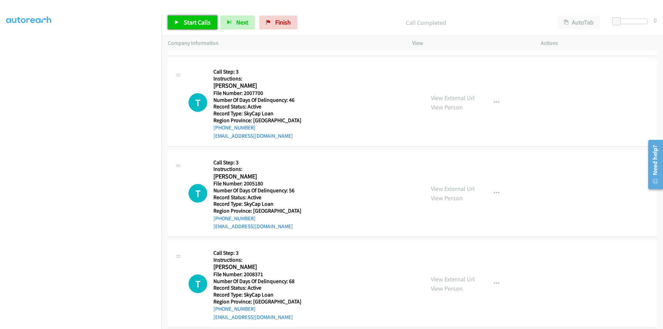
click at [199, 22] on span "Start Calls" at bounding box center [197, 22] width 27 height 8
click at [199, 22] on link "Pause" at bounding box center [187, 23] width 38 height 14
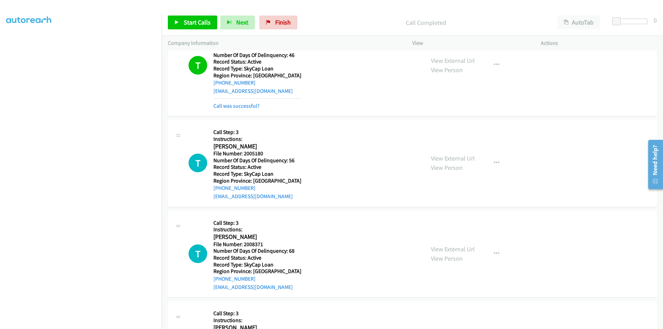
scroll to position [1241, 0]
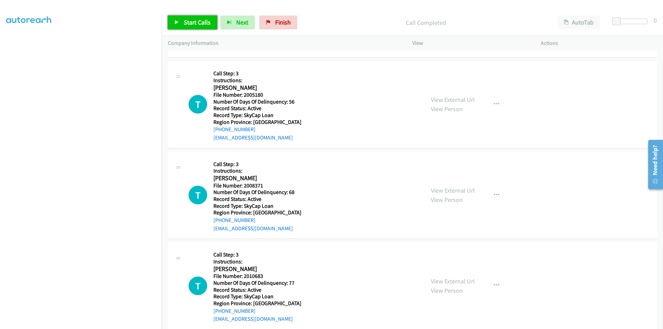
click at [197, 21] on span "Start Calls" at bounding box center [197, 22] width 27 height 8
click at [197, 21] on span "Pause" at bounding box center [192, 22] width 16 height 8
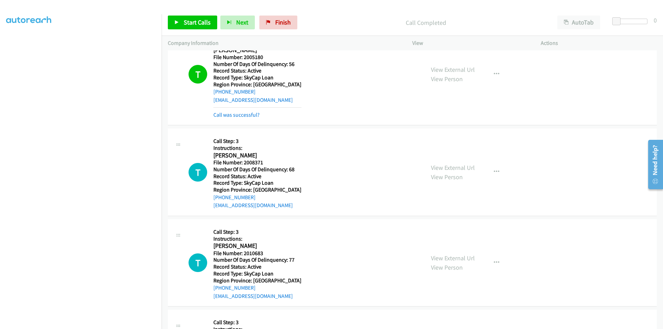
scroll to position [1345, 0]
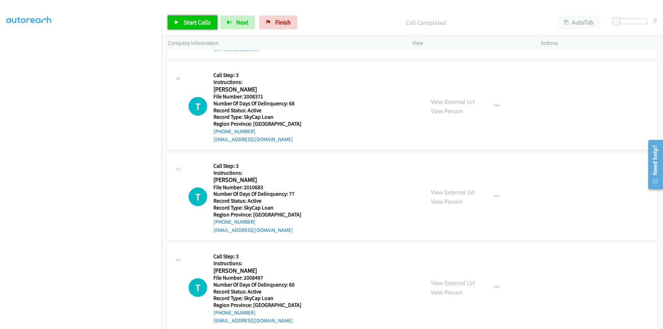
click at [191, 19] on span "Start Calls" at bounding box center [197, 22] width 27 height 8
click at [191, 19] on span "Pause" at bounding box center [192, 22] width 16 height 8
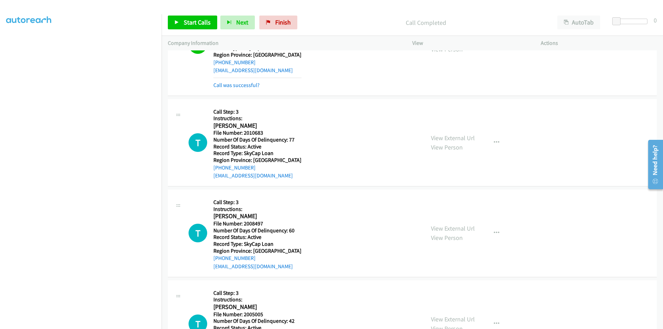
scroll to position [1448, 0]
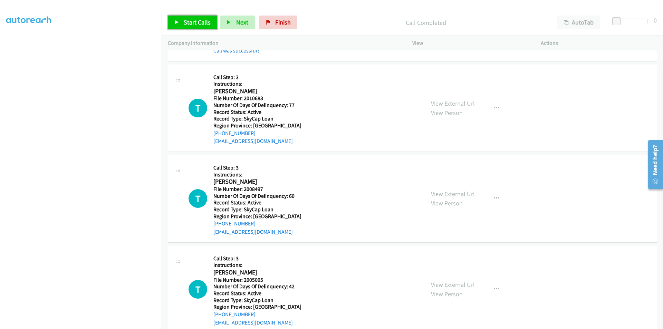
click at [196, 21] on span "Start Calls" at bounding box center [197, 22] width 27 height 8
click at [196, 21] on span "Pause" at bounding box center [192, 22] width 16 height 8
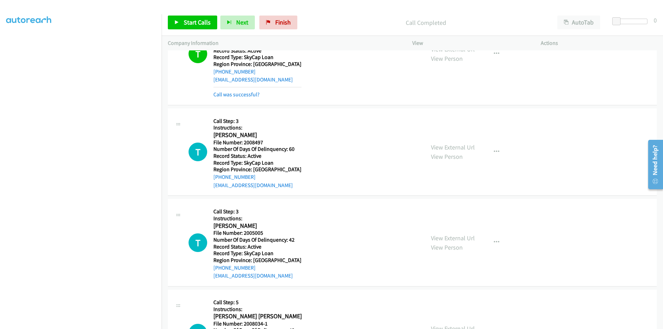
scroll to position [1552, 0]
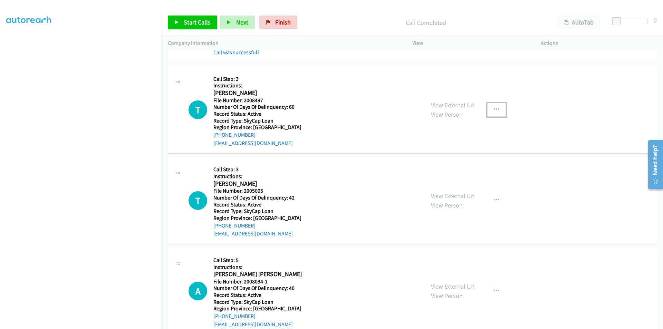
click at [494, 107] on icon "button" at bounding box center [497, 110] width 6 height 6
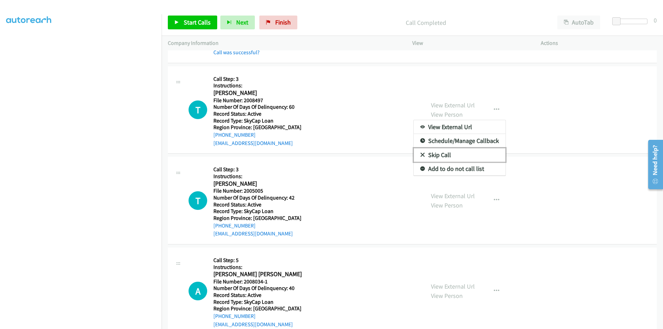
click at [423, 156] on link "Skip Call" at bounding box center [460, 155] width 92 height 14
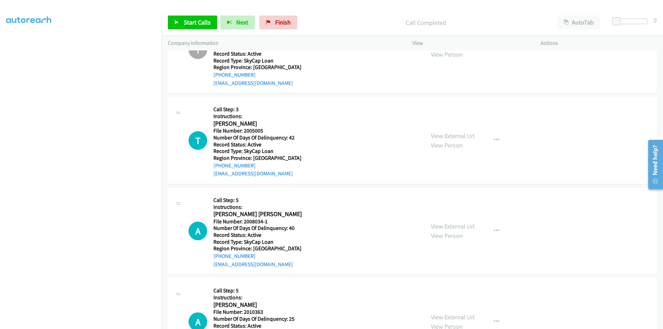
scroll to position [1672, 0]
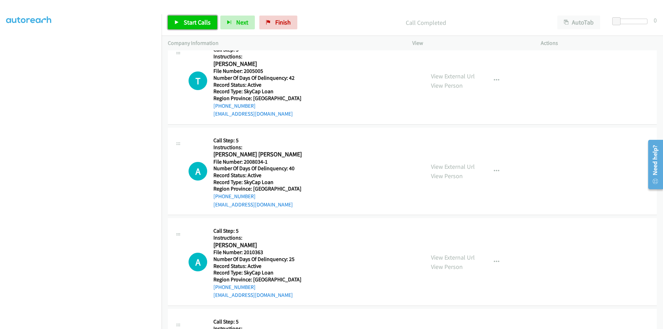
click at [191, 22] on span "Start Calls" at bounding box center [197, 22] width 27 height 8
click at [189, 19] on span "Pause" at bounding box center [192, 22] width 16 height 8
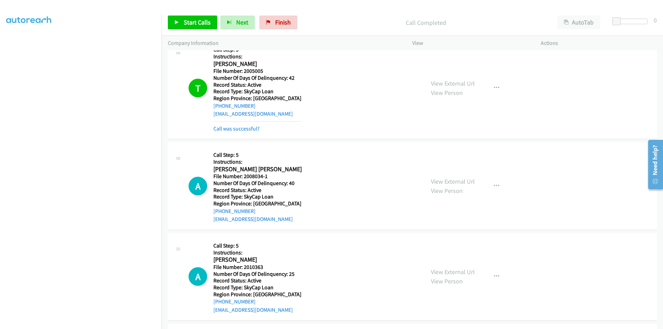
scroll to position [1775, 0]
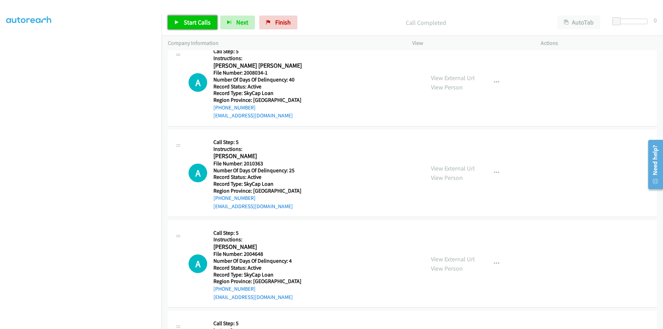
click at [205, 24] on span "Start Calls" at bounding box center [197, 22] width 27 height 8
click at [196, 25] on span "Pause" at bounding box center [192, 22] width 16 height 8
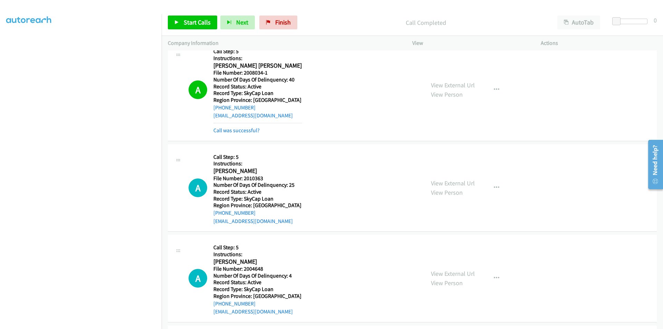
scroll to position [1870, 0]
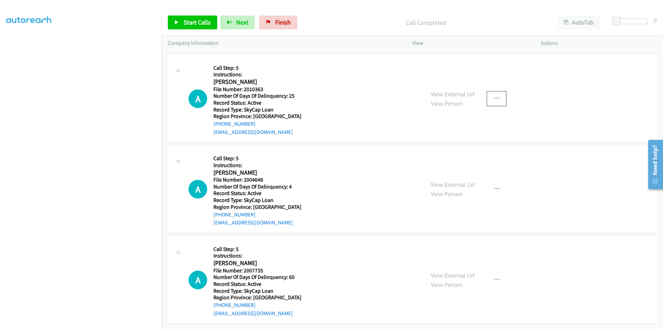
click at [494, 96] on icon "button" at bounding box center [497, 99] width 6 height 6
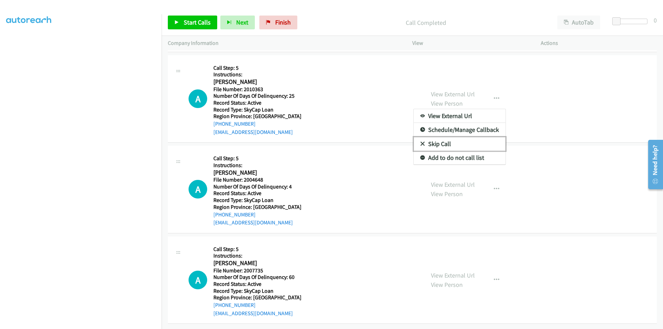
click at [453, 138] on link "Skip Call" at bounding box center [460, 144] width 92 height 14
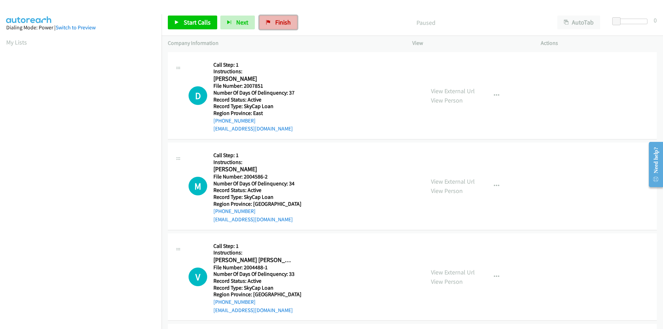
click at [284, 25] on span "Finish" at bounding box center [283, 22] width 16 height 8
